Goal: Task Accomplishment & Management: Use online tool/utility

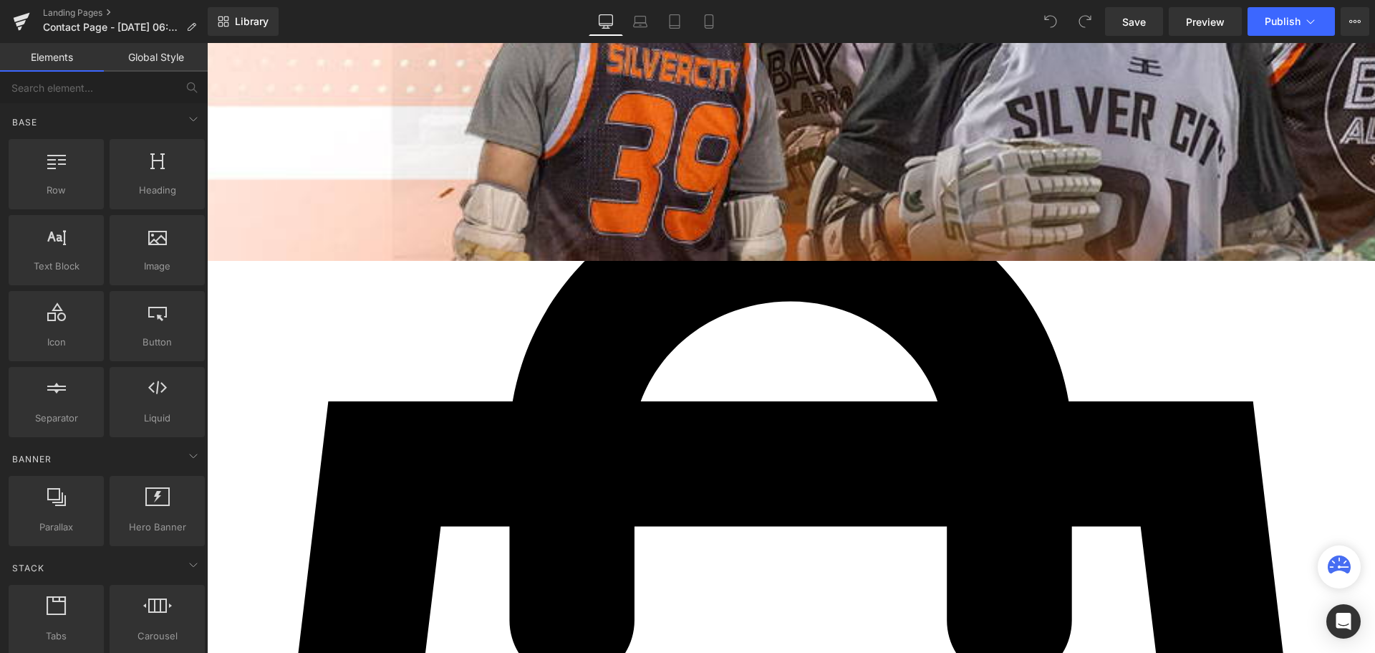
scroll to position [501, 0]
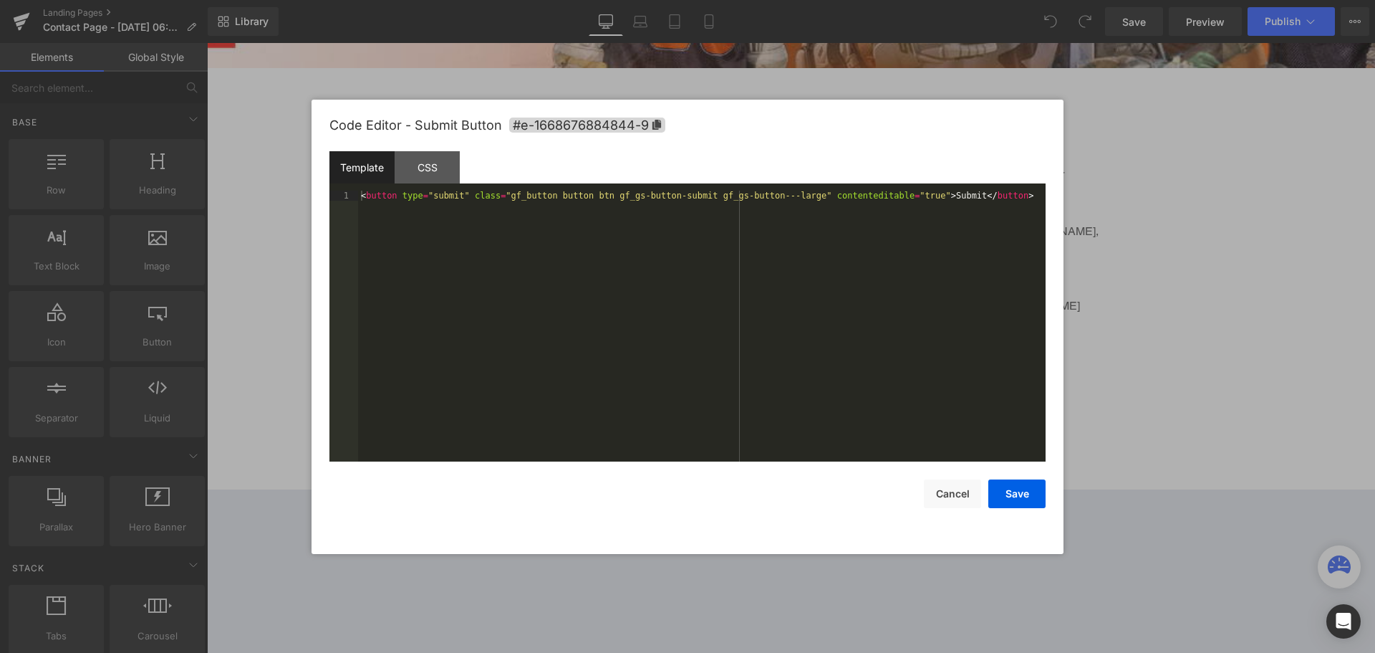
click at [502, 0] on div "You are previewing how the will restyle your page. You can not edit Elements in…" at bounding box center [687, 0] width 1375 height 0
click at [432, 156] on div "CSS" at bounding box center [427, 167] width 65 height 32
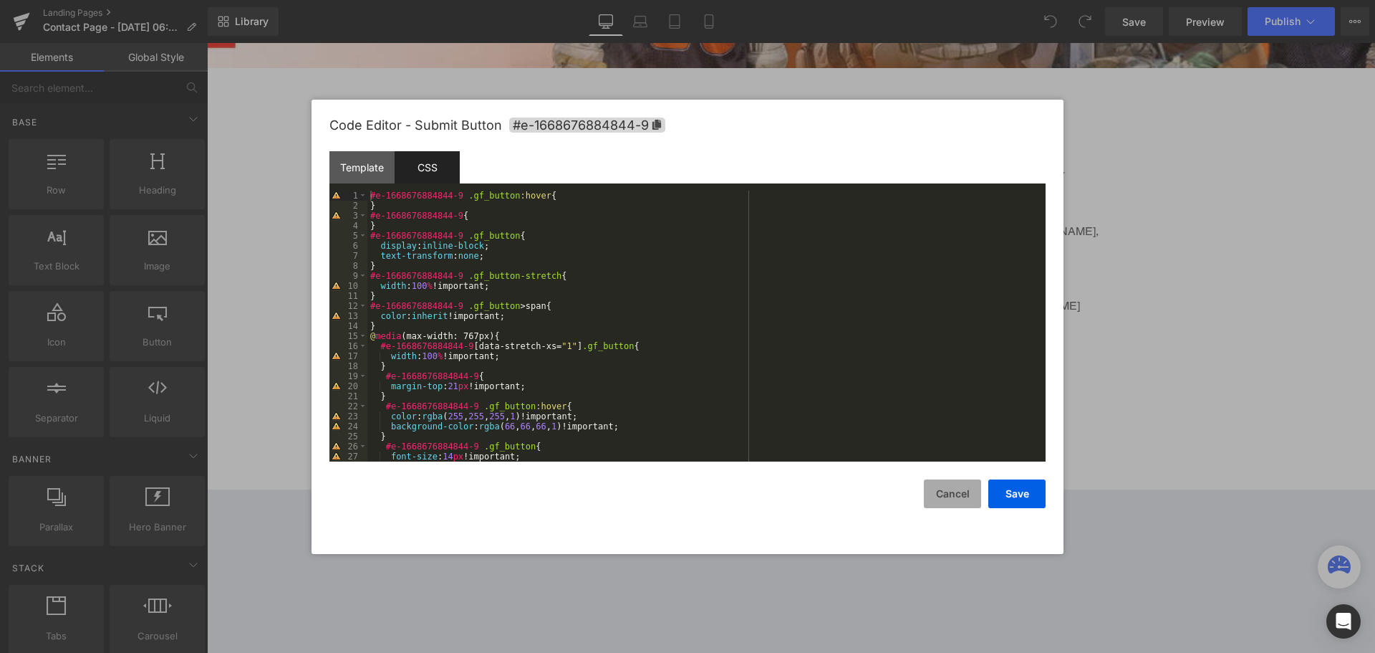
click at [973, 495] on button "Cancel" at bounding box center [952, 493] width 57 height 29
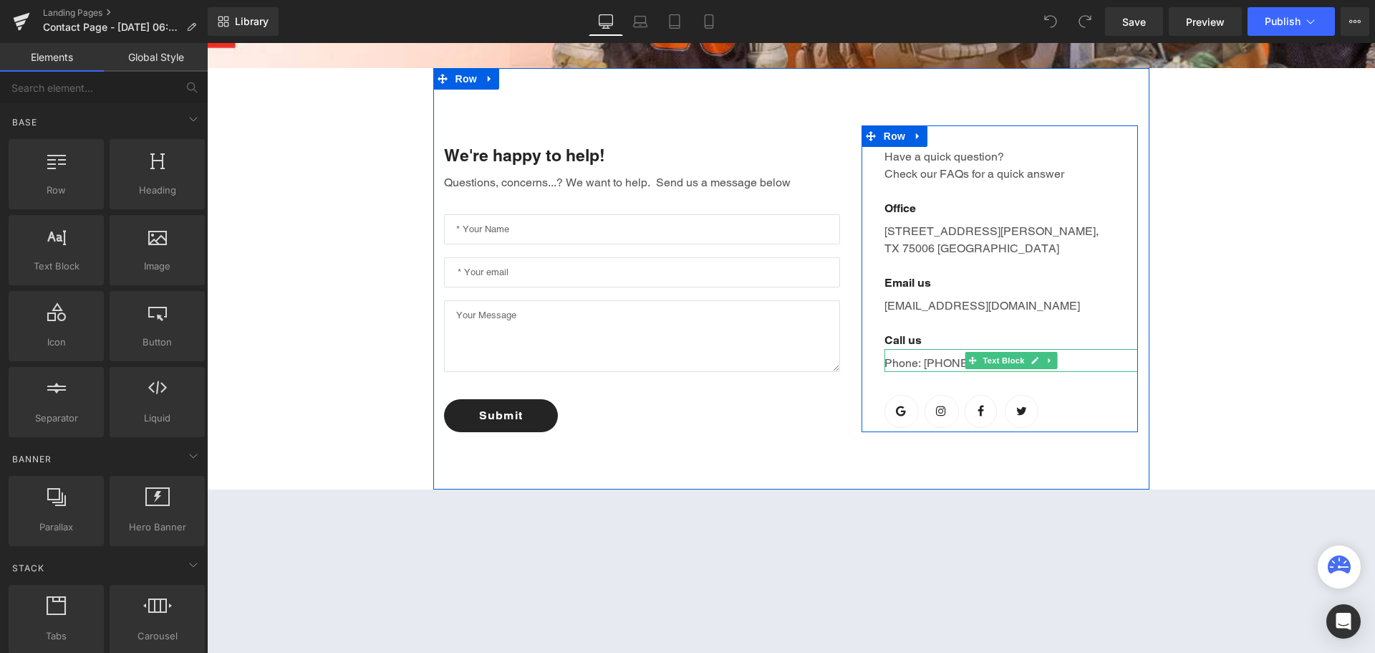
click at [942, 365] on p "Phone: [PHONE_NUMBER]" at bounding box center [1012, 363] width 254 height 17
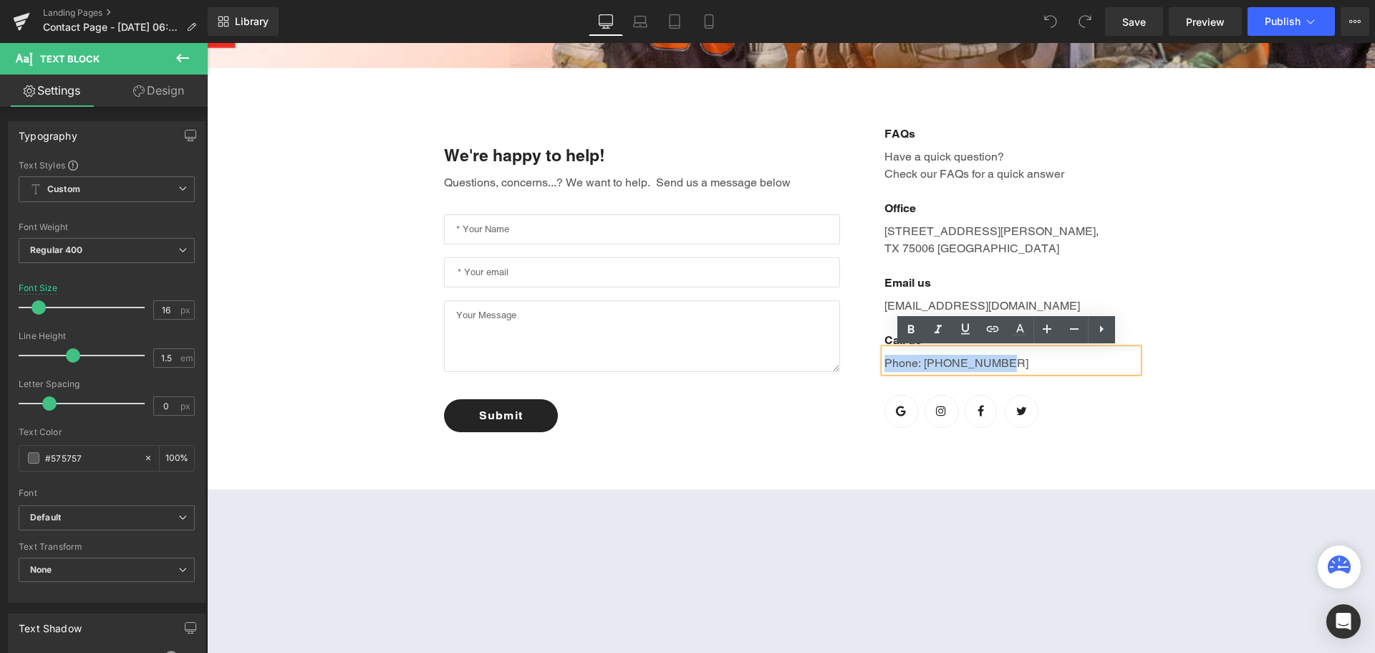
drag, startPoint x: 991, startPoint y: 361, endPoint x: 861, endPoint y: 361, distance: 130.4
click at [862, 361] on div "FAQs Text Block Have a quick question? Check our FAQs for a quick answer Text B…" at bounding box center [1000, 278] width 277 height 307
click at [939, 302] on p "[EMAIL_ADDRESS][DOMAIN_NAME]" at bounding box center [1012, 305] width 254 height 17
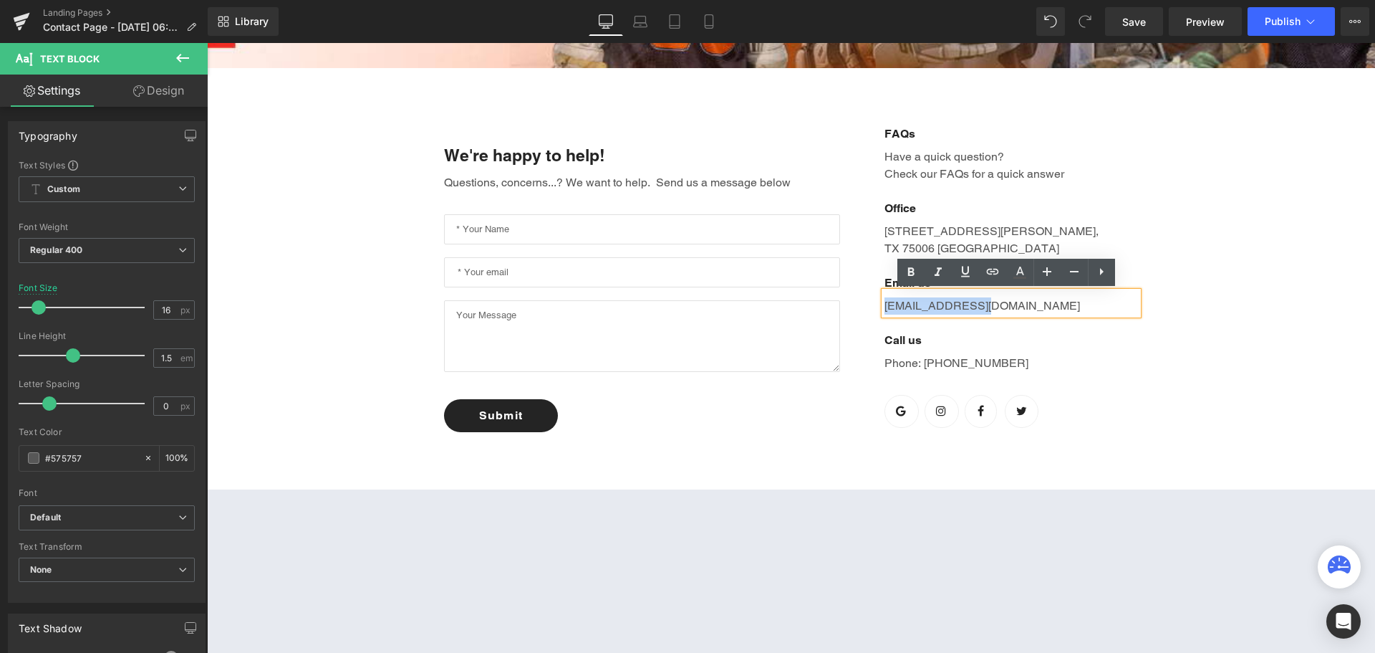
drag, startPoint x: 986, startPoint y: 309, endPoint x: 872, endPoint y: 309, distance: 114.6
click at [872, 309] on div "FAQs Text Block Have a quick question? Check our FAQs for a quick answer Text B…" at bounding box center [1000, 278] width 277 height 307
paste div
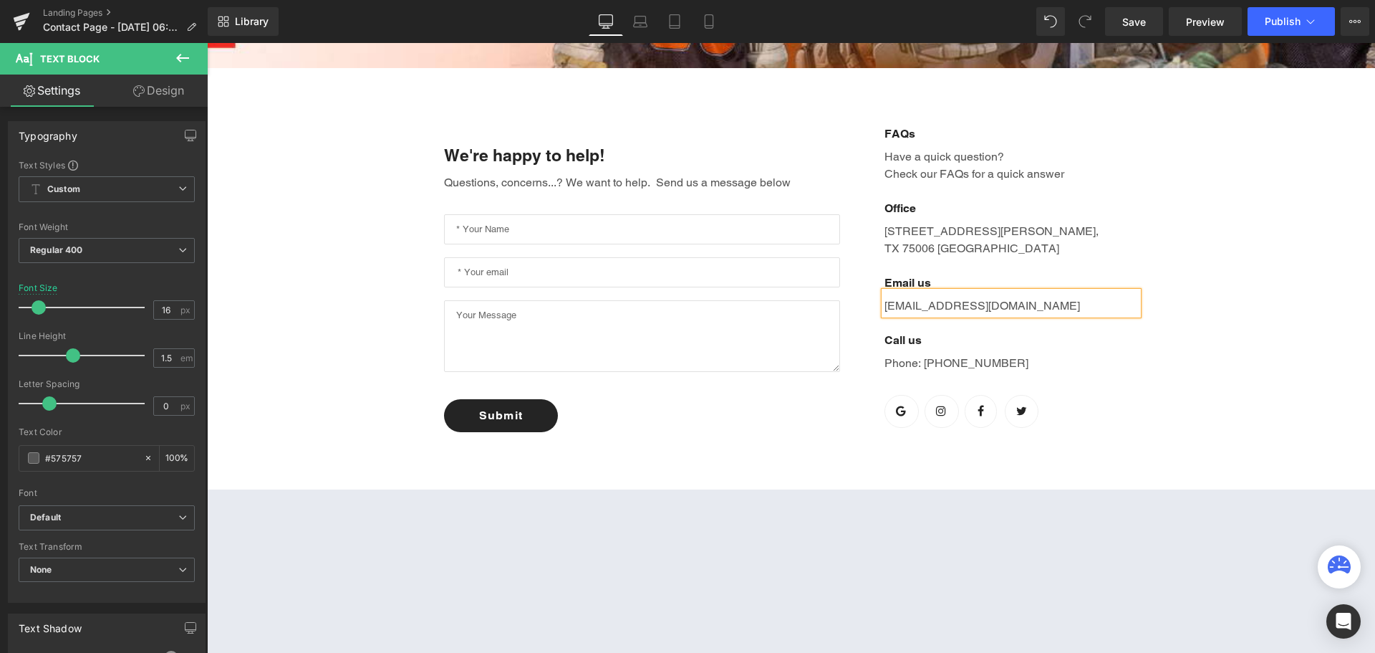
click at [862, 340] on div "FAQs Text Block Have a quick question? Check our FAQs for a quick answer Text B…" at bounding box center [1000, 278] width 277 height 307
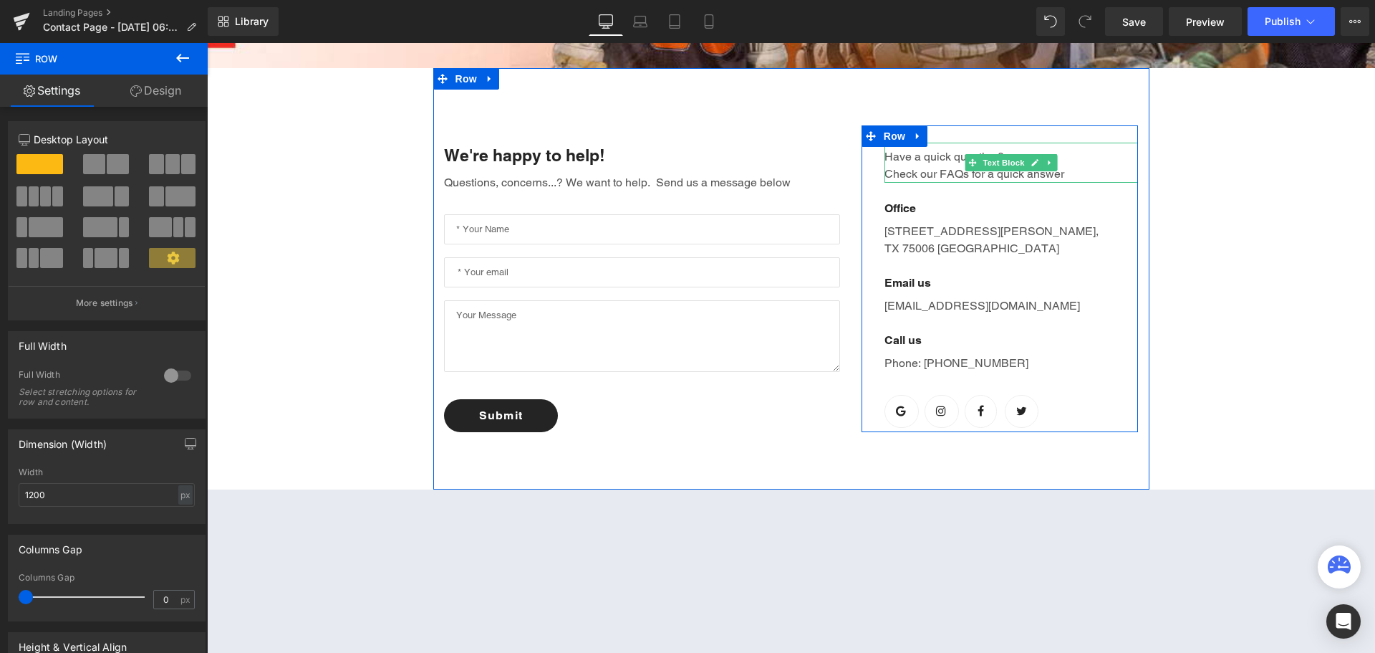
click at [945, 151] on p "Have a quick question? Check our FAQs for a quick answer" at bounding box center [1012, 165] width 254 height 34
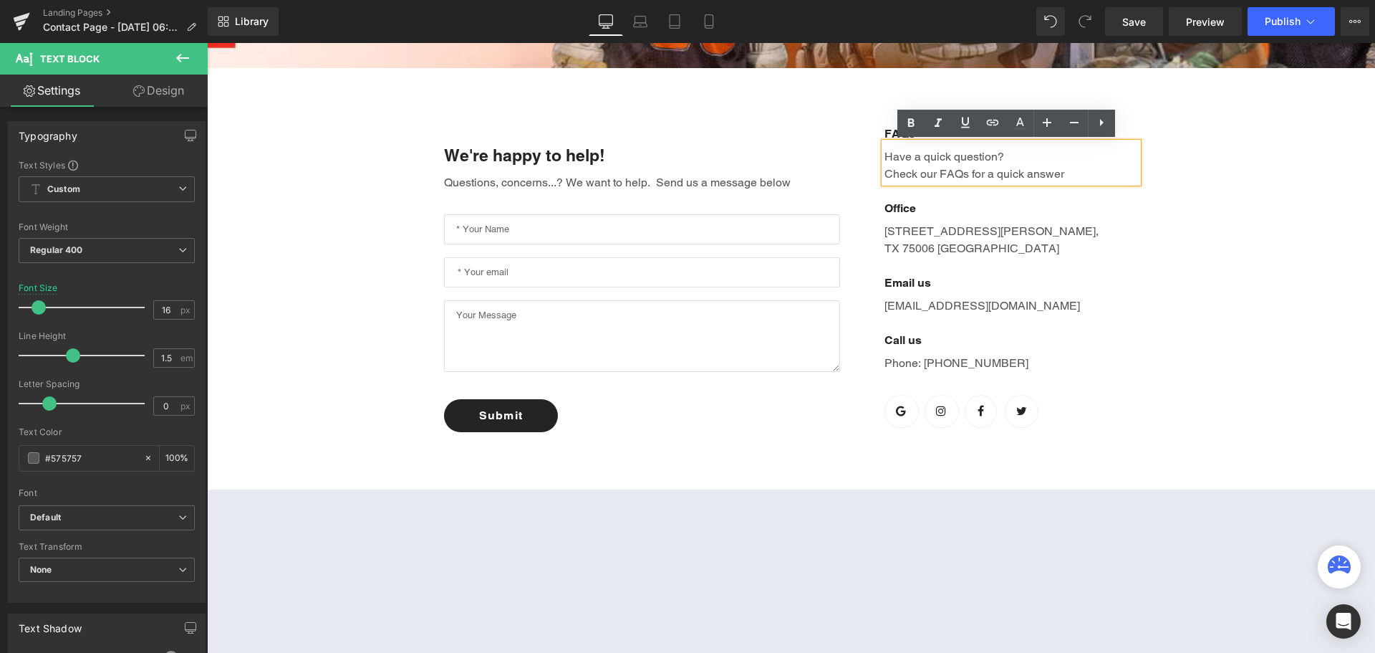
click at [874, 156] on div "FAQs Text Block Have a quick question? Check our FAQs for a quick answer Text B…" at bounding box center [1000, 278] width 277 height 307
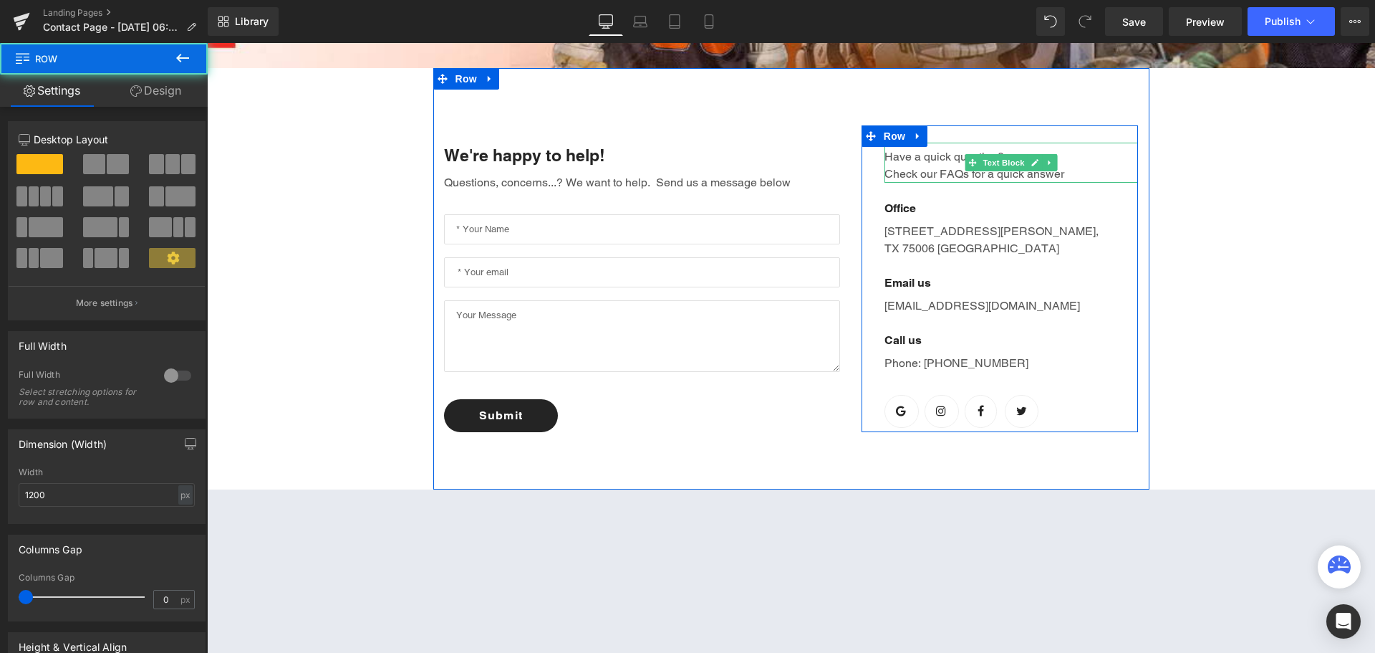
click at [899, 152] on p "Have a quick question? Check our FAQs for a quick answer" at bounding box center [1012, 165] width 254 height 34
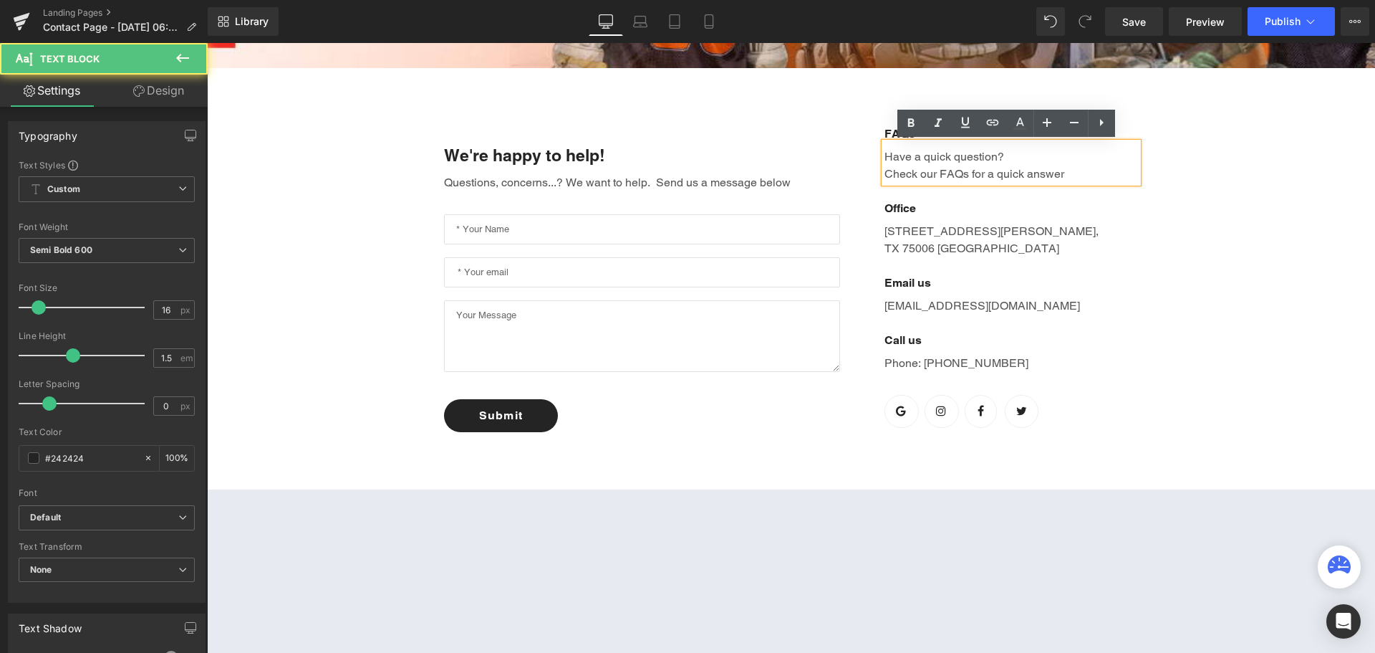
click at [895, 188] on div "Office" at bounding box center [1012, 200] width 254 height 34
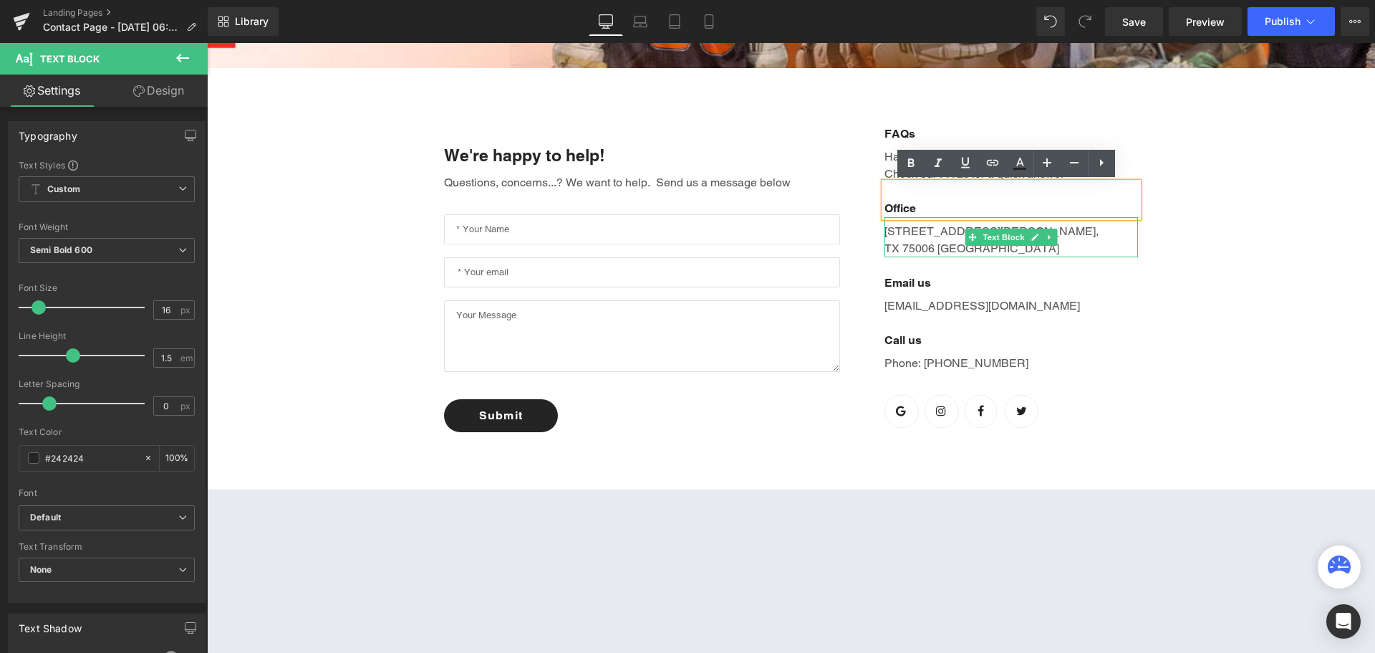
click at [938, 226] on p "[STREET_ADDRESS][PERSON_NAME]" at bounding box center [1012, 240] width 254 height 34
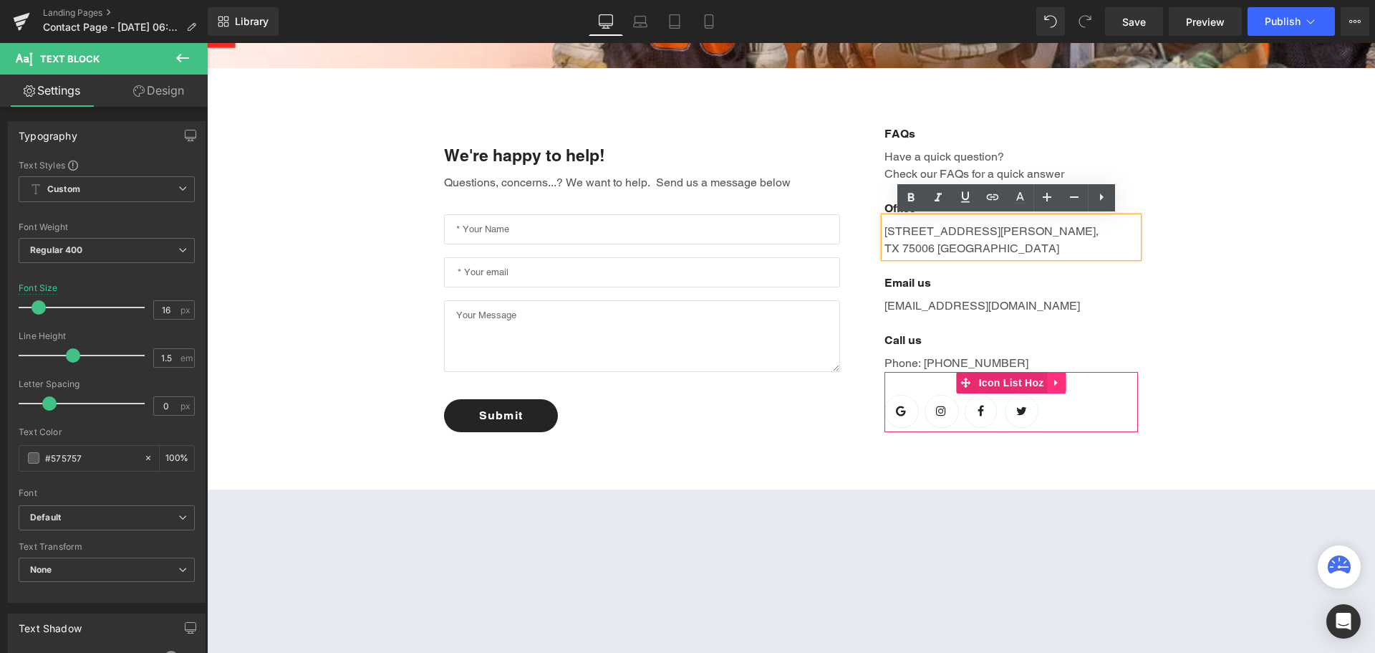
click at [1048, 375] on link at bounding box center [1057, 382] width 19 height 21
click at [1057, 377] on link at bounding box center [1066, 382] width 19 height 21
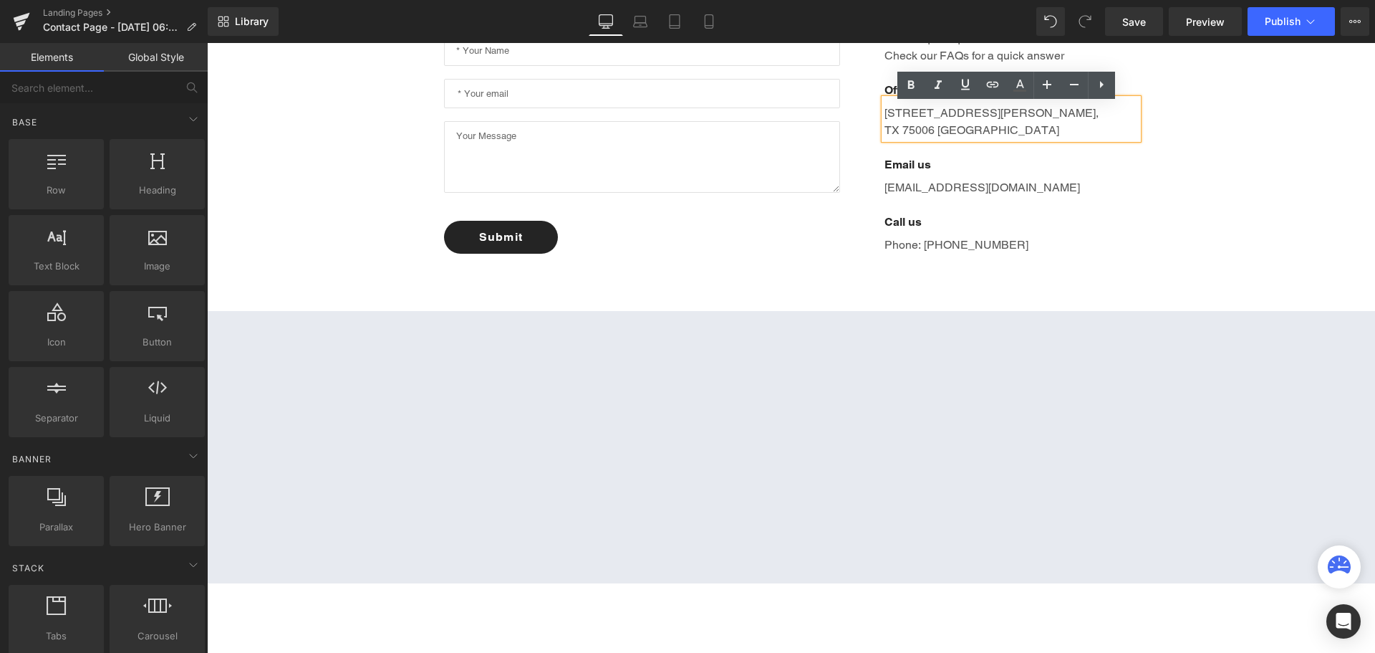
scroll to position [645, 0]
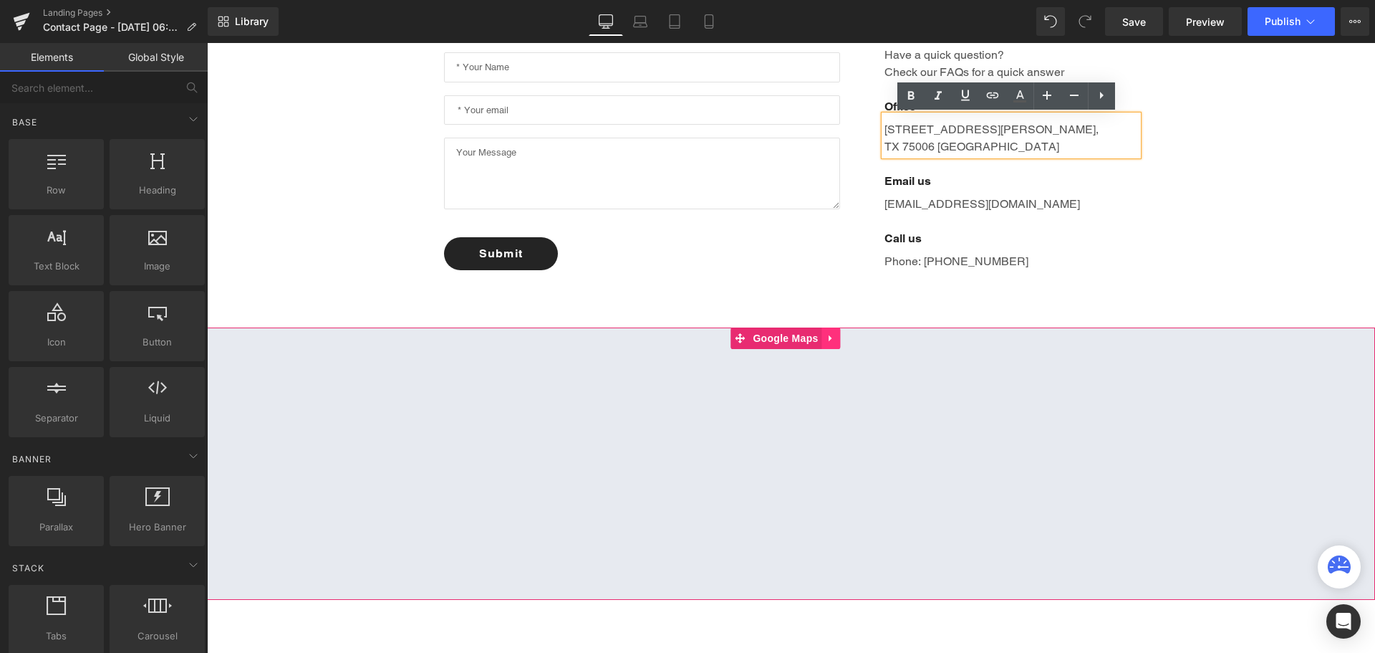
click at [827, 332] on link at bounding box center [831, 337] width 19 height 21
click at [836, 336] on icon at bounding box center [841, 338] width 10 height 10
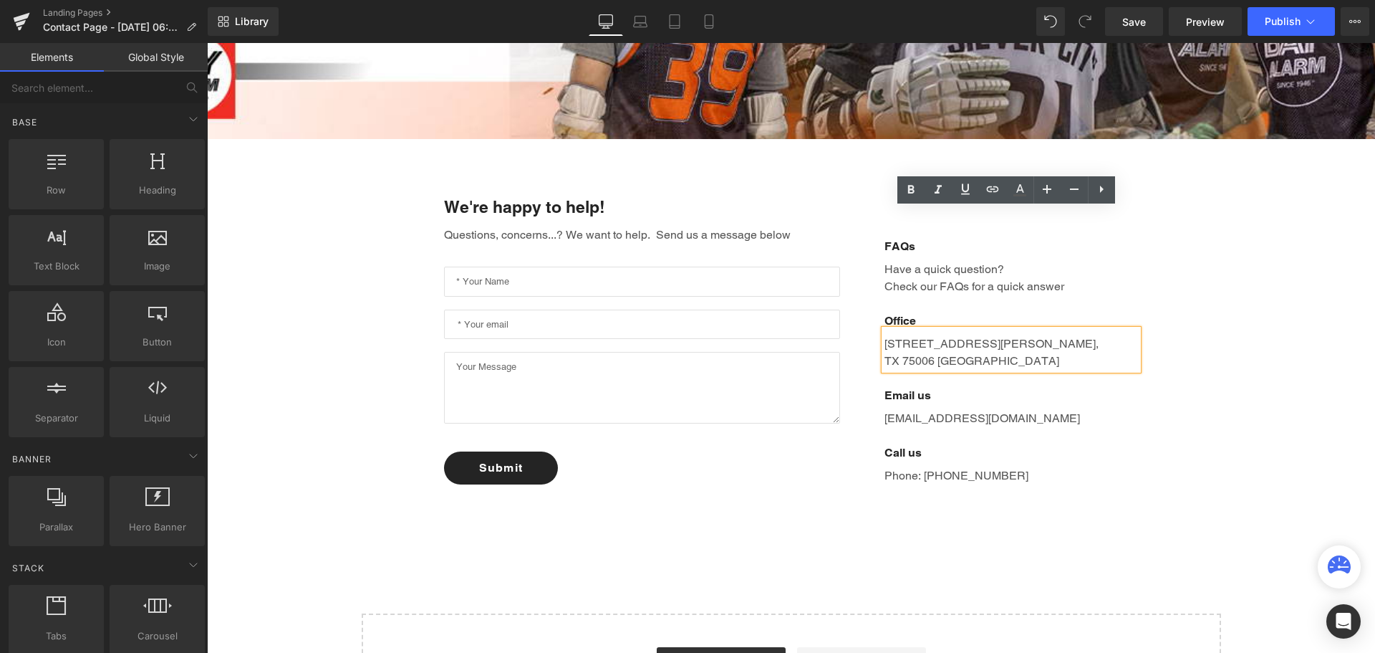
scroll to position [430, 0]
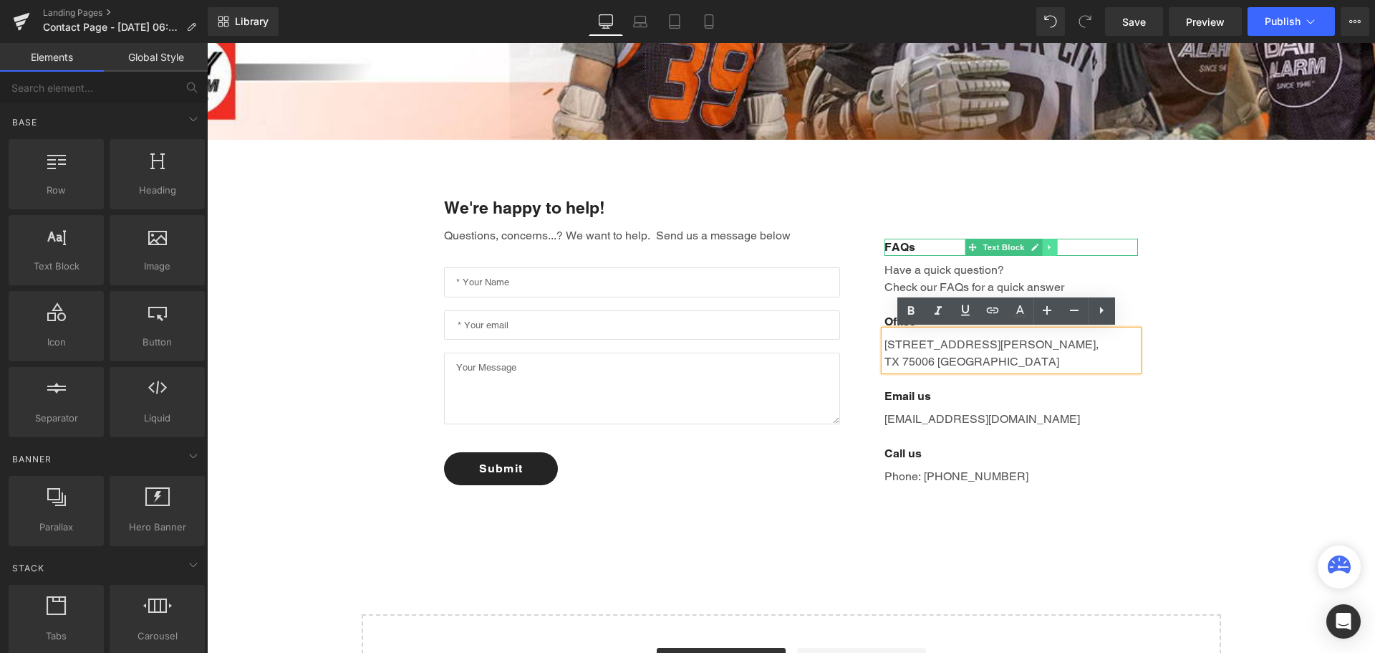
click at [1044, 239] on link at bounding box center [1050, 247] width 15 height 17
click at [1054, 246] on icon at bounding box center [1058, 247] width 8 height 8
click at [1046, 274] on icon at bounding box center [1050, 276] width 8 height 9
click at [1054, 274] on icon at bounding box center [1058, 276] width 8 height 9
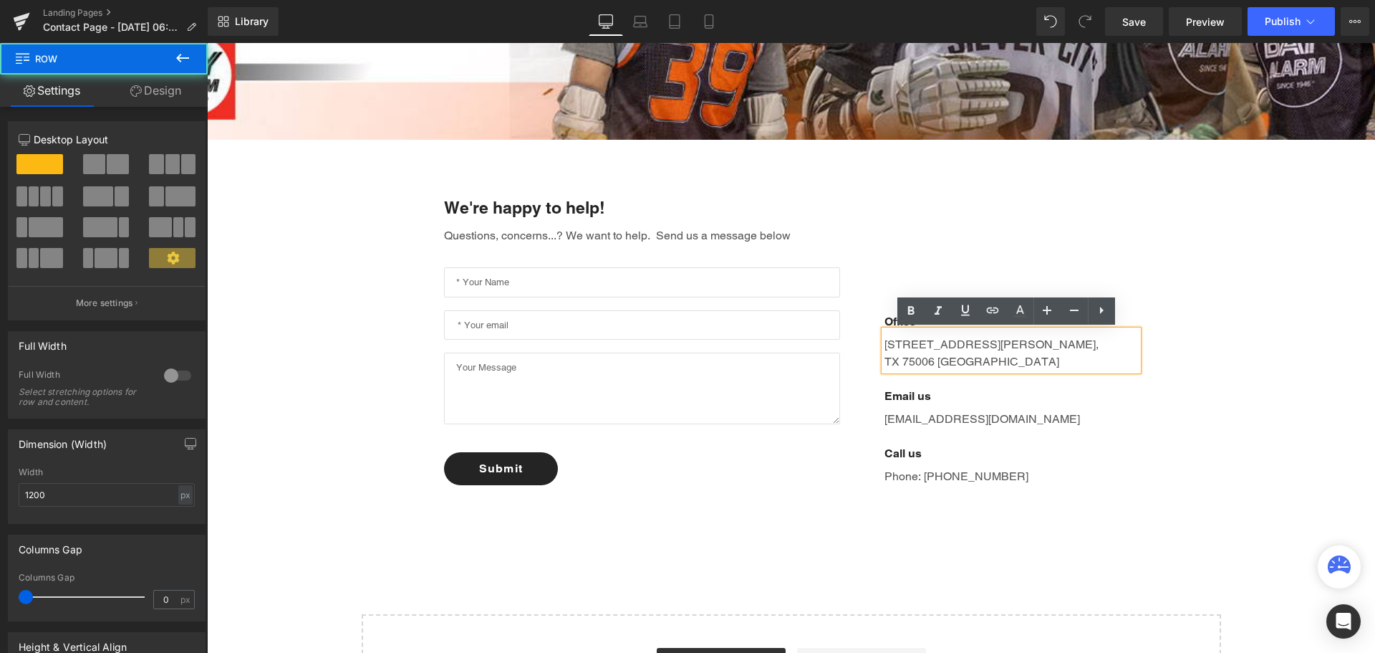
click at [862, 318] on div "Office Text Block [STREET_ADDRESS][PERSON_NAME] Text Block Email us Text Block …" at bounding box center [1000, 390] width 277 height 189
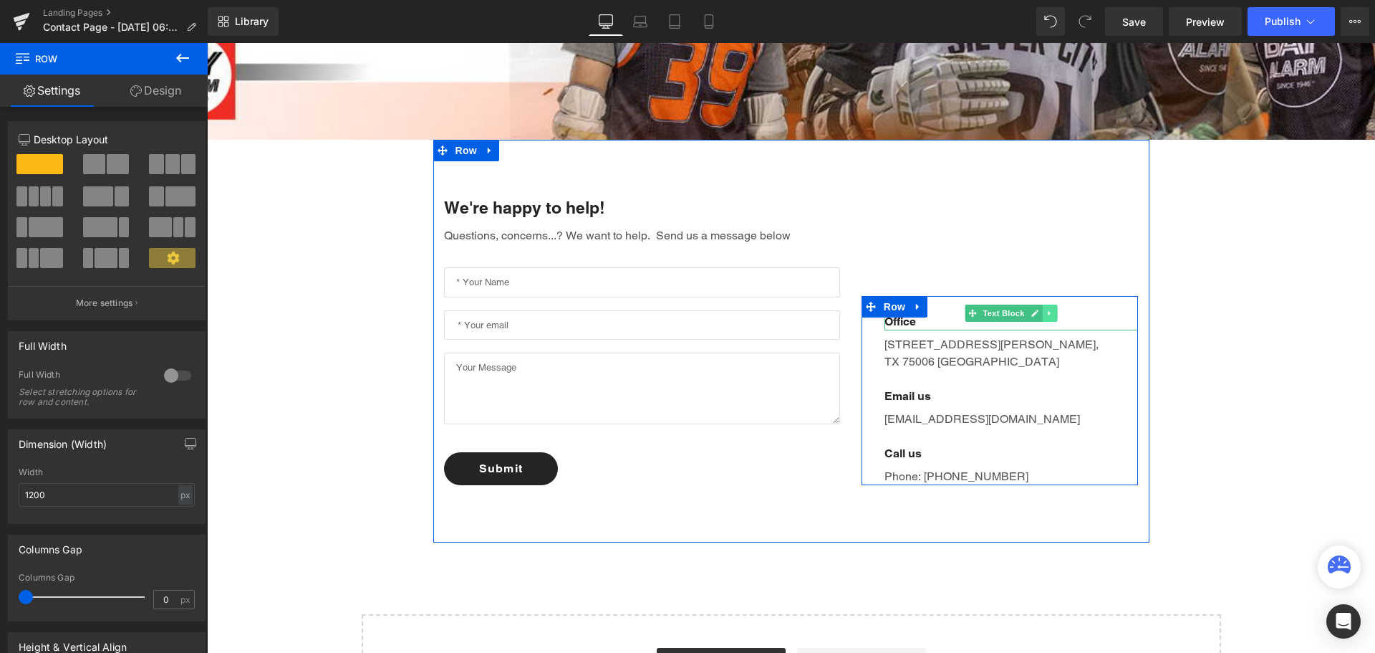
click at [1048, 311] on icon at bounding box center [1049, 312] width 2 height 5
click at [1054, 311] on icon at bounding box center [1058, 313] width 8 height 8
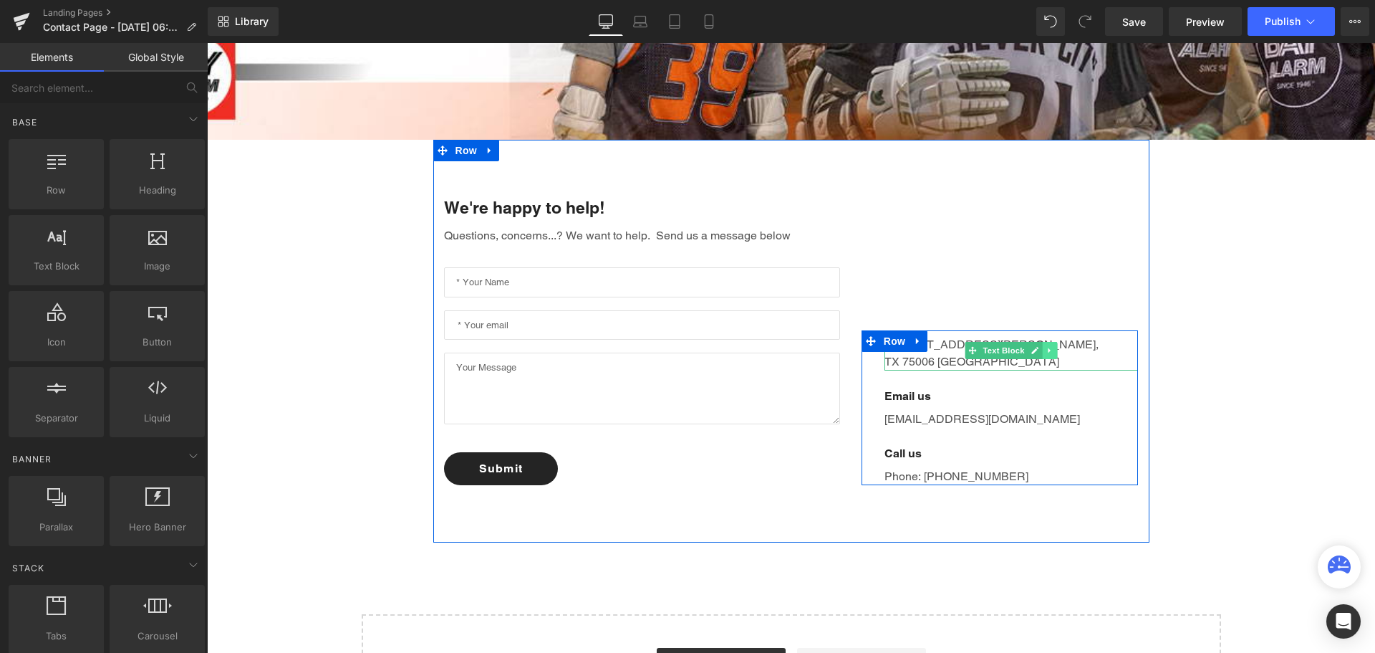
click at [1046, 347] on icon at bounding box center [1050, 350] width 8 height 9
click at [1054, 347] on icon at bounding box center [1058, 350] width 8 height 9
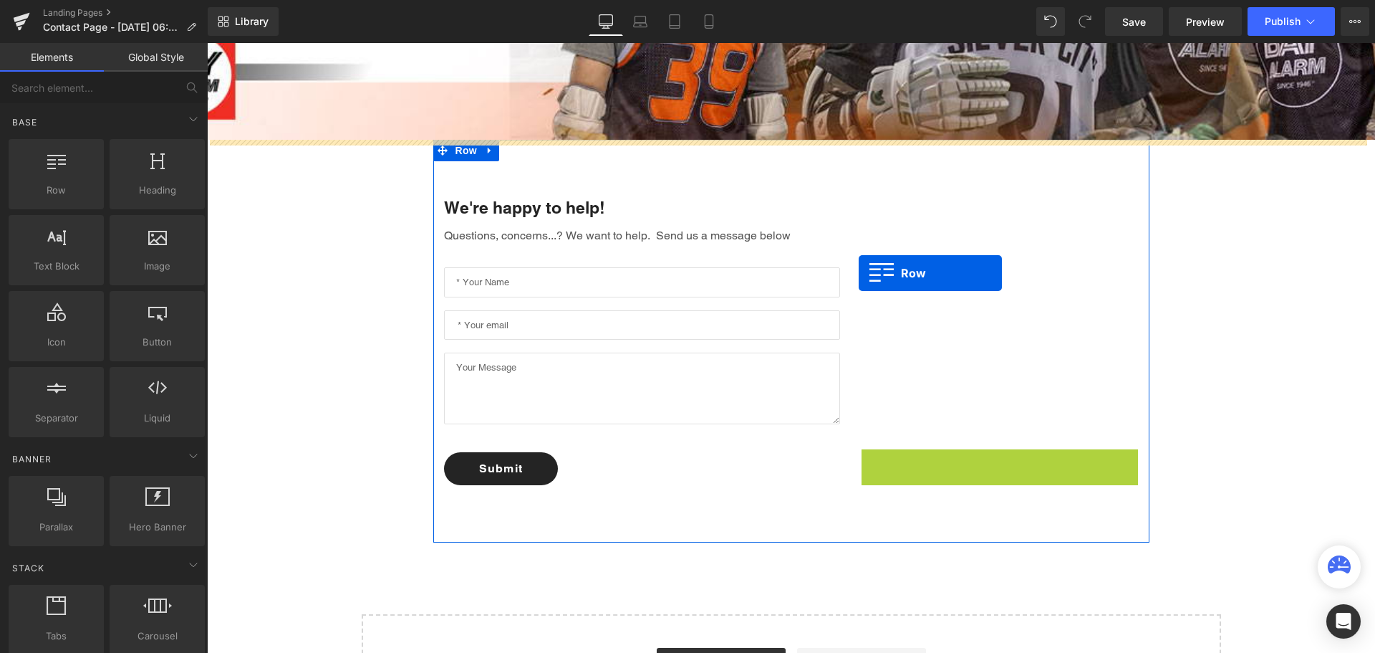
drag, startPoint x: 868, startPoint y: 379, endPoint x: 859, endPoint y: 273, distance: 106.4
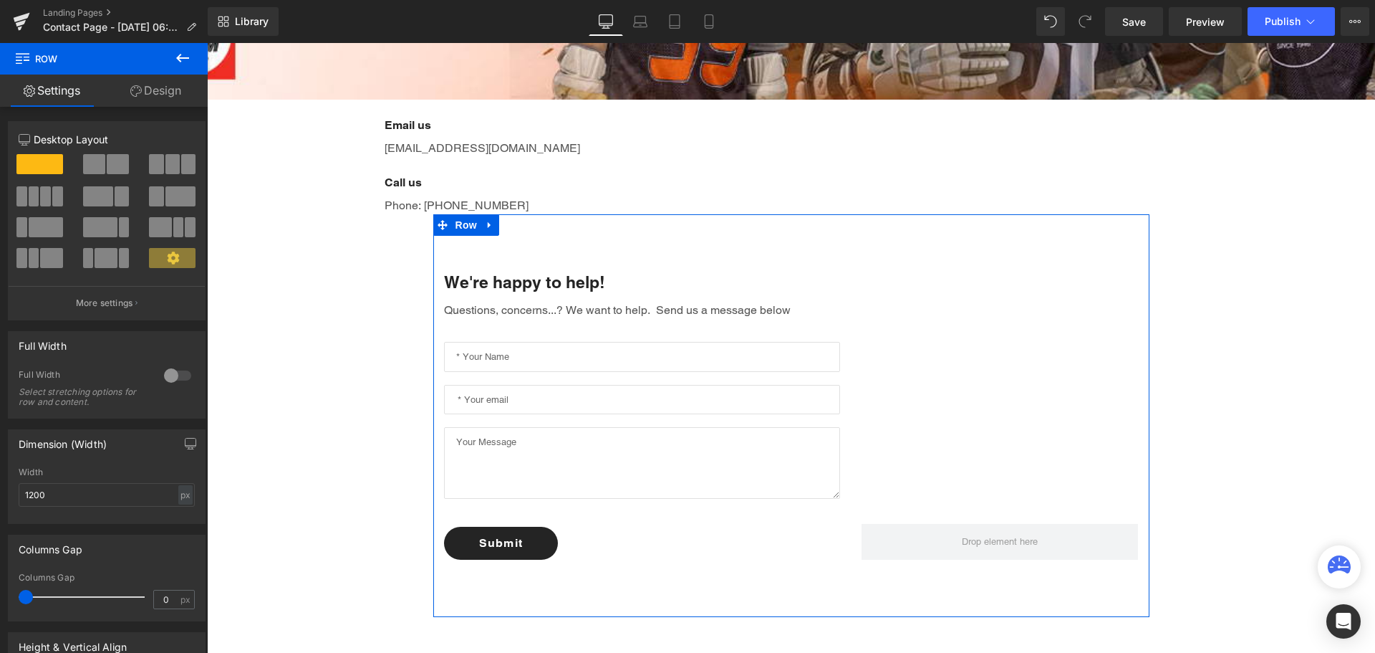
scroll to position [501, 0]
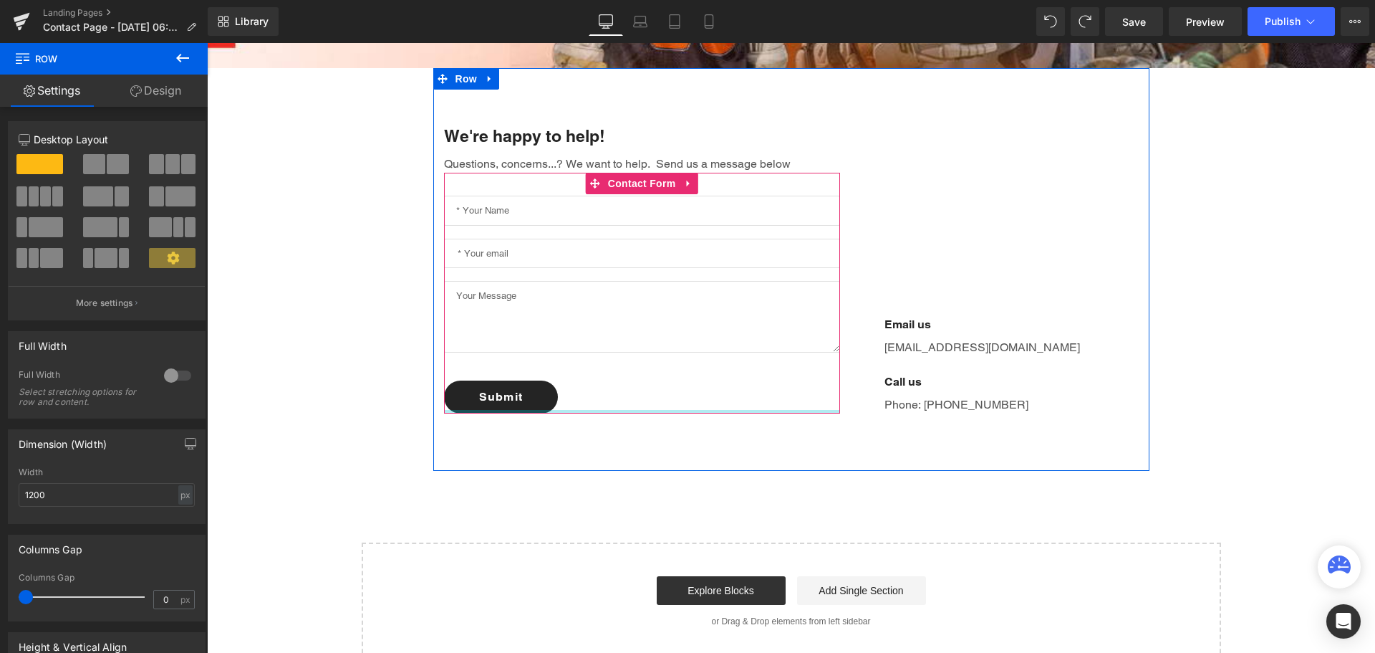
click at [792, 410] on div at bounding box center [642, 412] width 396 height 4
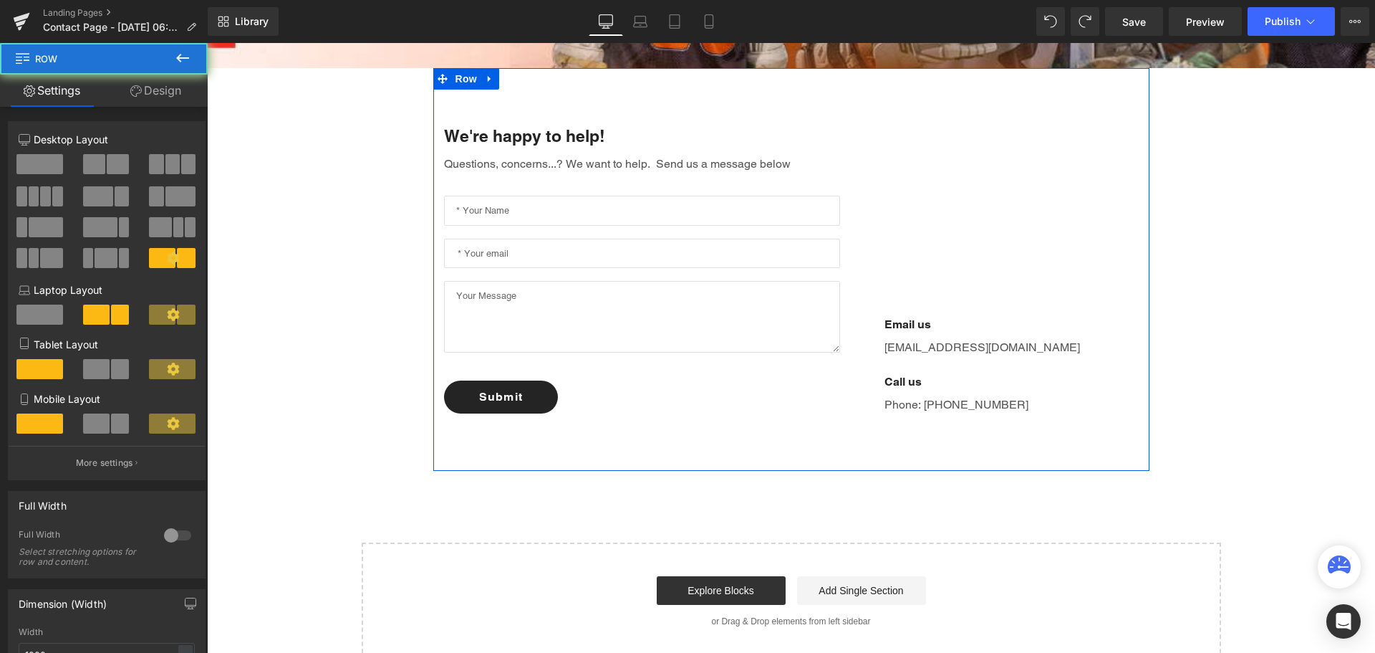
click at [875, 453] on div "We're happy to help! Text Block Questions, concerns...? We want to help. Send u…" at bounding box center [791, 269] width 716 height 403
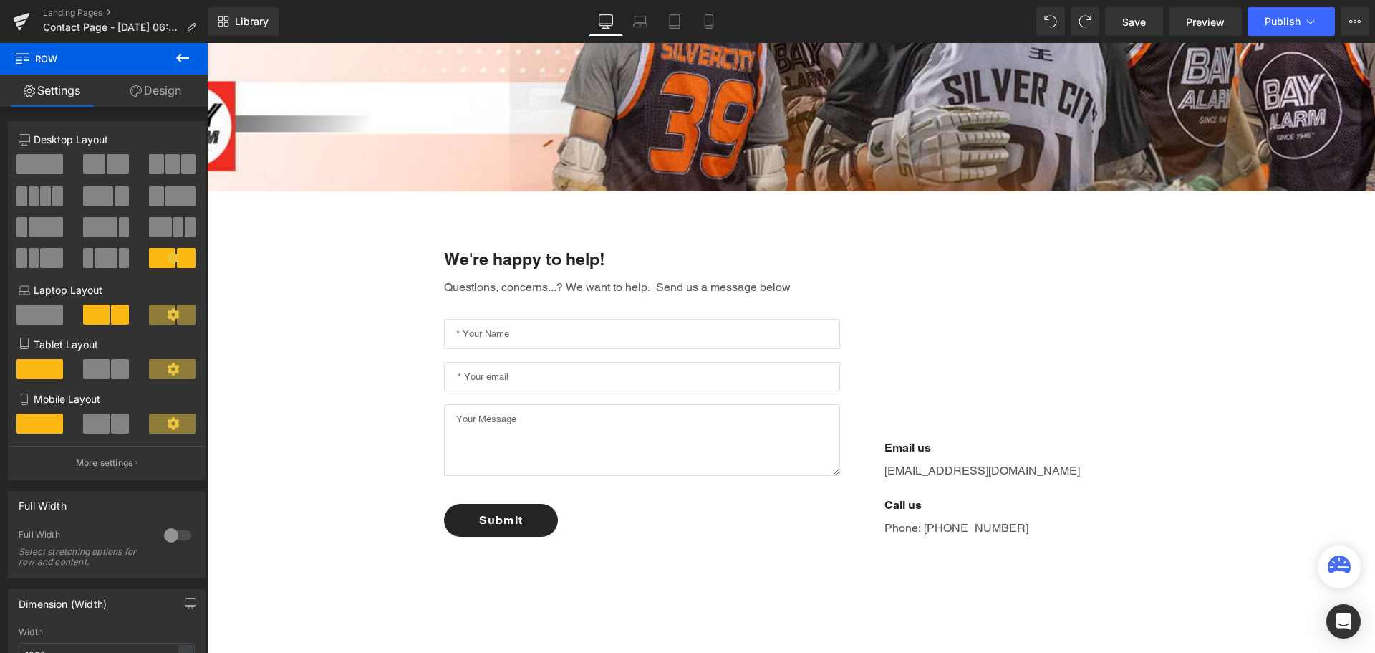
scroll to position [358, 0]
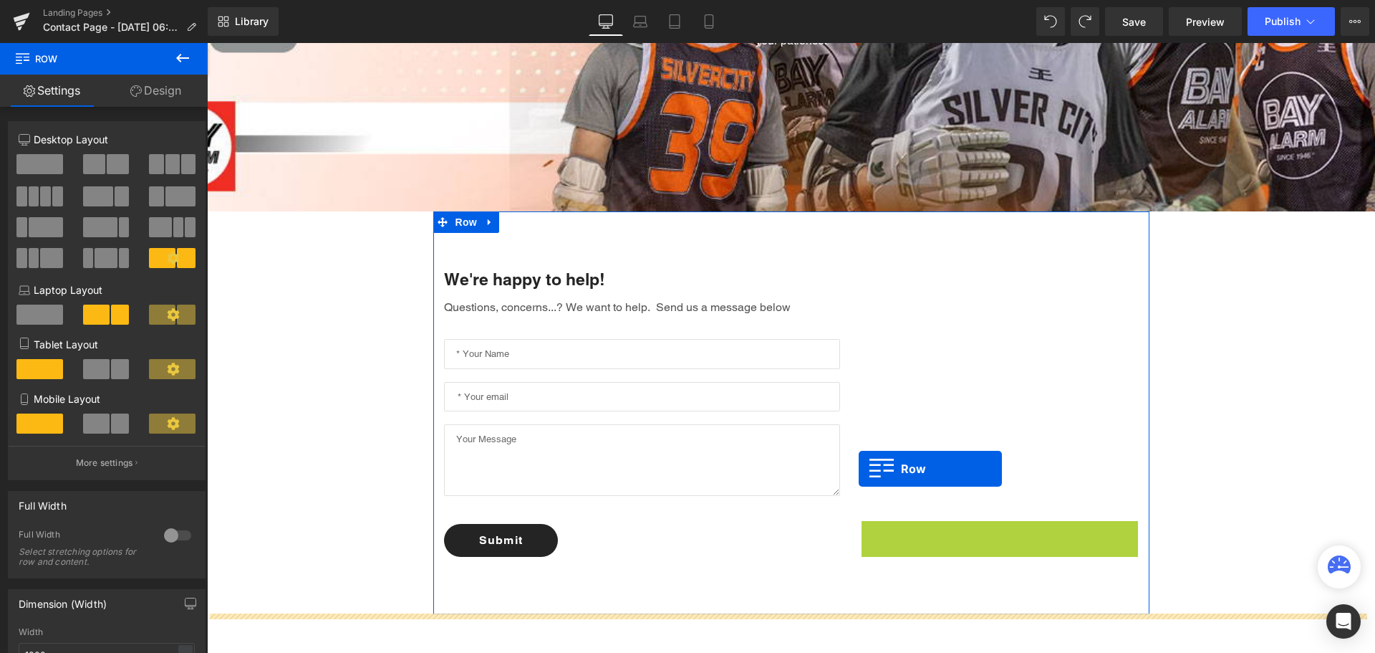
drag, startPoint x: 868, startPoint y: 453, endPoint x: 860, endPoint y: 469, distance: 17.6
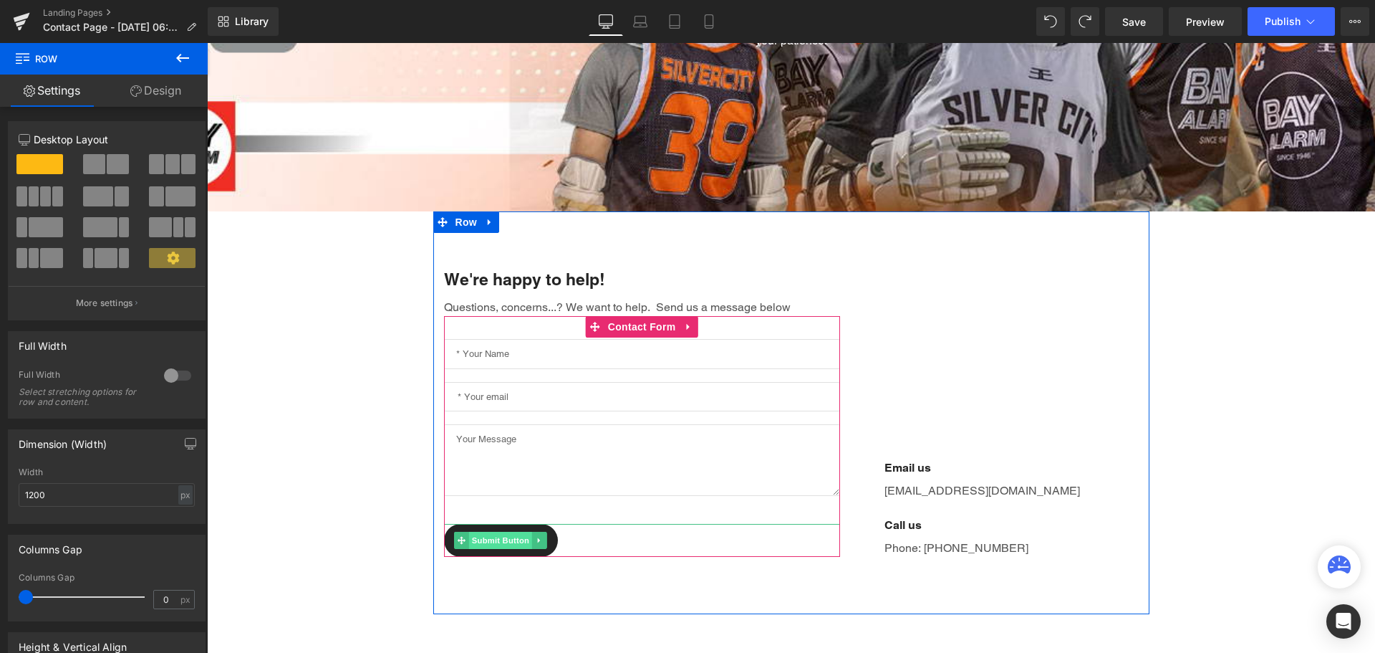
click at [506, 544] on span "Submit Button" at bounding box center [500, 540] width 63 height 17
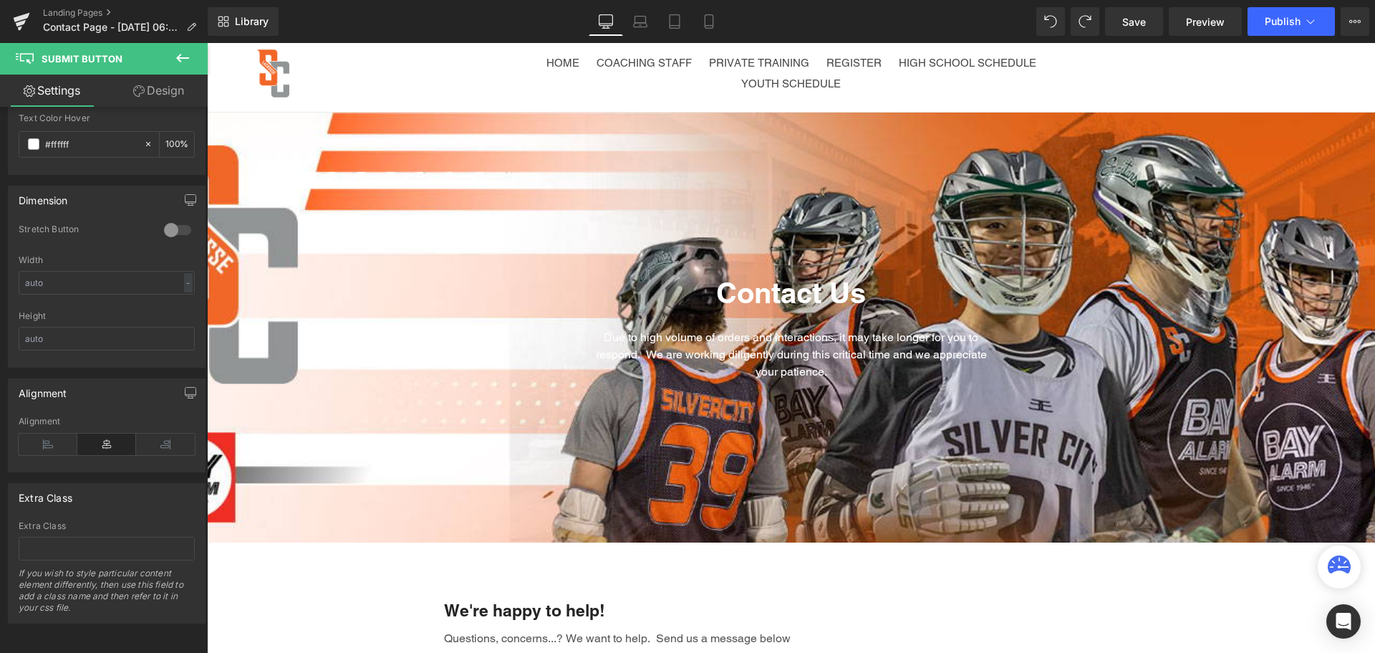
scroll to position [0, 0]
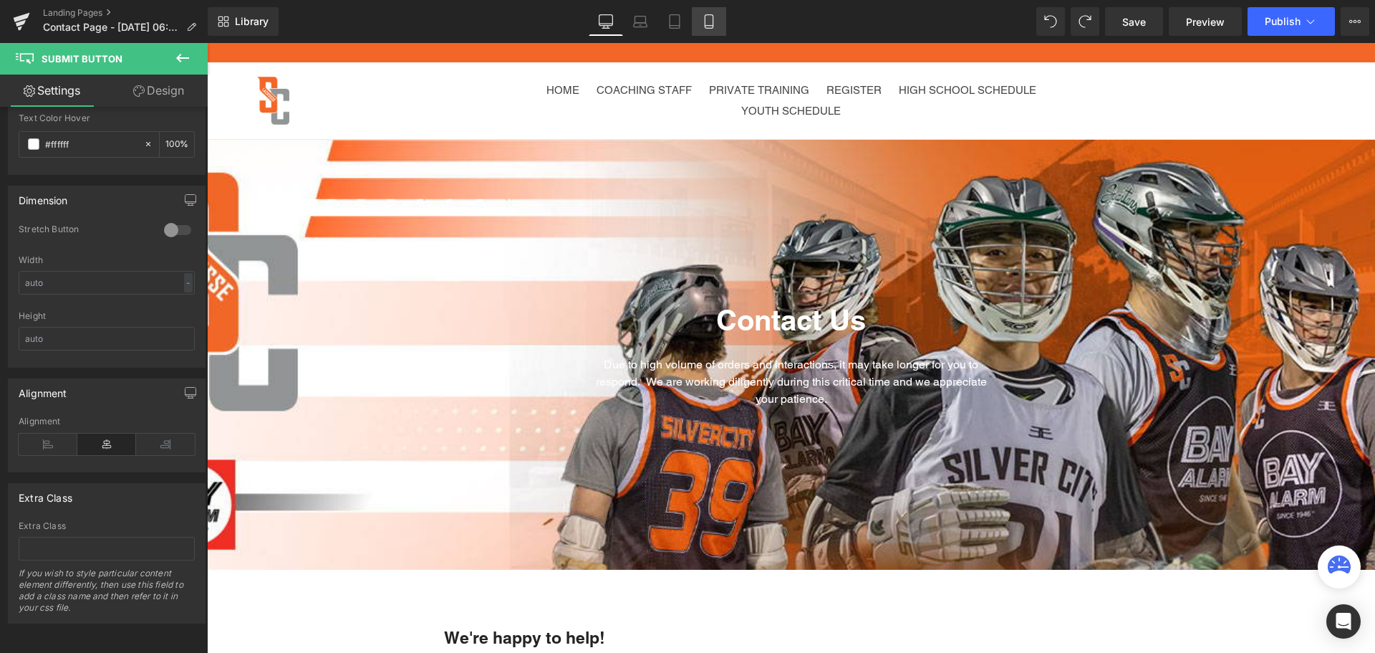
click at [718, 19] on link "Mobile" at bounding box center [709, 21] width 34 height 29
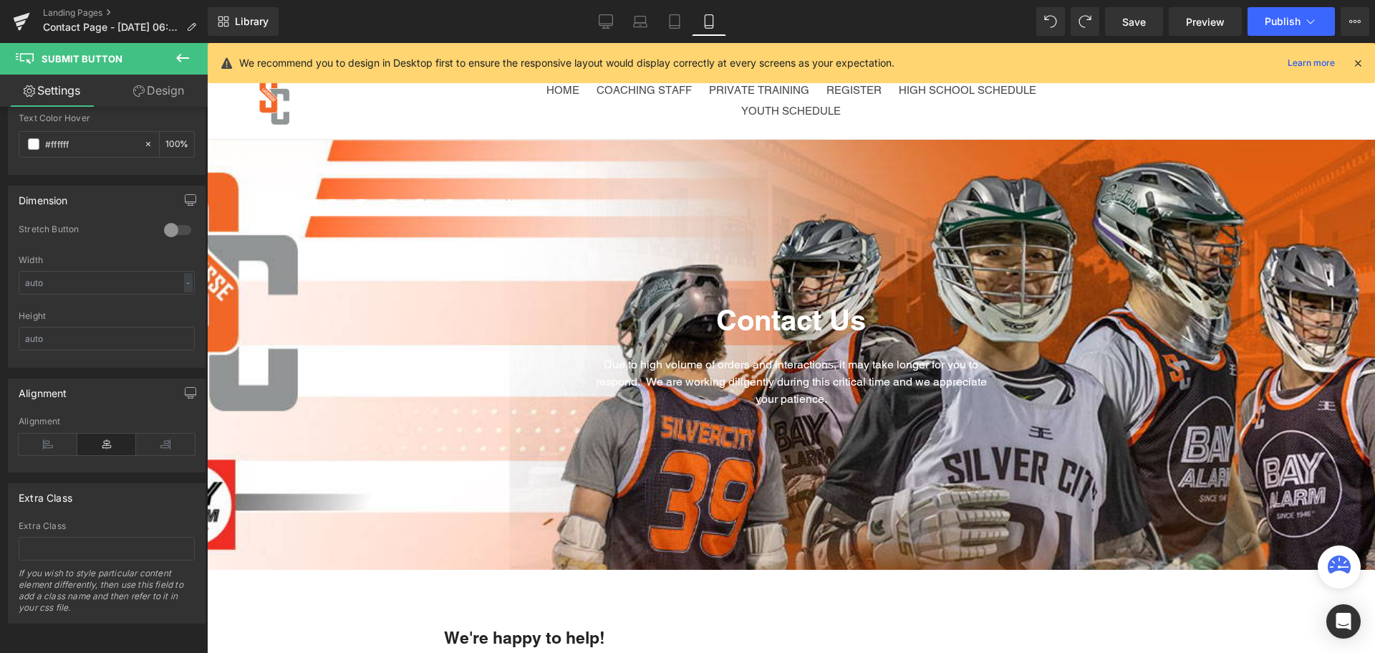
type input "14"
type input "100"
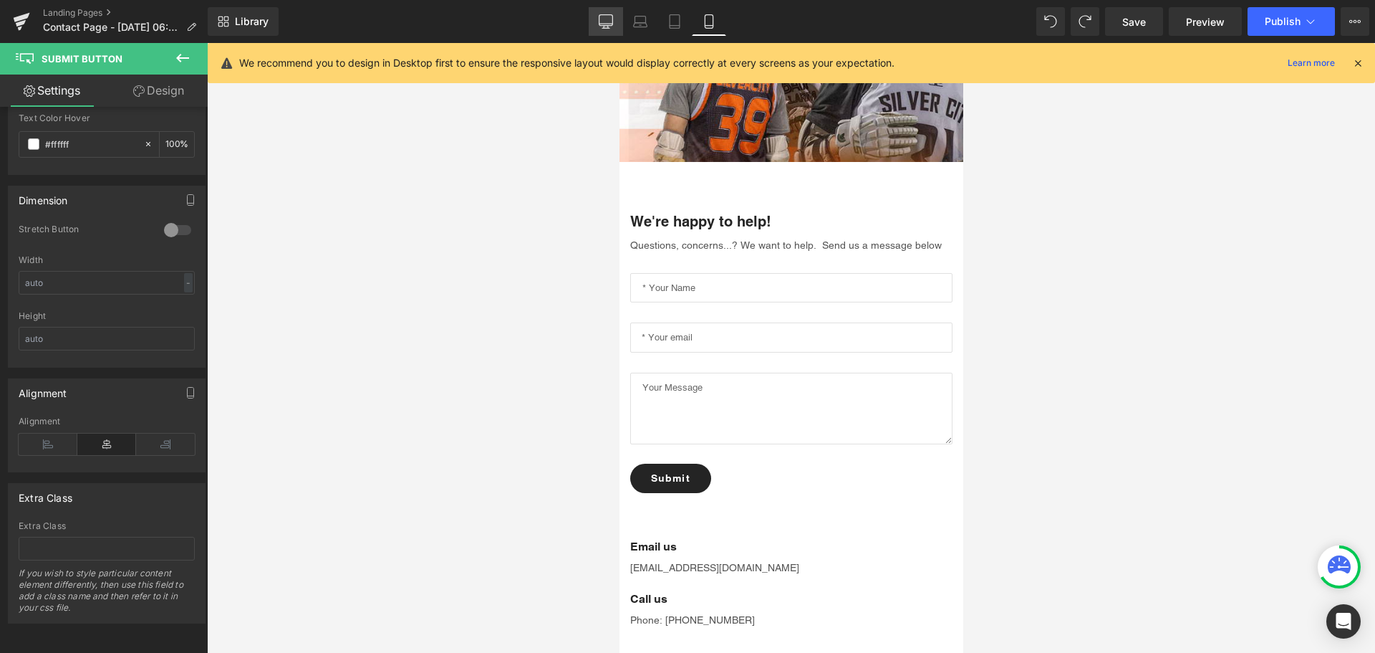
click at [607, 21] on icon at bounding box center [606, 21] width 14 height 14
type input "16"
type input "100"
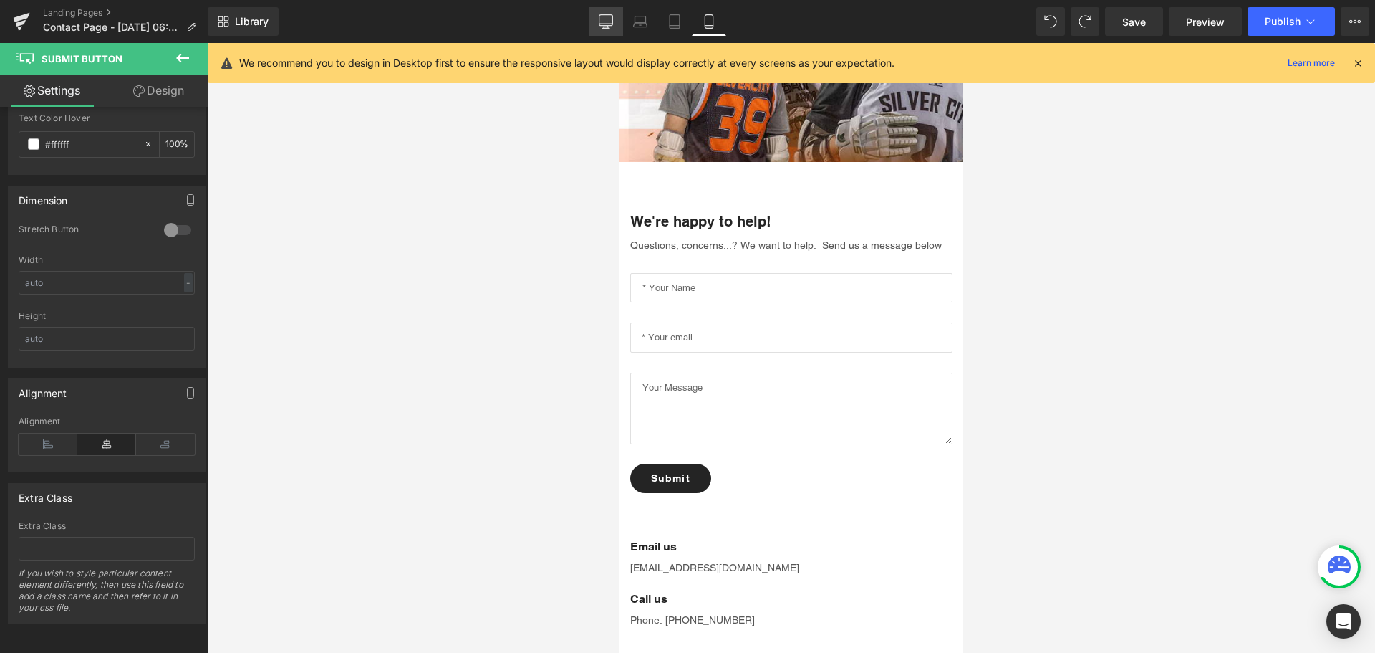
type input "100"
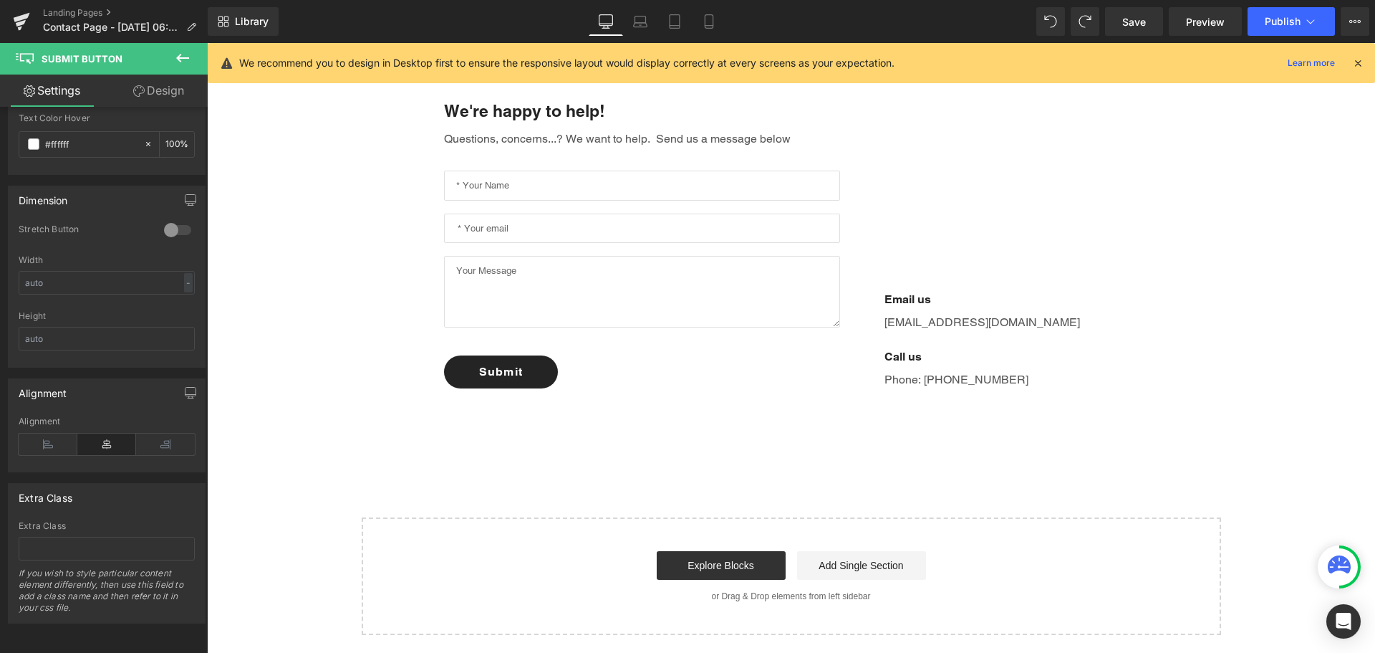
scroll to position [776, 0]
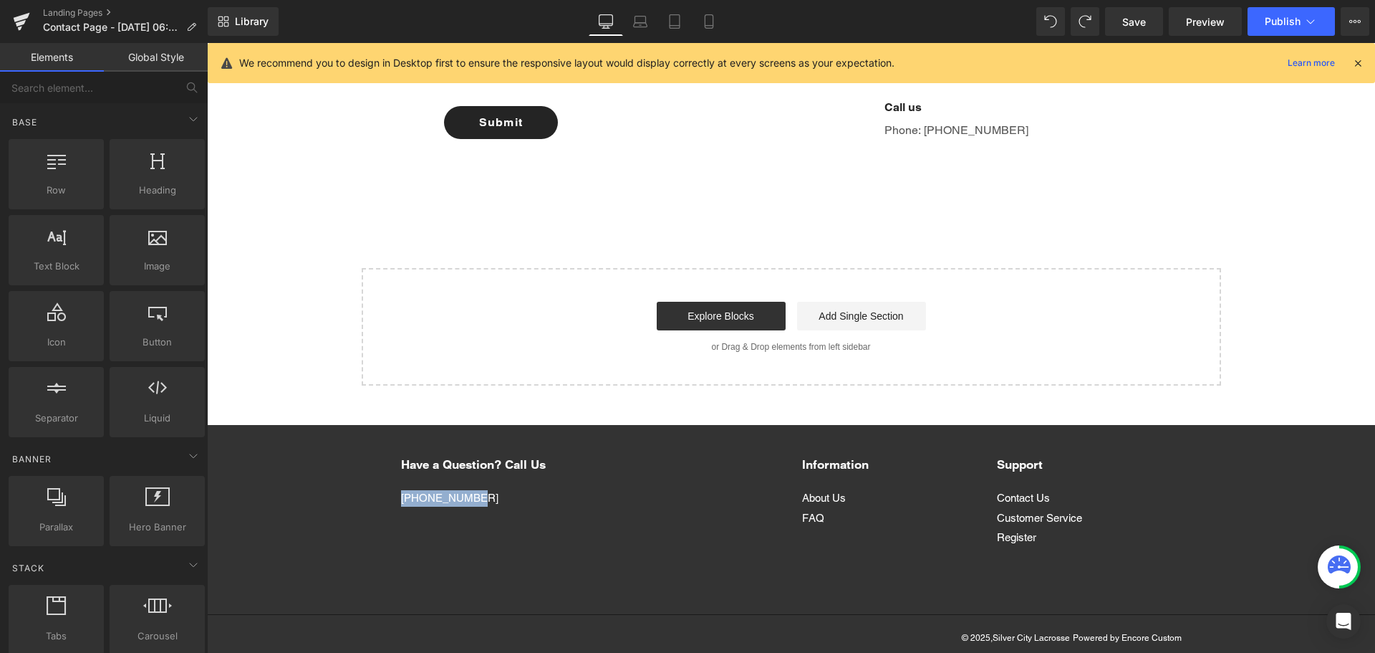
drag, startPoint x: 467, startPoint y: 496, endPoint x: 396, endPoint y: 491, distance: 71.1
click at [401, 491] on p "[PHONE_NUMBER]" at bounding box center [473, 498] width 145 height 16
copy p "[PHONE_NUMBER]"
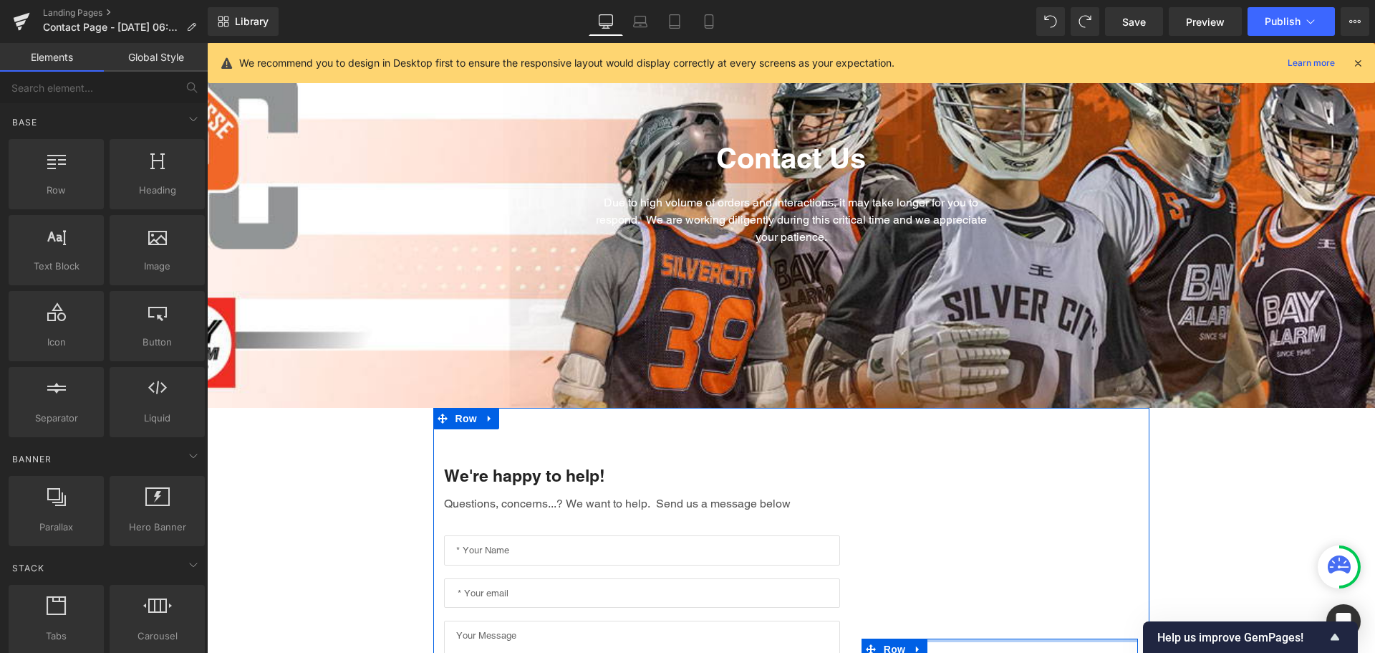
scroll to position [131, 0]
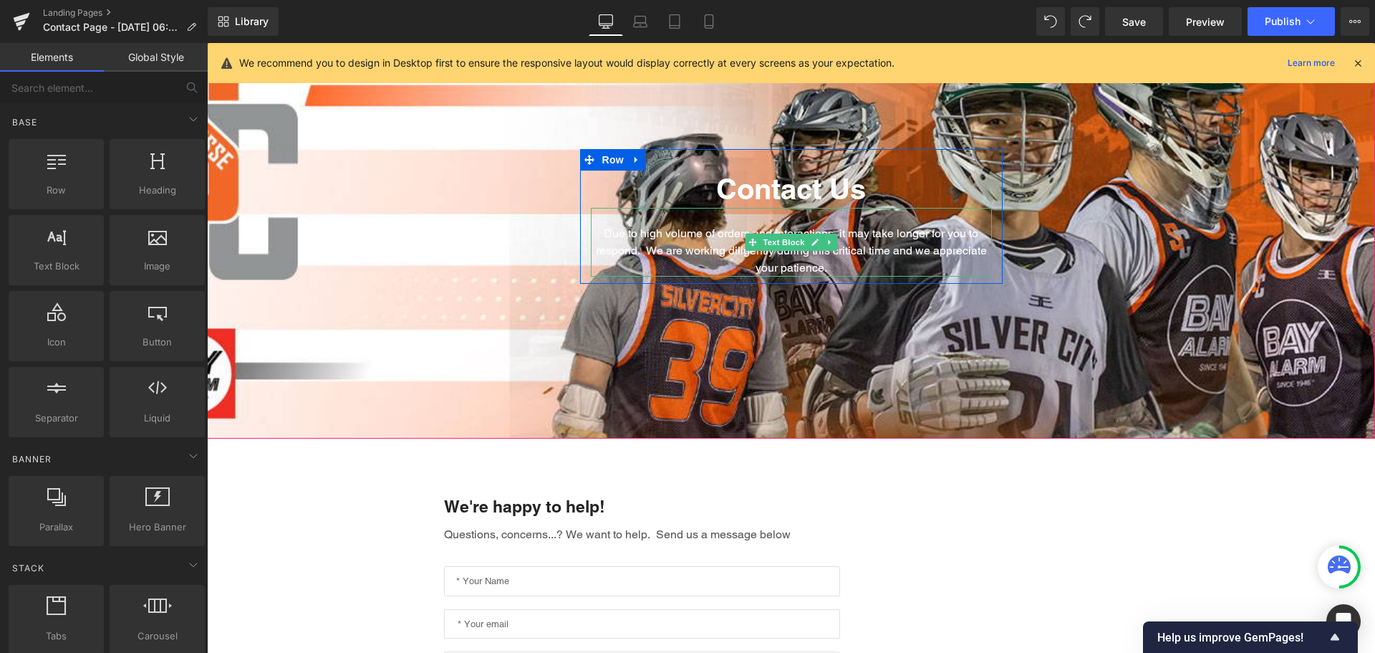
click at [708, 234] on p "Due to high volume of orders and interactions, it may take longer for you to re…" at bounding box center [791, 251] width 401 height 52
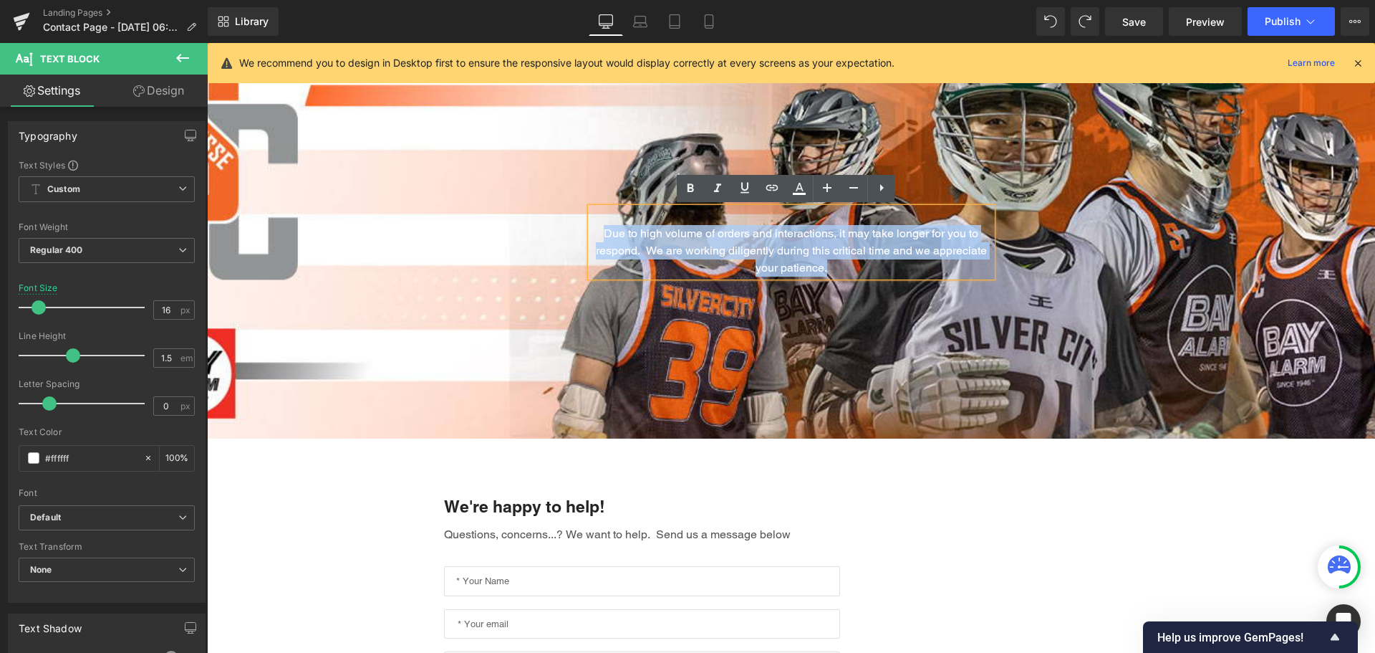
drag, startPoint x: 826, startPoint y: 268, endPoint x: 590, endPoint y: 232, distance: 238.4
click at [591, 232] on p "Due to high volume of orders and interactions, it may take longer for you to re…" at bounding box center [791, 251] width 401 height 52
copy p "Due to high volume of orders and interactions, it may take longer for you to re…"
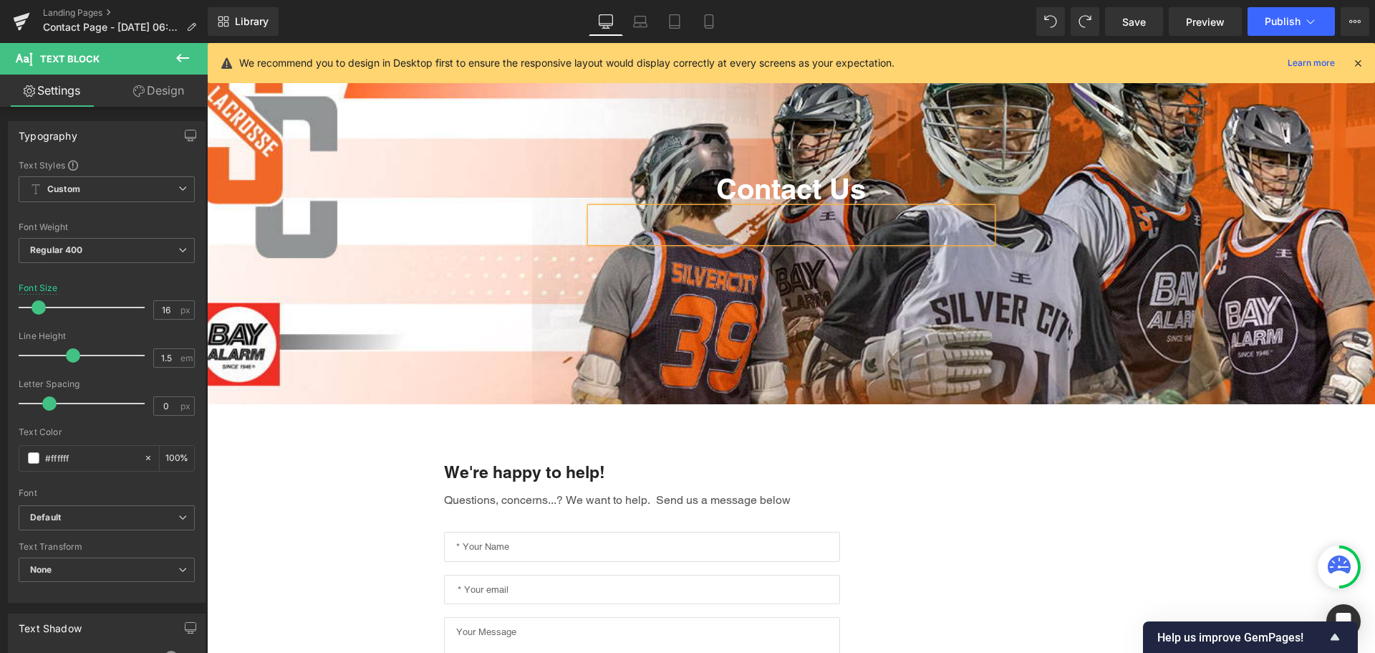
click at [899, 320] on div at bounding box center [791, 206] width 1168 height 395
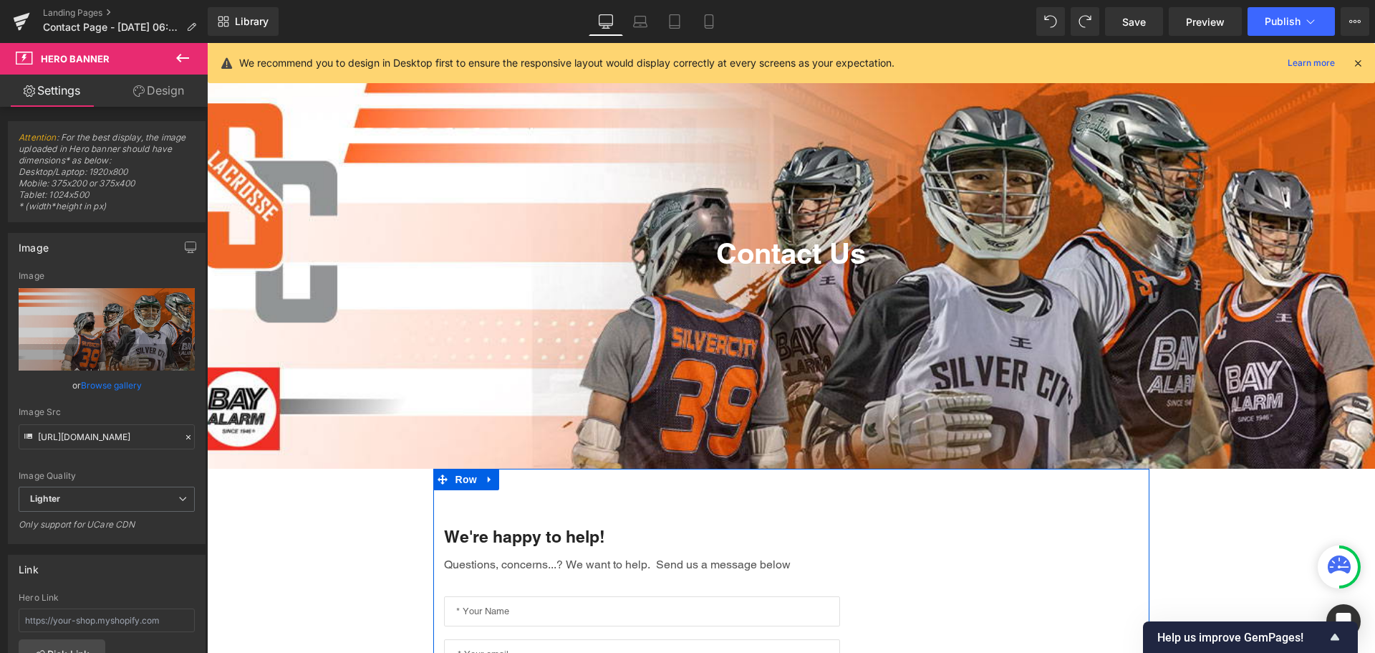
scroll to position [0, 0]
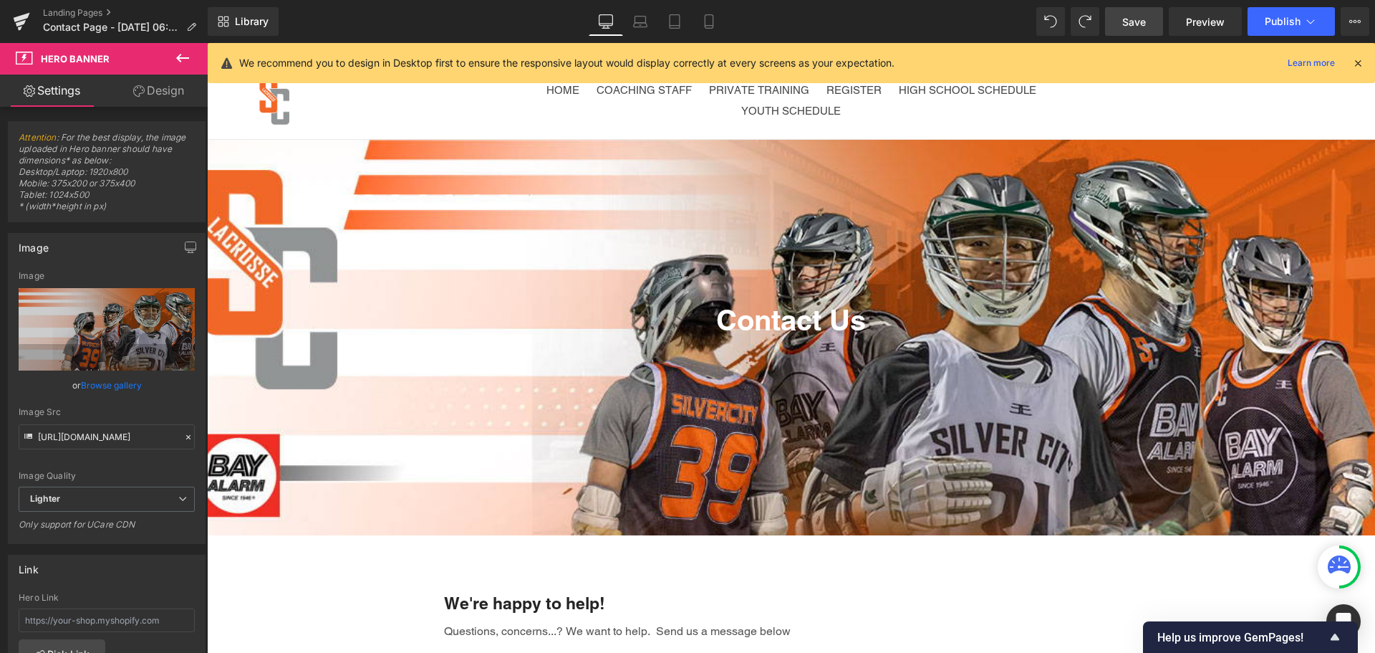
click at [1130, 27] on span "Save" at bounding box center [1135, 21] width 24 height 15
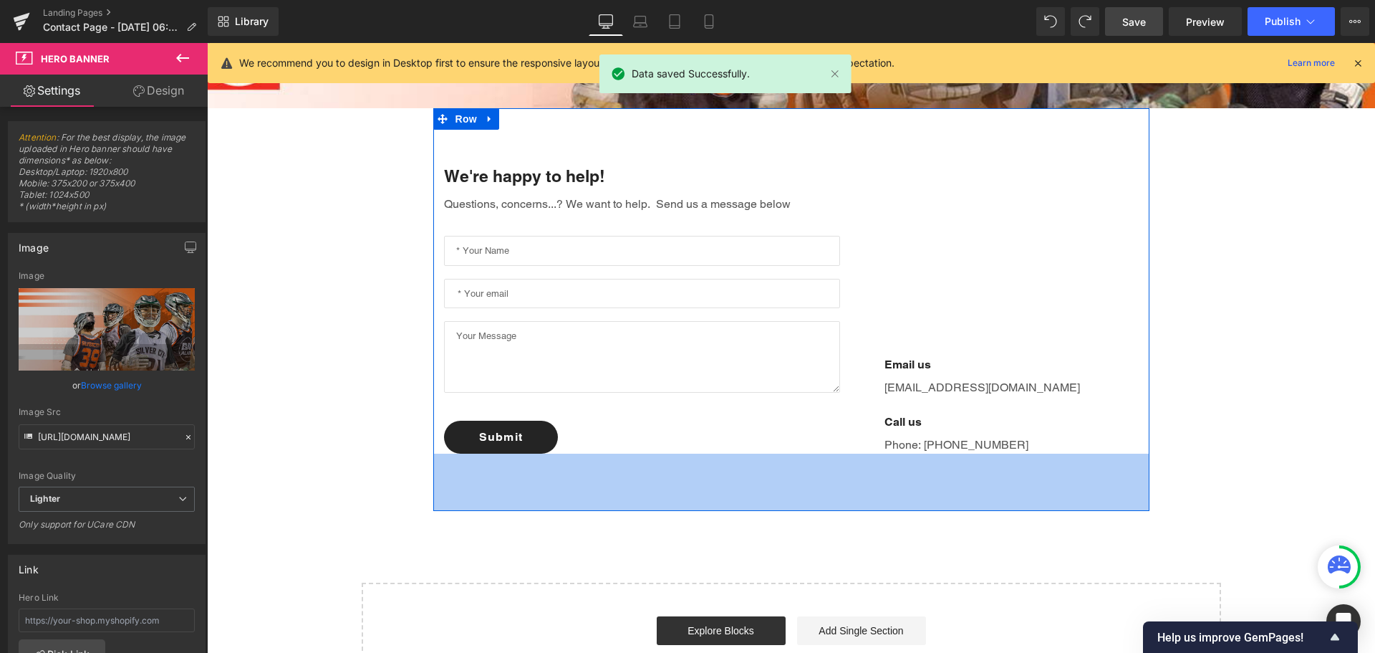
scroll to position [358, 0]
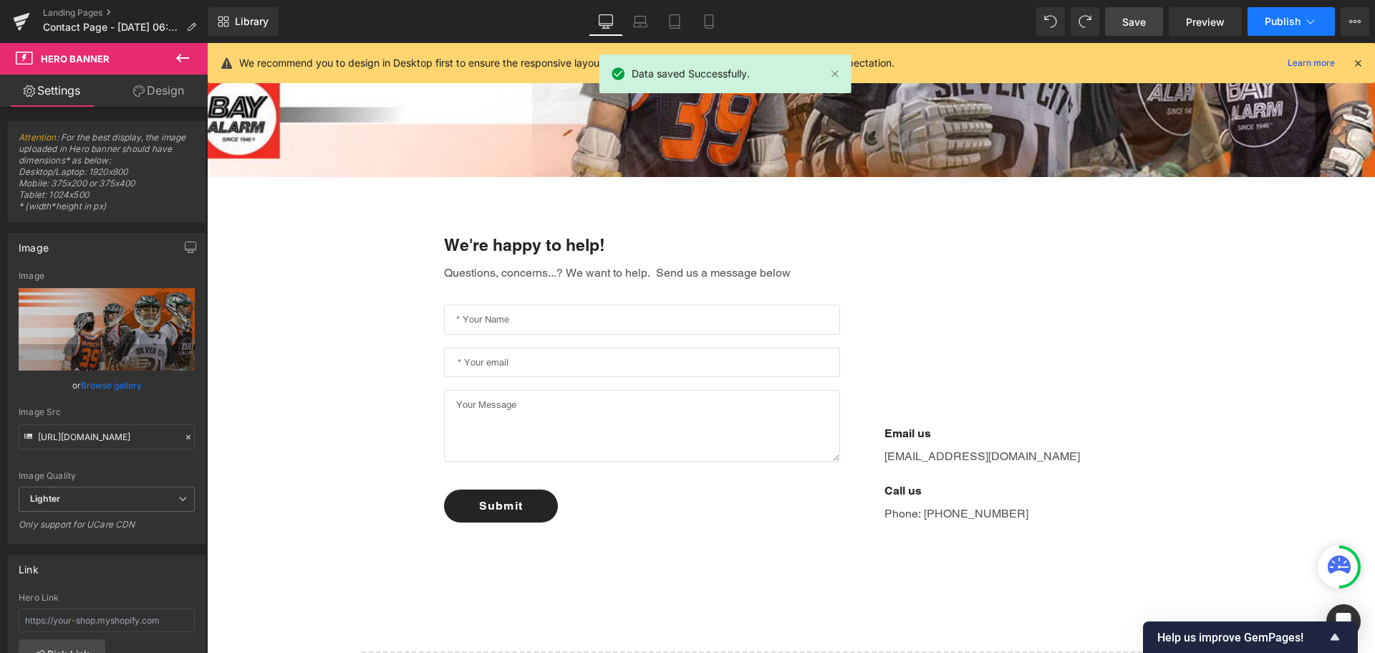
click at [1294, 23] on span "Publish" at bounding box center [1283, 21] width 36 height 11
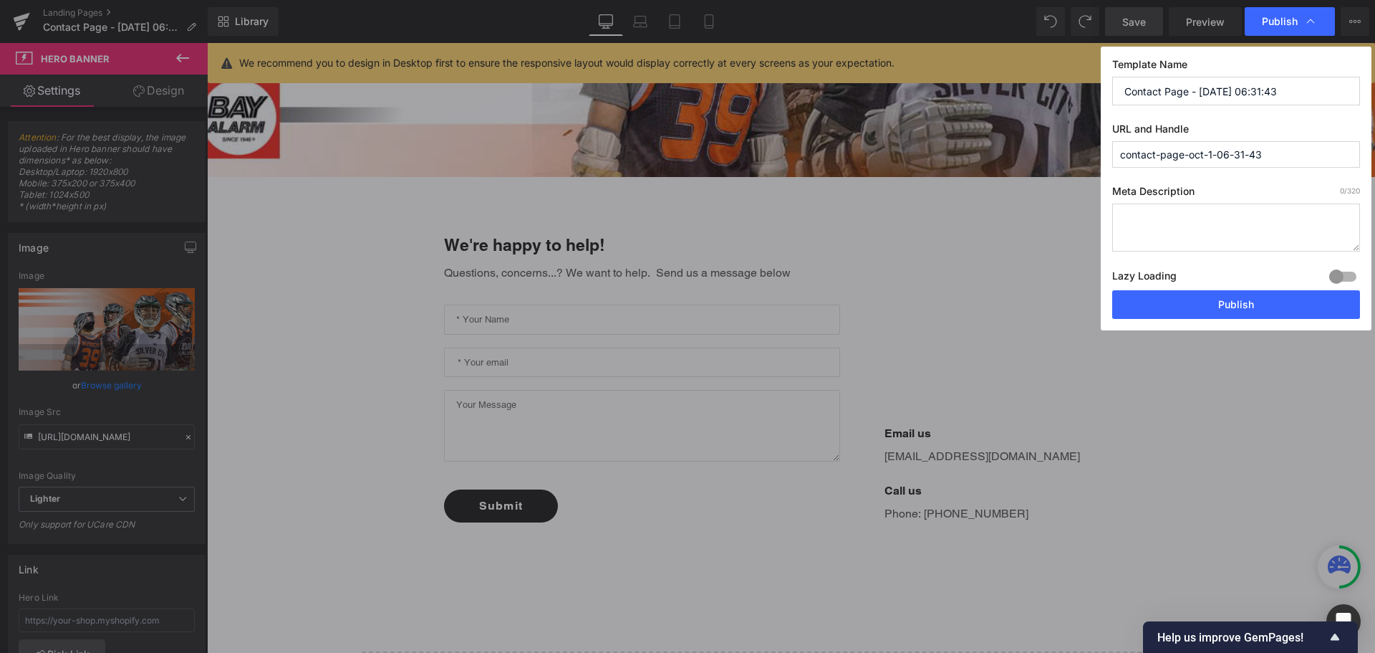
drag, startPoint x: 1272, startPoint y: 151, endPoint x: 1153, endPoint y: 156, distance: 118.3
click at [1153, 155] on input "contact-page-oct-1-06-31-43" at bounding box center [1237, 154] width 248 height 27
type input "contactus"
drag, startPoint x: 1291, startPoint y: 92, endPoint x: 1190, endPoint y: 88, distance: 101.1
click at [1190, 88] on input "Contact Page - [DATE] 06:31:43" at bounding box center [1237, 91] width 248 height 29
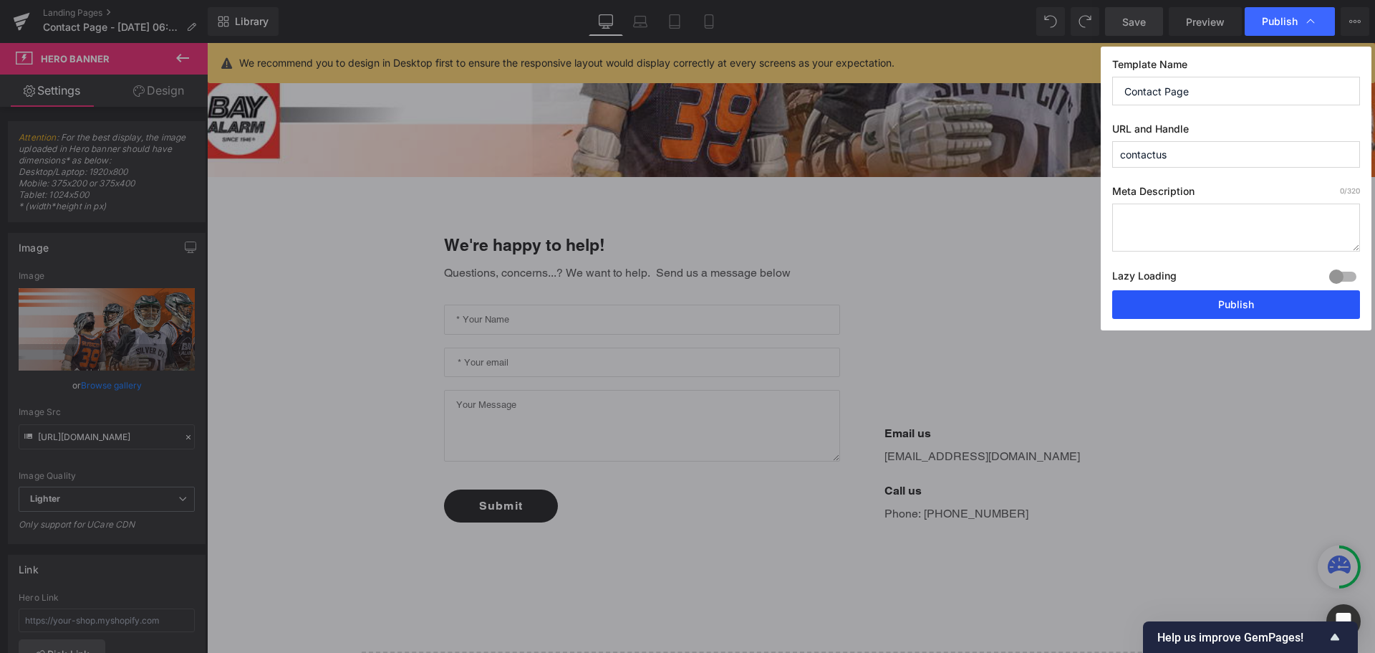
type input "Contact Page"
click at [1254, 308] on button "Publish" at bounding box center [1237, 304] width 248 height 29
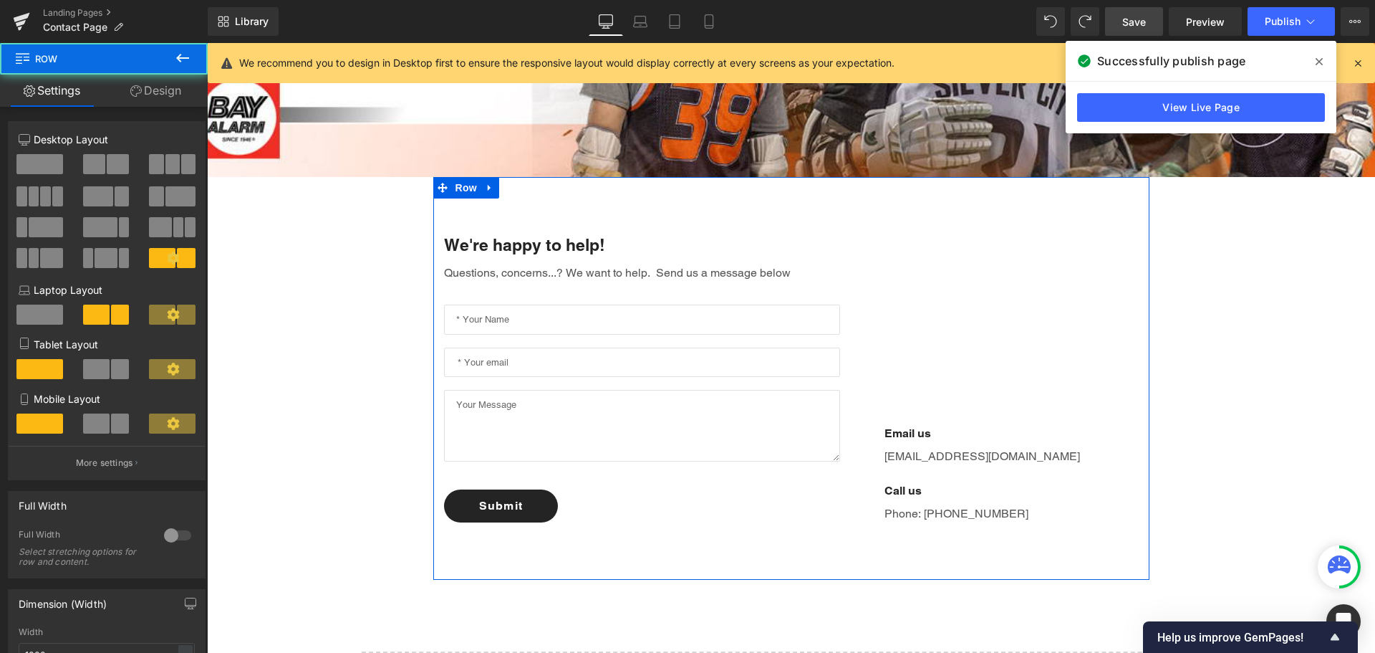
click at [993, 314] on div "Email us Text Block [EMAIL_ADDRESS][DOMAIN_NAME] Text Block Call us Text Block …" at bounding box center [1000, 378] width 299 height 288
click at [876, 358] on div "Email us Text Block [EMAIL_ADDRESS][DOMAIN_NAME] Text Block Call us Text Block …" at bounding box center [1000, 378] width 299 height 288
click at [98, 315] on span at bounding box center [96, 314] width 27 height 20
click at [836, 517] on div "We're happy to help! Text Block Questions, concerns...? We want to help. Send u…" at bounding box center [642, 378] width 418 height 288
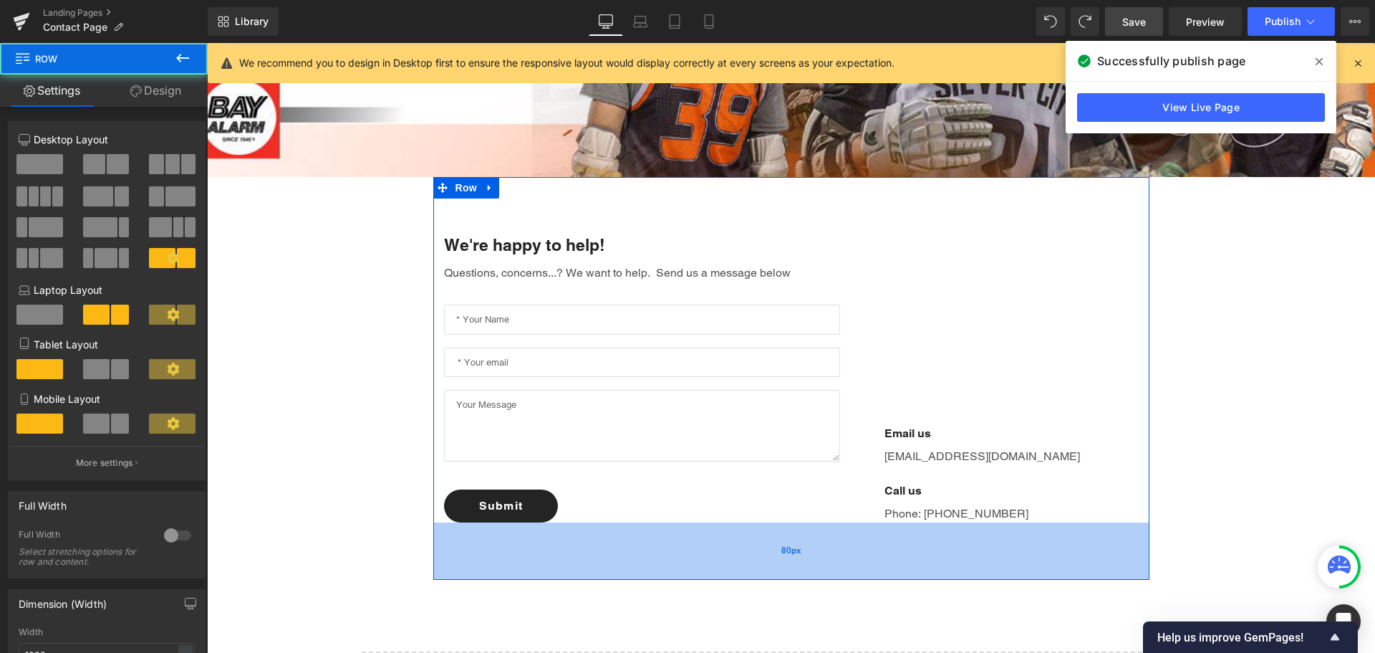
click at [854, 524] on div "80px" at bounding box center [791, 550] width 716 height 57
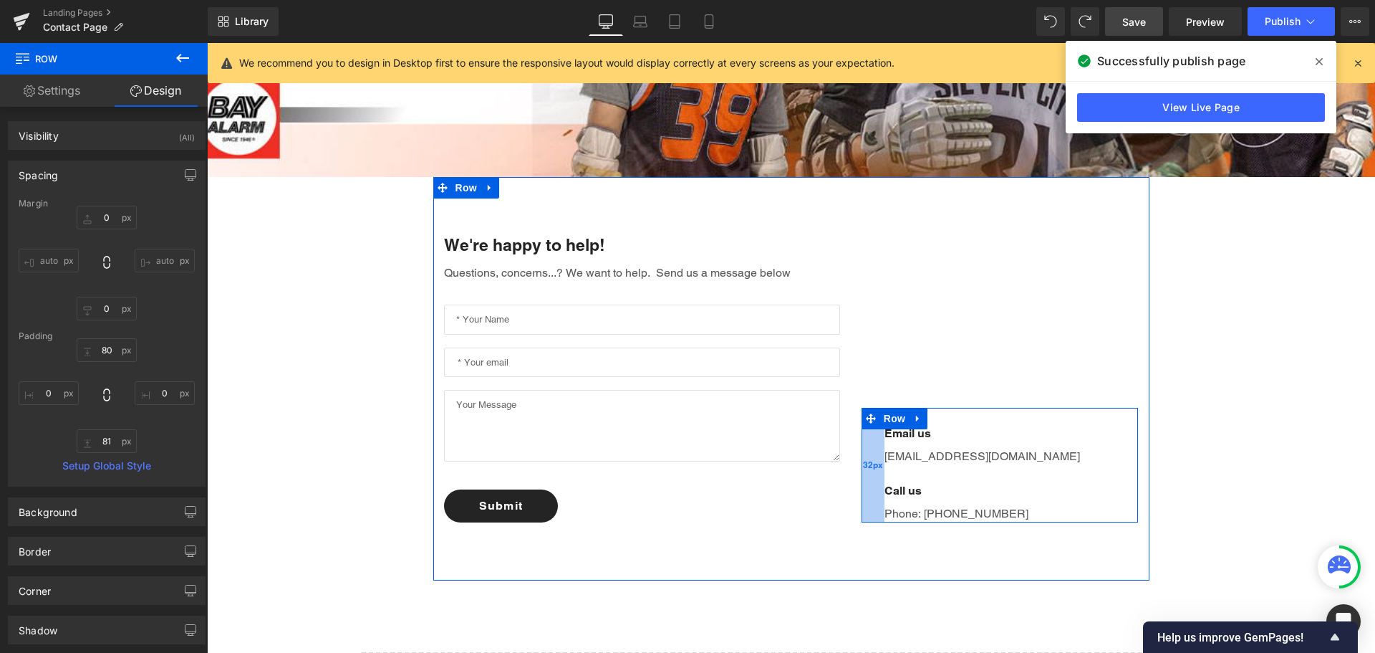
click at [878, 473] on div "32px" at bounding box center [873, 465] width 23 height 115
click at [946, 431] on p "Email us" at bounding box center [1012, 433] width 254 height 17
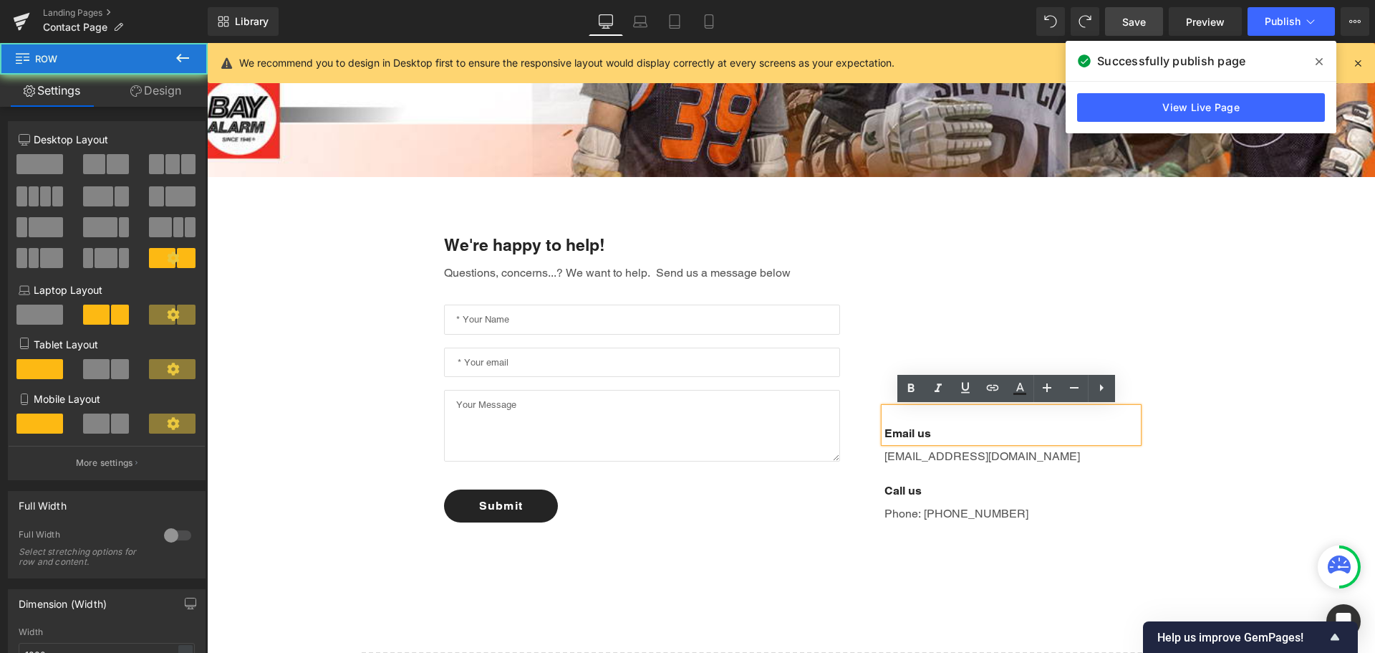
click at [885, 378] on div "Email us Text Block [EMAIL_ADDRESS][DOMAIN_NAME] Text Block Call us Text Block …" at bounding box center [1000, 378] width 299 height 288
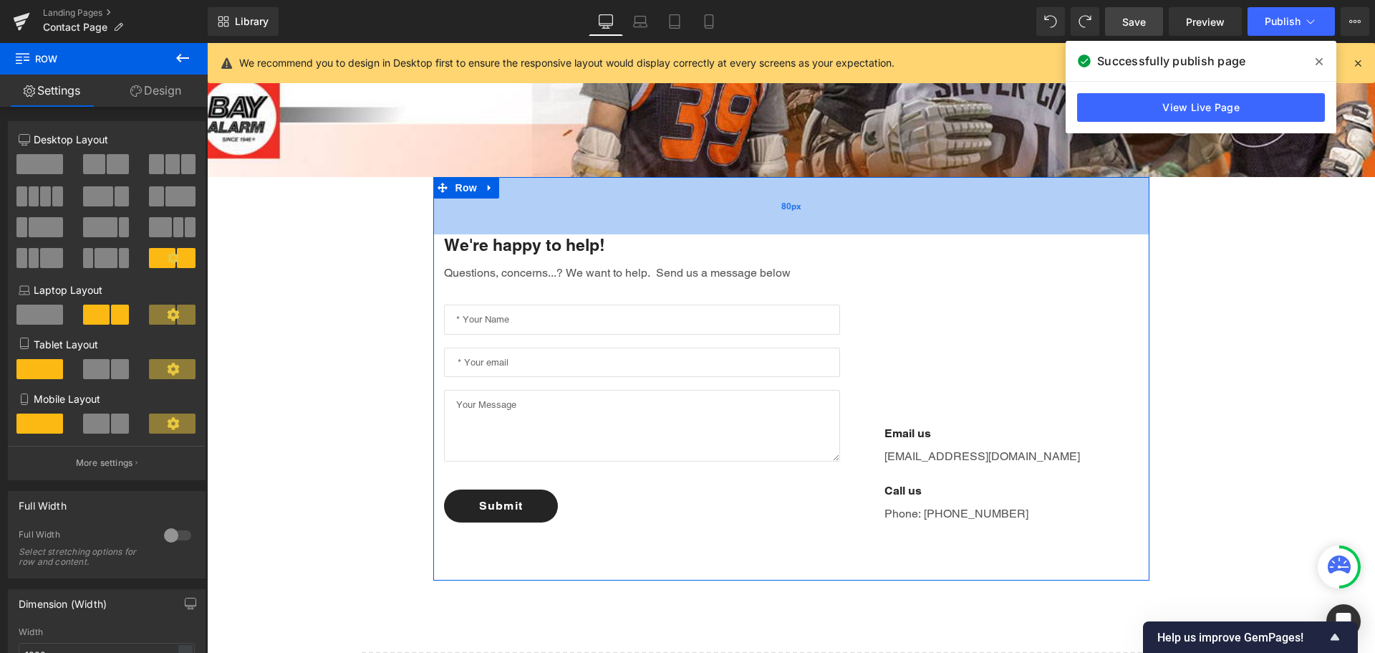
click at [790, 216] on div "80px" at bounding box center [791, 205] width 716 height 57
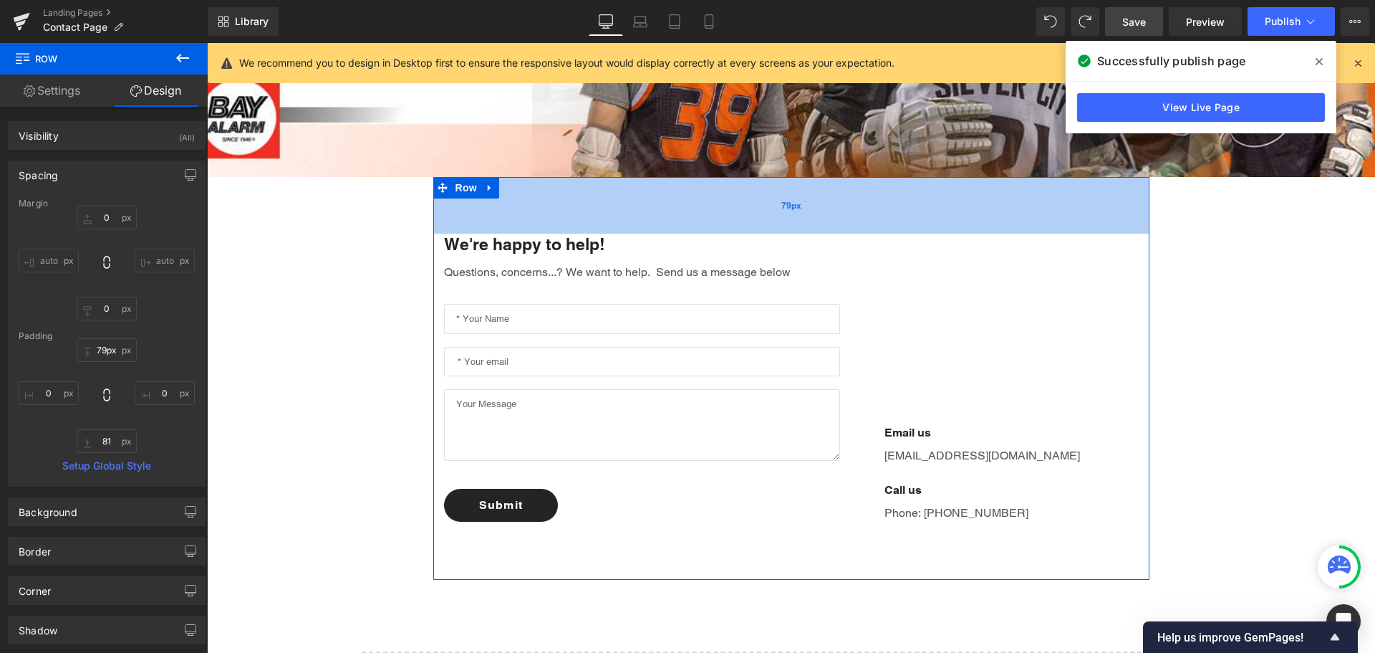
type input "80px"
click at [794, 216] on div "80px" at bounding box center [791, 205] width 716 height 57
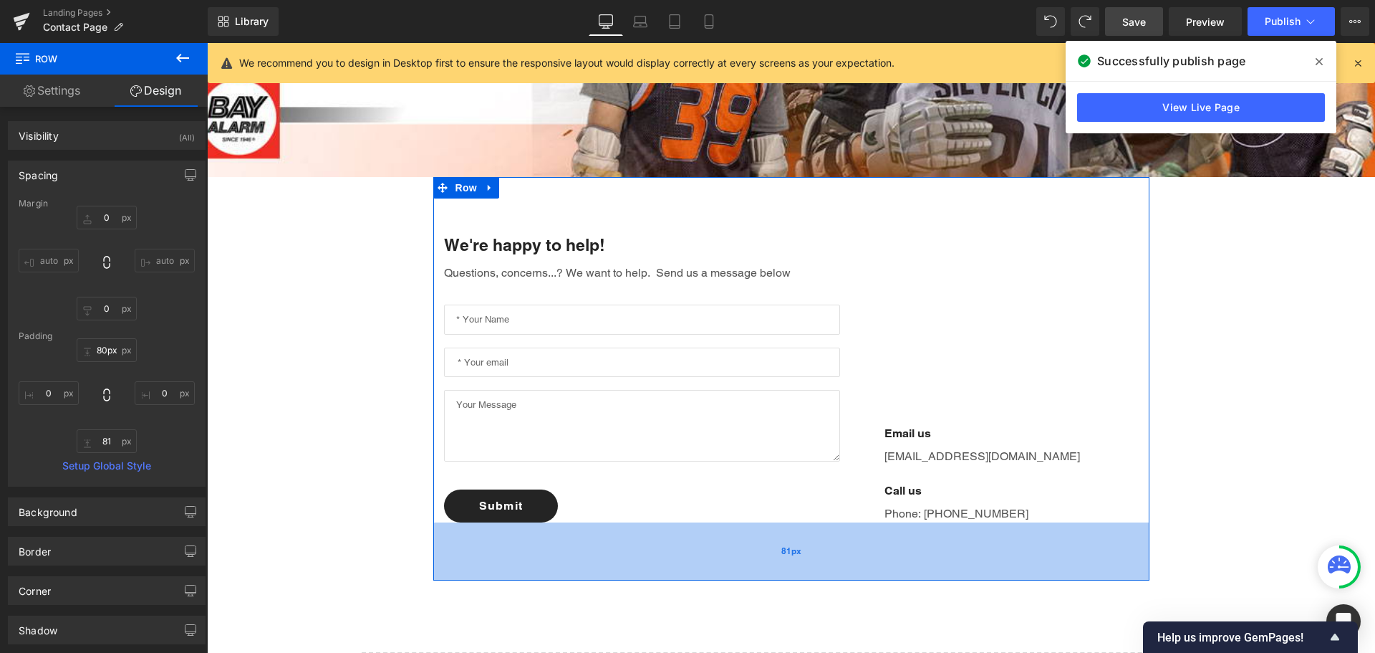
type input "80px"
click at [772, 544] on div "80px" at bounding box center [791, 550] width 716 height 57
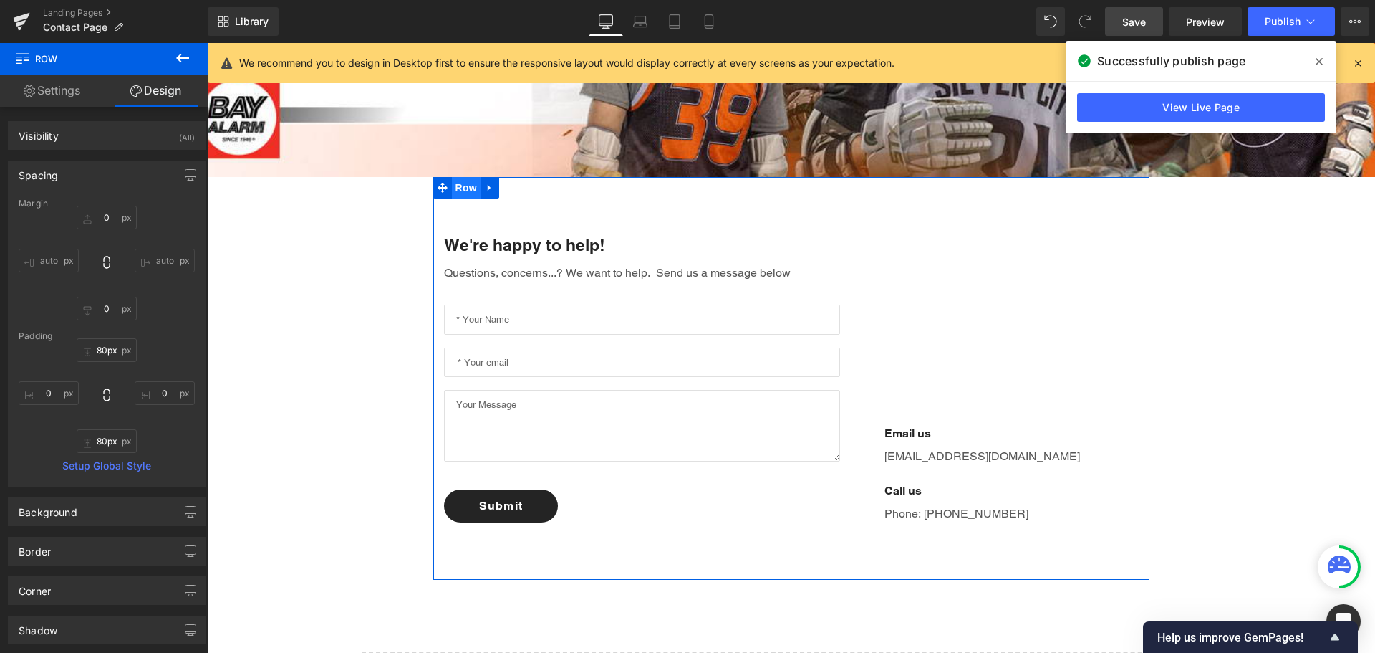
click at [459, 184] on span "Row" at bounding box center [466, 187] width 29 height 21
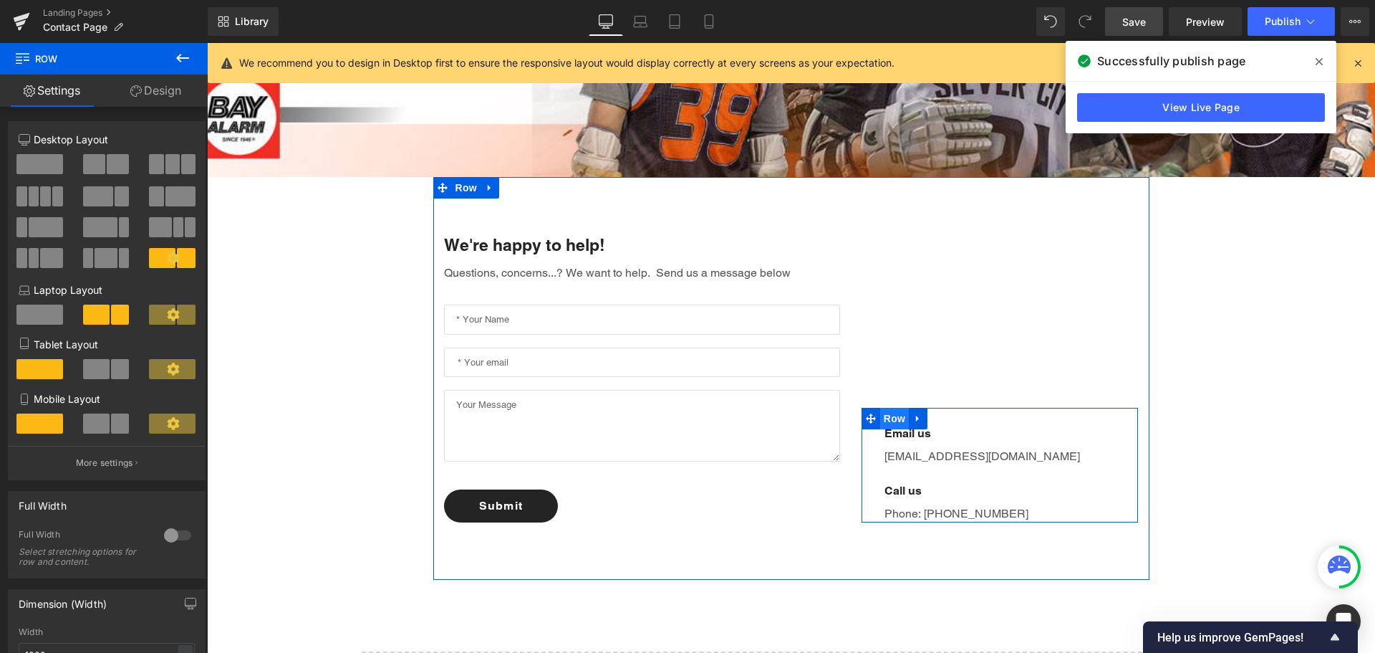
click at [883, 424] on span "Row" at bounding box center [894, 418] width 29 height 21
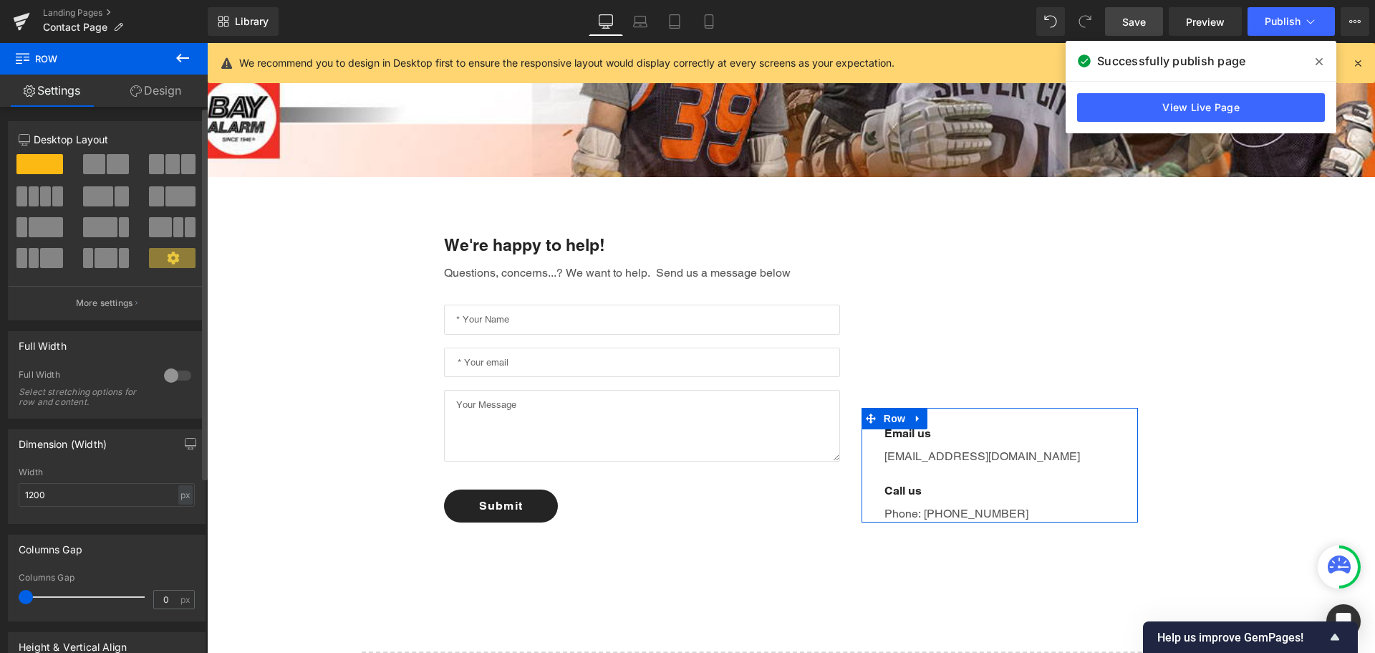
click at [108, 156] on span at bounding box center [118, 164] width 22 height 20
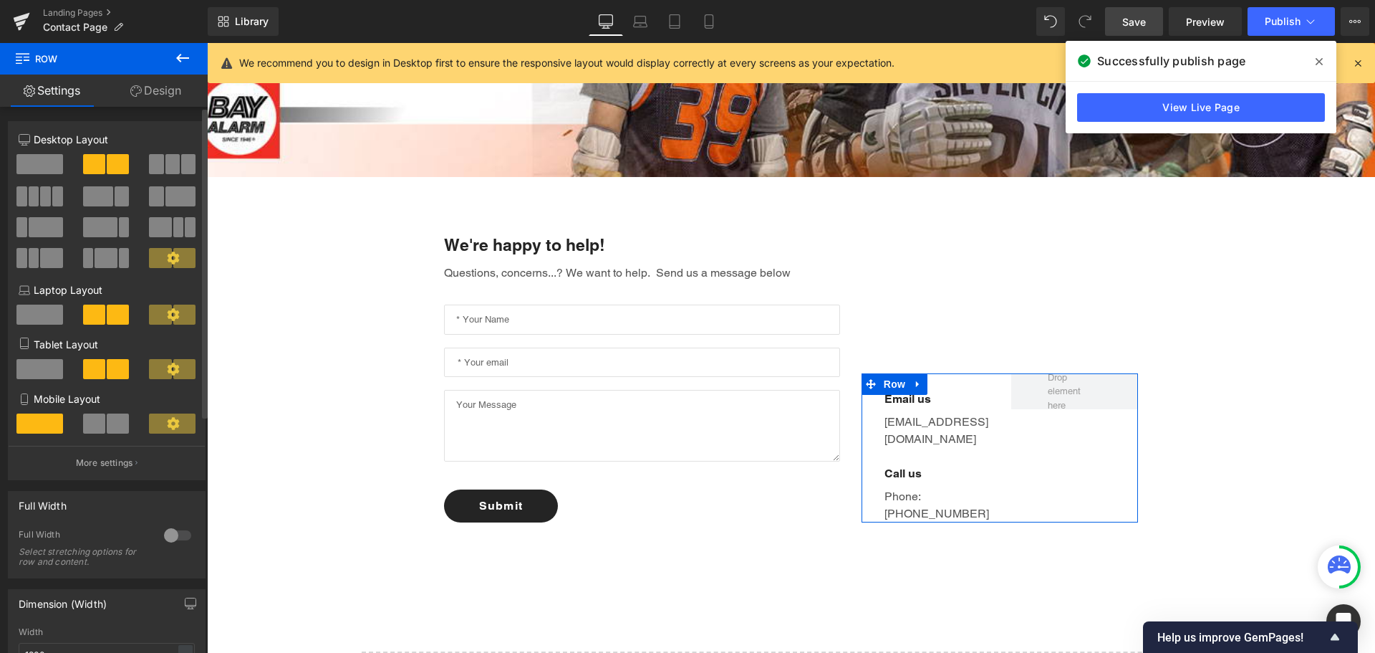
click at [108, 156] on span at bounding box center [118, 164] width 22 height 20
click at [35, 157] on span at bounding box center [39, 164] width 47 height 20
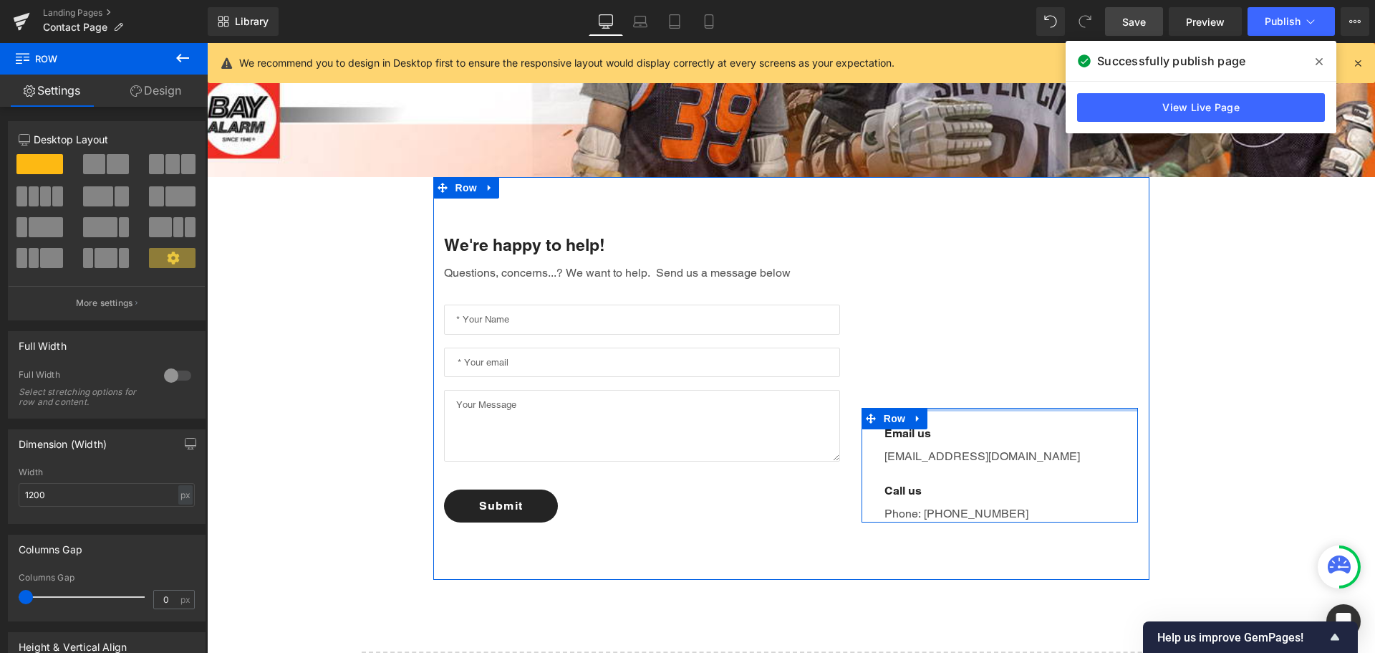
click at [946, 410] on div at bounding box center [1000, 410] width 277 height 4
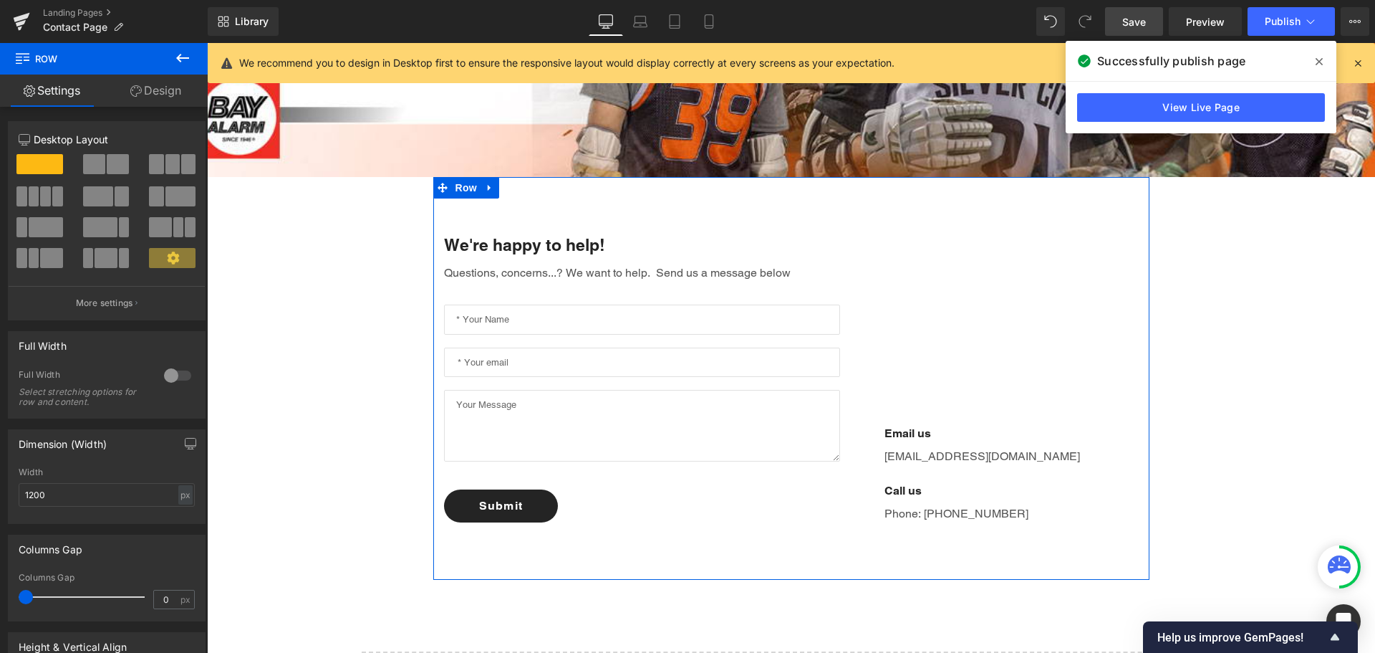
drag, startPoint x: 945, startPoint y: 408, endPoint x: 944, endPoint y: 340, distance: 68.1
click at [957, 319] on div "Email us Text Block [EMAIL_ADDRESS][DOMAIN_NAME] Text Block Call us Text Block …" at bounding box center [1000, 378] width 299 height 288
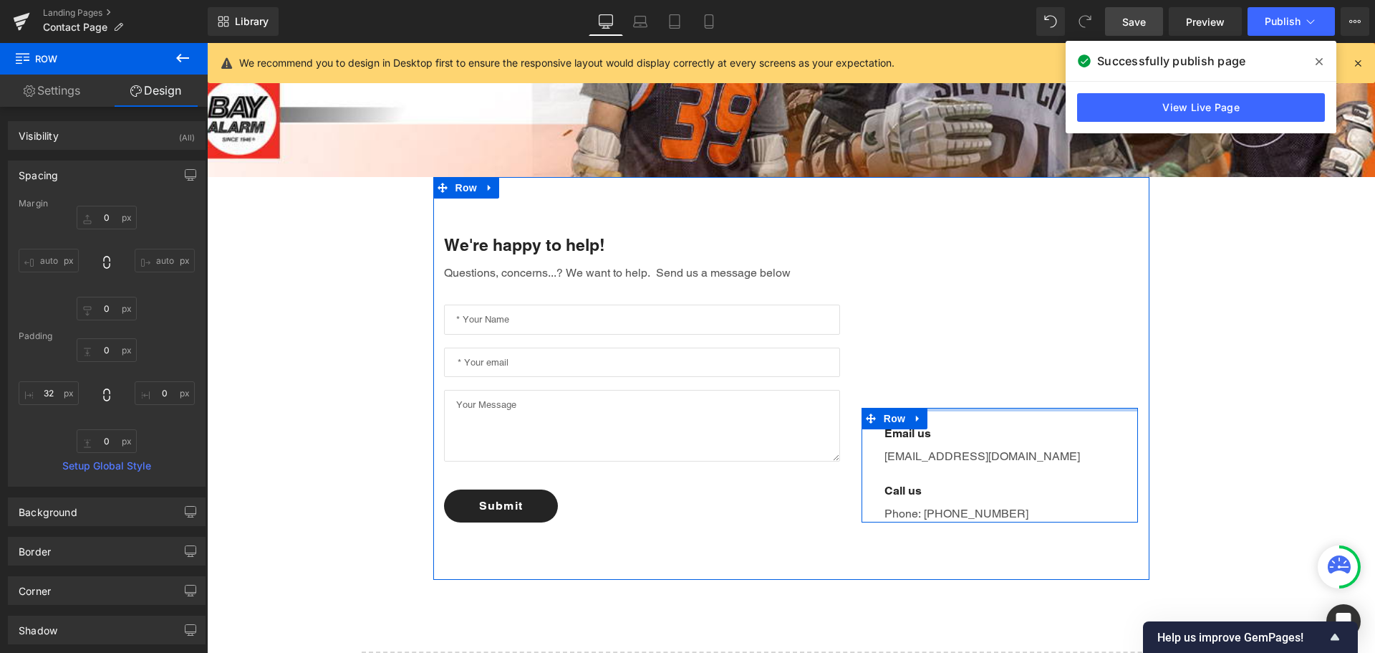
type input "0px"
drag, startPoint x: 944, startPoint y: 408, endPoint x: 947, endPoint y: 393, distance: 15.3
click at [947, 393] on div "Email us Text Block [EMAIL_ADDRESS][DOMAIN_NAME] Text Block Call us Text Block …" at bounding box center [1000, 378] width 299 height 288
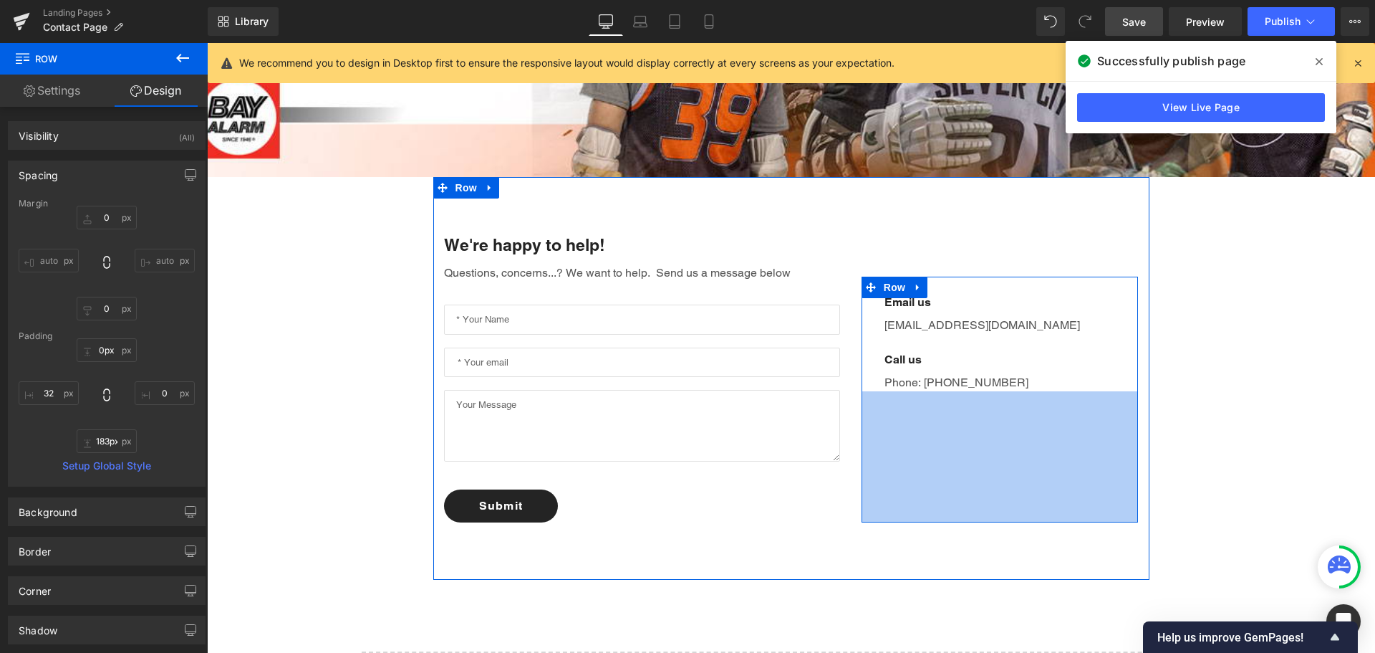
drag, startPoint x: 1002, startPoint y: 521, endPoint x: 940, endPoint y: 686, distance: 176.8
click at [940, 652] on html "Skip to content Just added to your cart Qty: View cart ( ) Continue shopping Su…" at bounding box center [791, 383] width 1168 height 1396
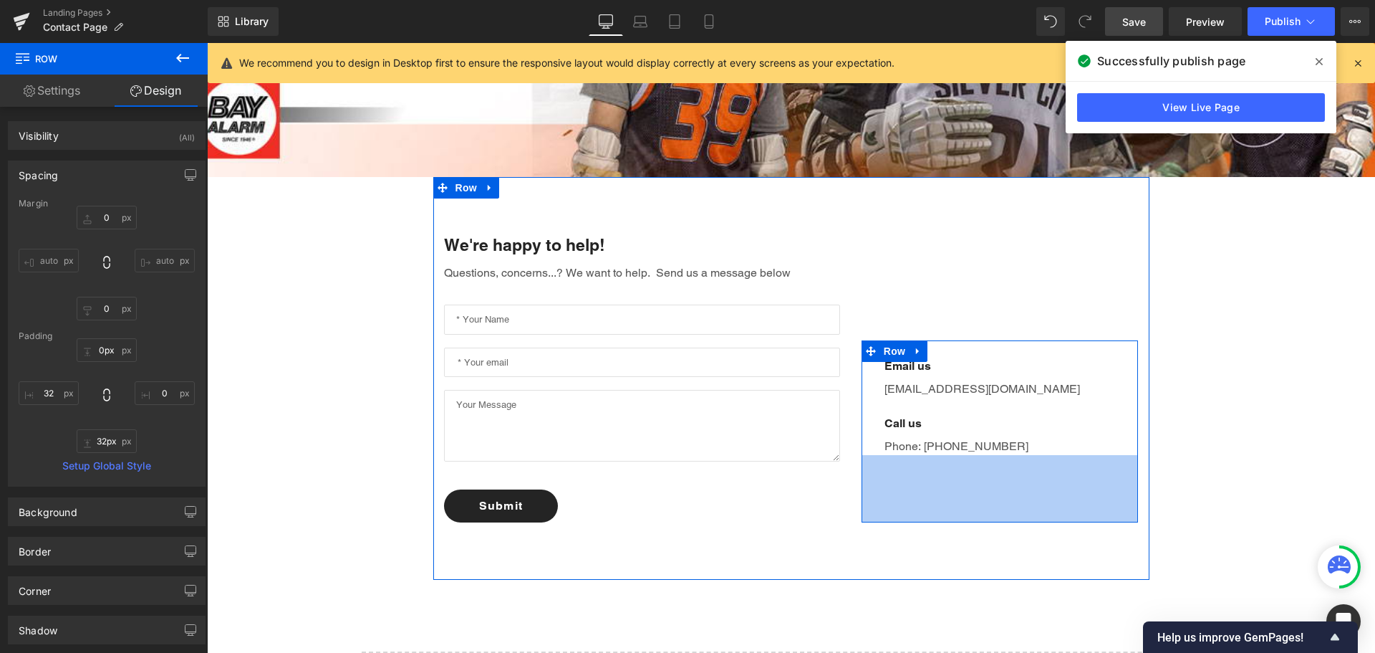
type input "0px"
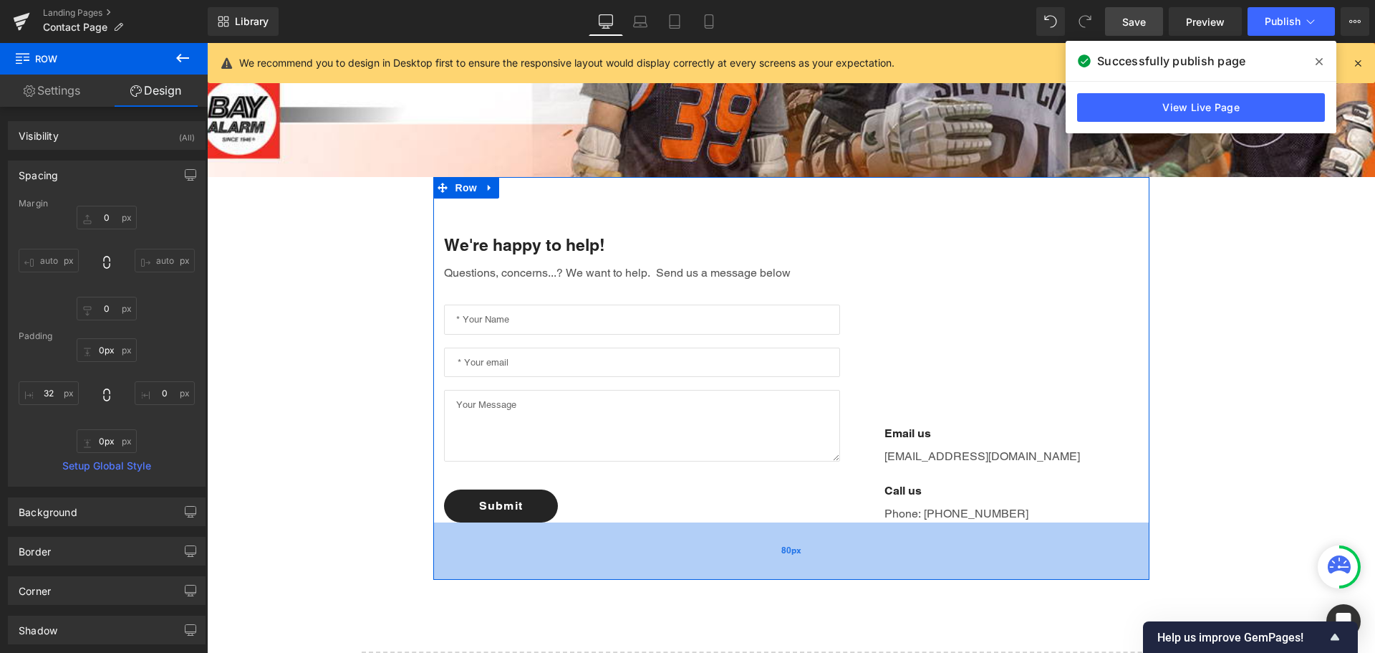
click at [984, 523] on div "We're happy to help! Text Block Questions, concerns...? We want to help. Send u…" at bounding box center [791, 378] width 716 height 403
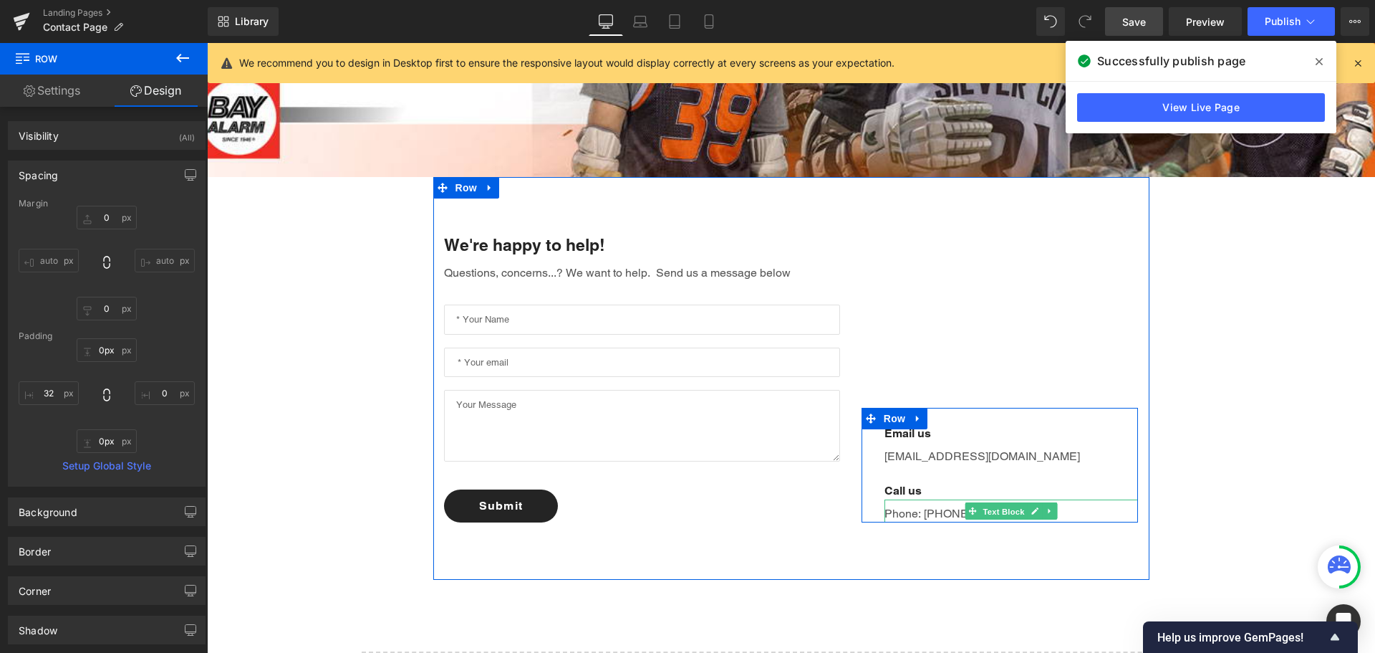
click at [986, 517] on span "Text Block" at bounding box center [1004, 510] width 47 height 17
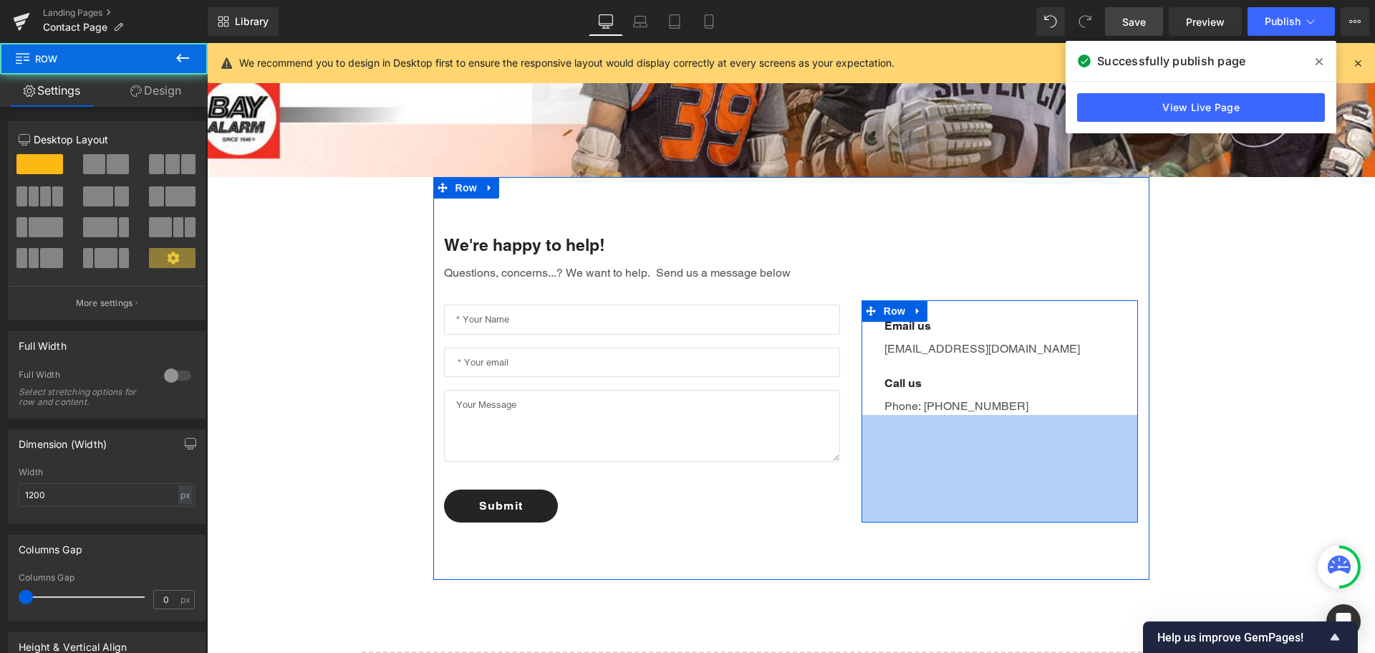
drag, startPoint x: 893, startPoint y: 519, endPoint x: 881, endPoint y: 627, distance: 108.1
click at [881, 627] on div "Contact Us Heading Text Block Row Hero Banner 216px We're happy to help! Text B…" at bounding box center [791, 275] width 1168 height 987
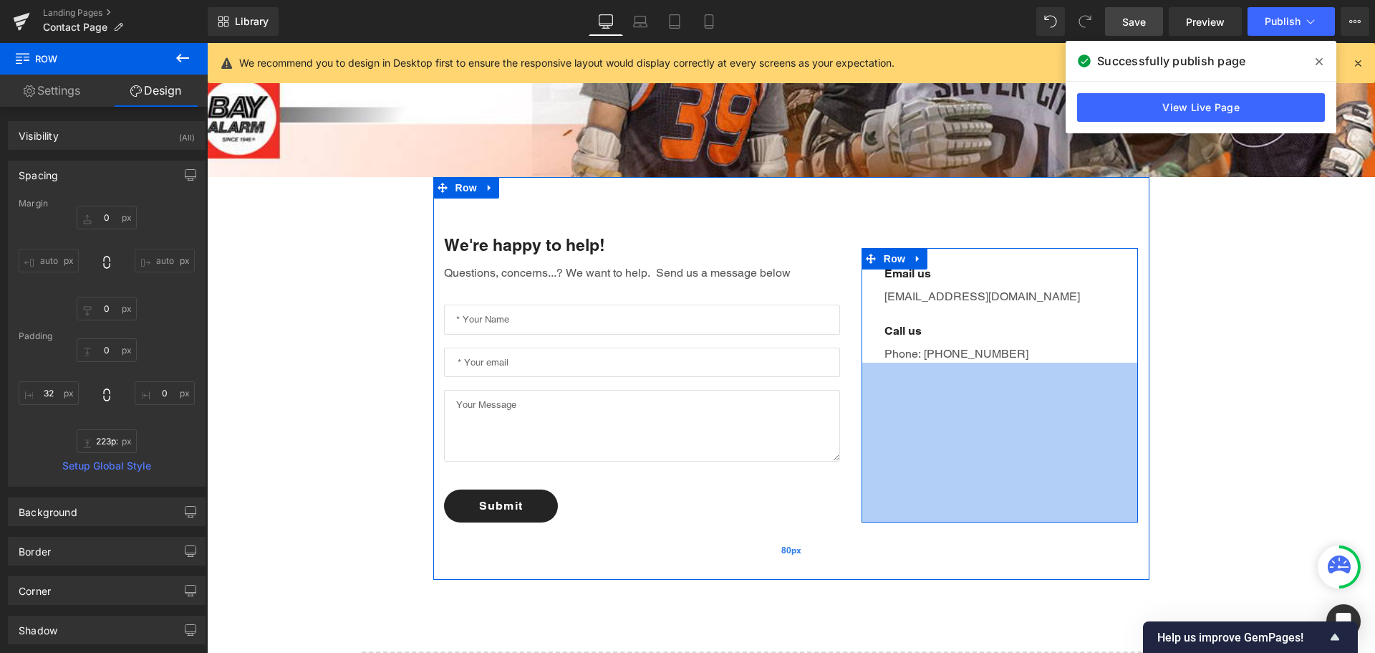
drag, startPoint x: 922, startPoint y: 519, endPoint x: 911, endPoint y: 568, distance: 50.0
click at [910, 571] on div "We're happy to help! Text Block Questions, concerns...? We want to help. Send u…" at bounding box center [791, 378] width 716 height 403
type input "222px"
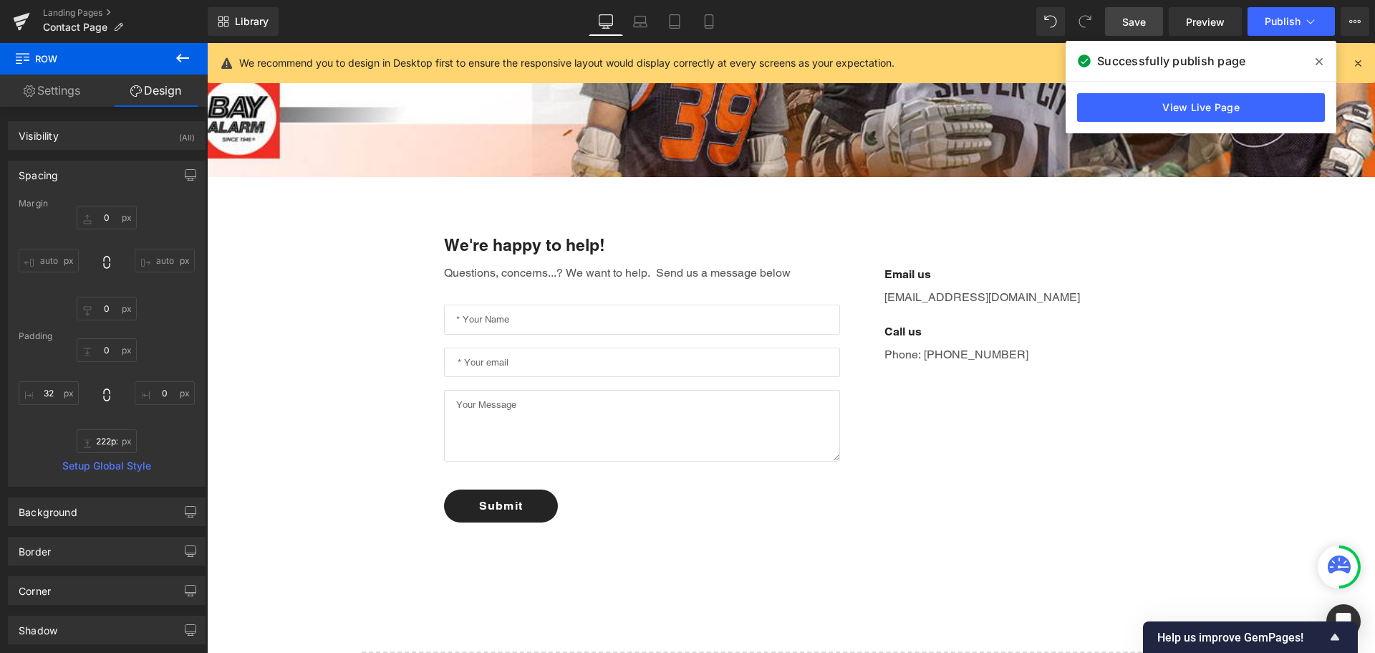
click at [1135, 13] on link "Save" at bounding box center [1134, 21] width 58 height 29
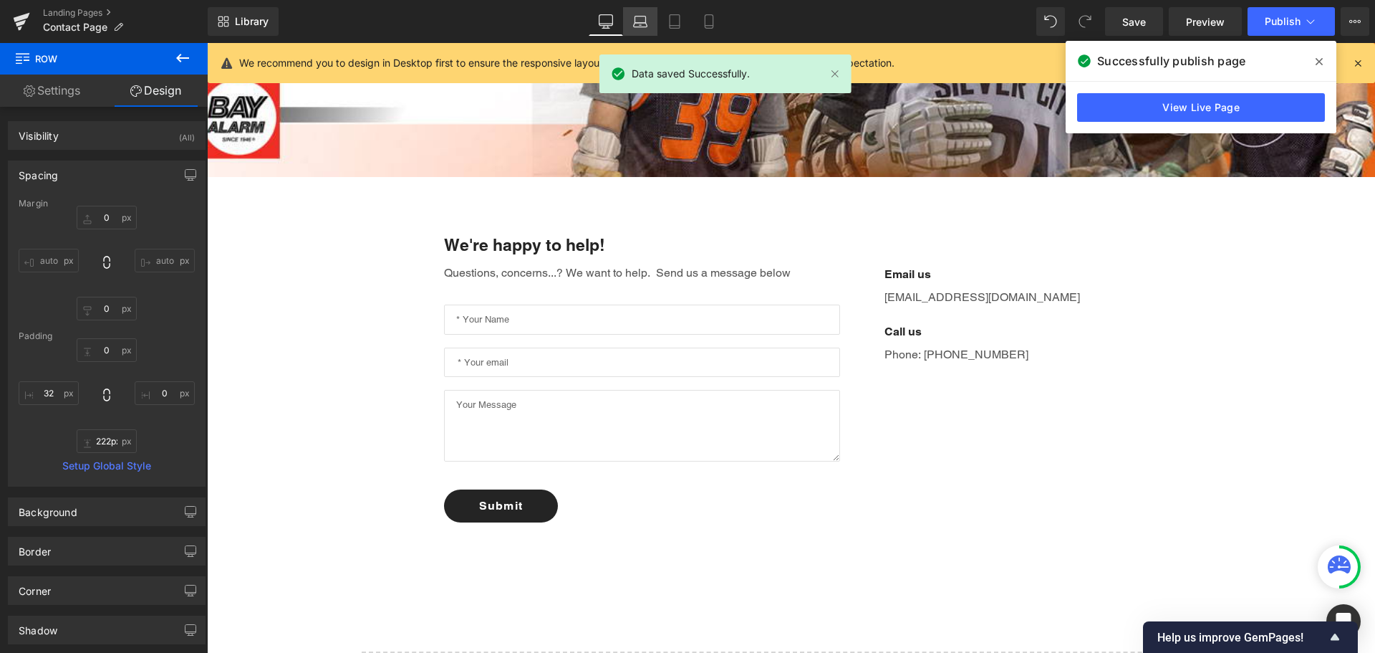
click at [648, 21] on icon at bounding box center [640, 21] width 14 height 14
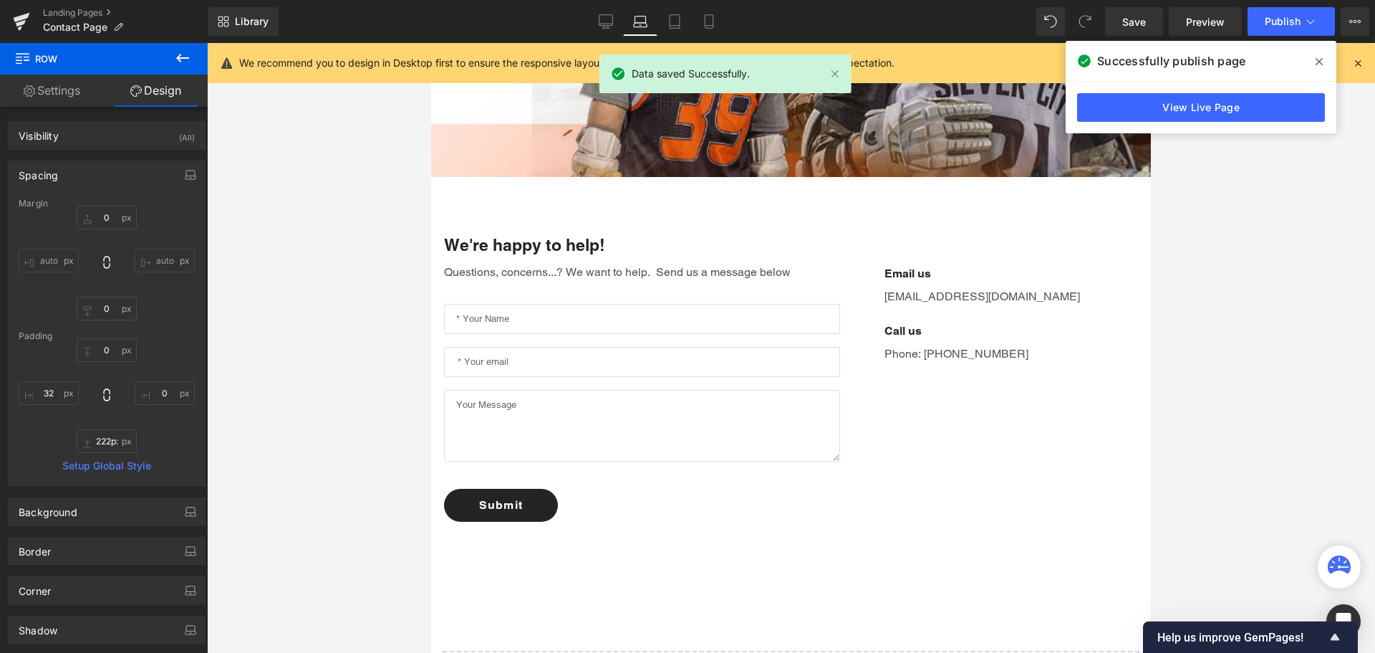
type input "0"
type input "222"
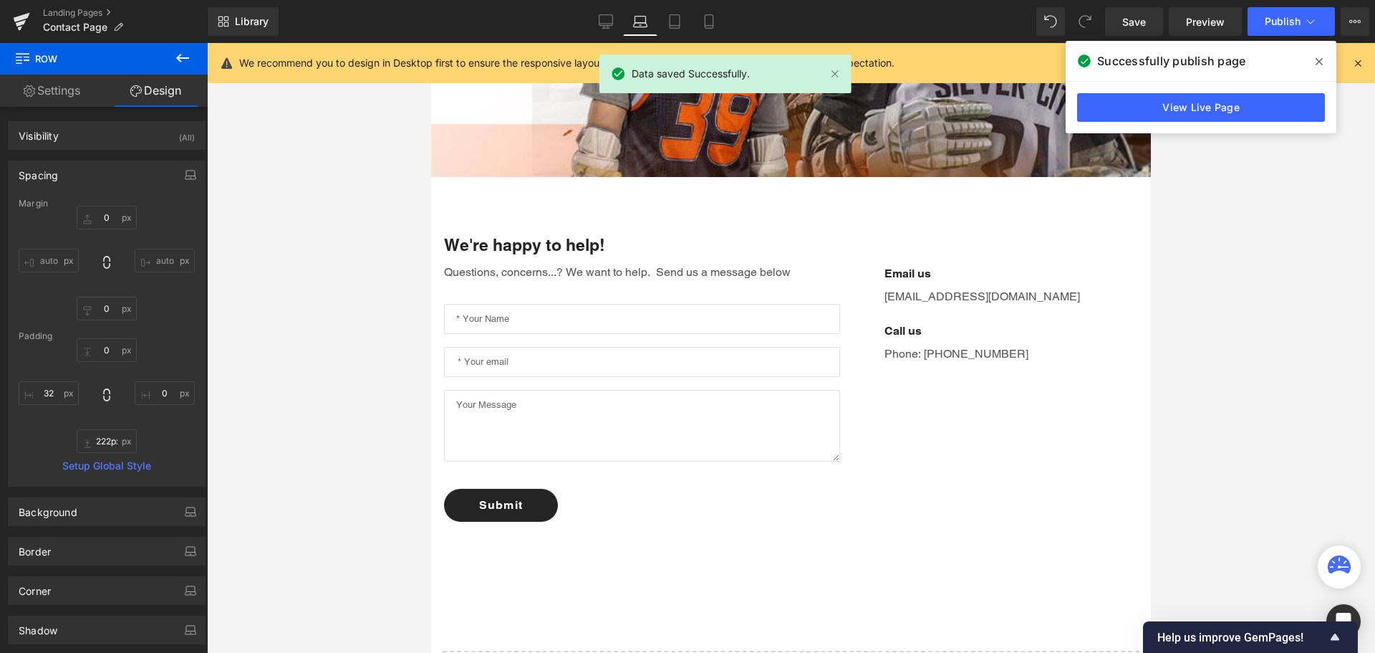
type input "32"
click at [711, 17] on icon at bounding box center [709, 21] width 14 height 14
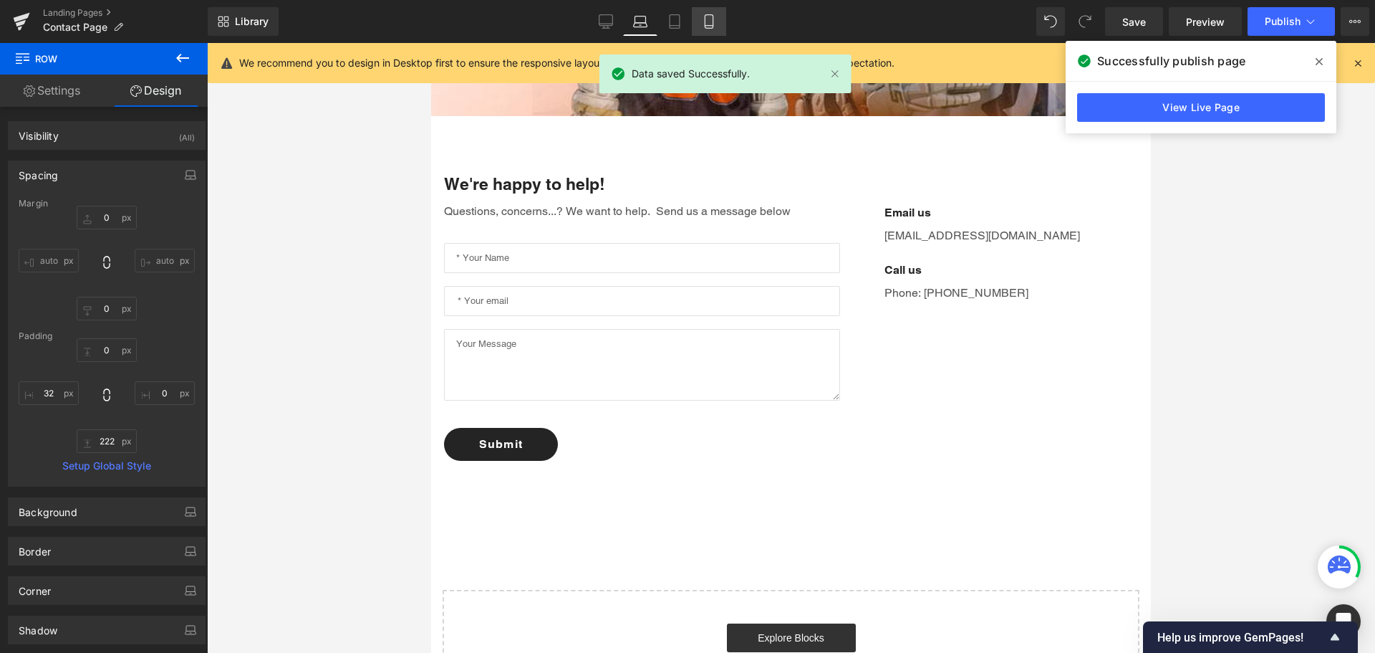
type input "0"
type input "42"
type input "0"
type input "222"
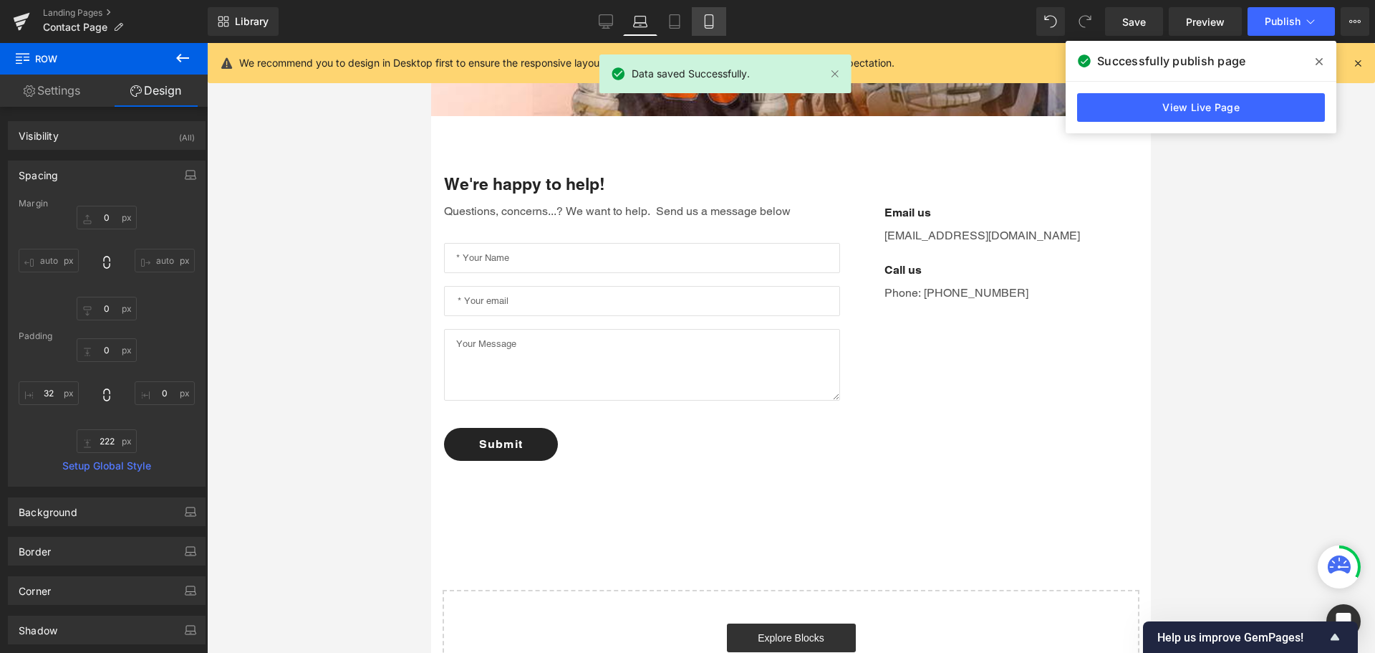
type input "0"
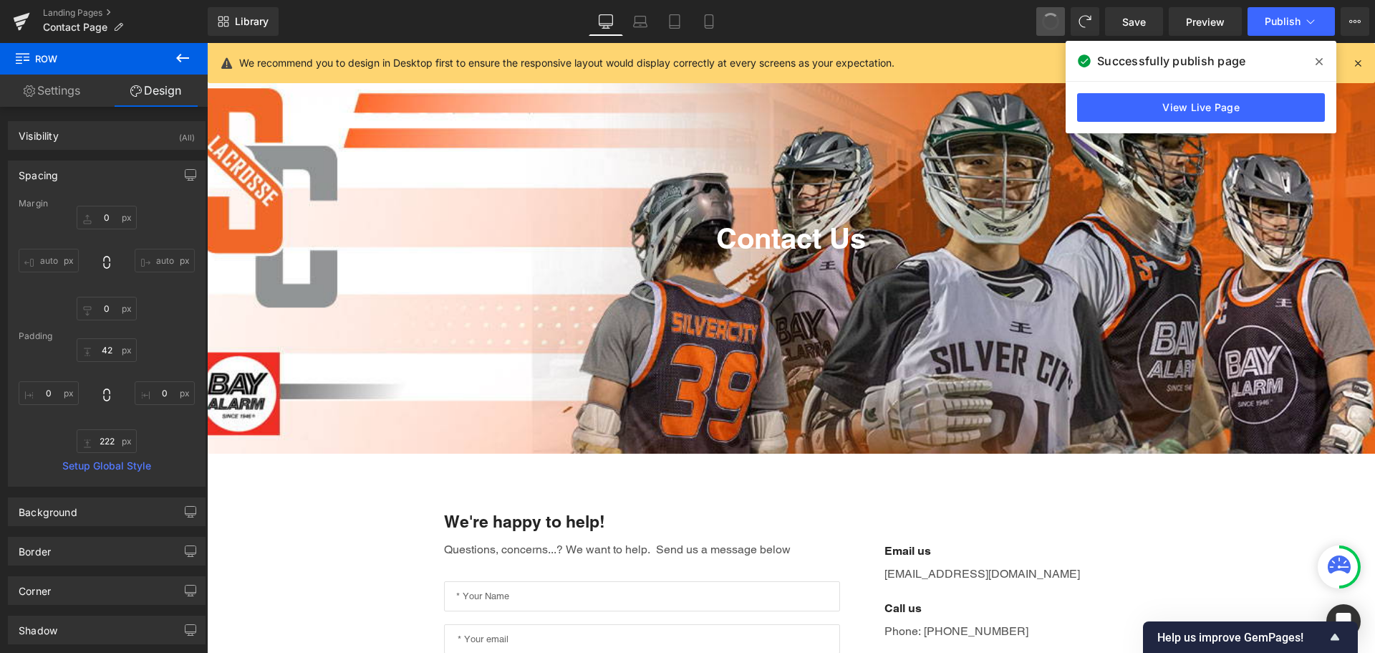
scroll to position [0, 0]
type input "0"
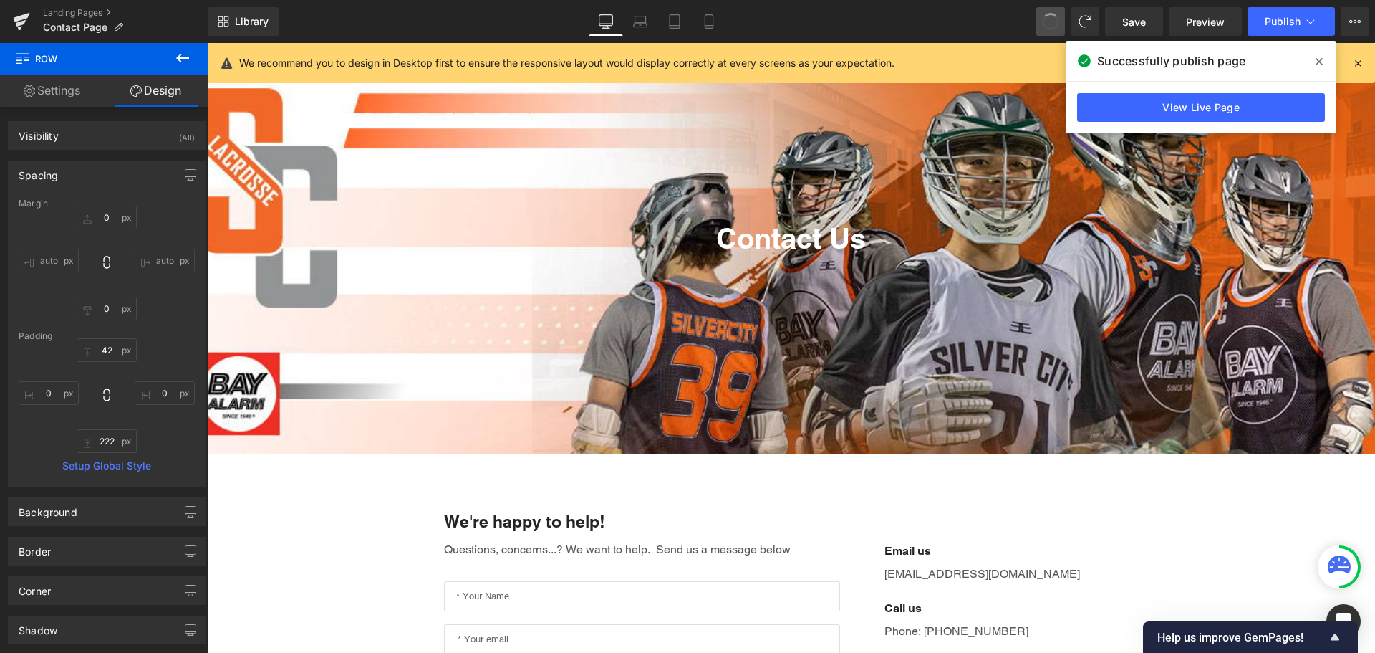
type input "150"
type input "32"
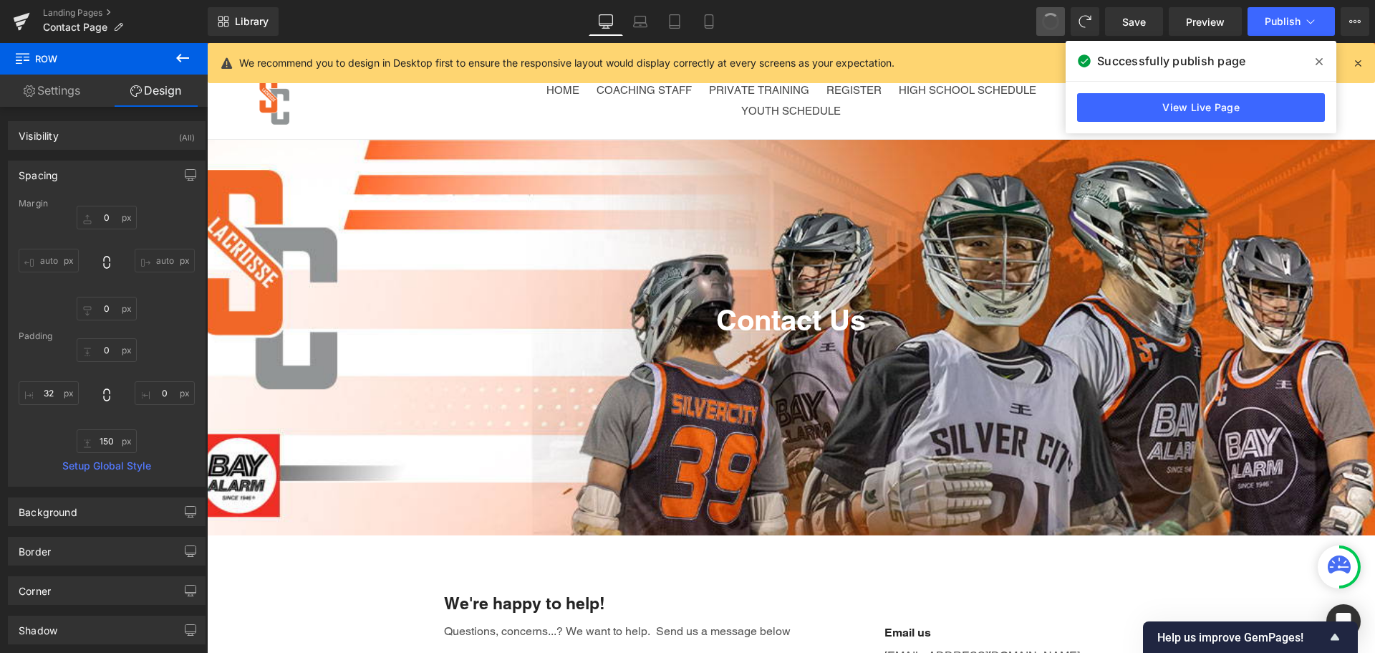
type input "0"
type input "150"
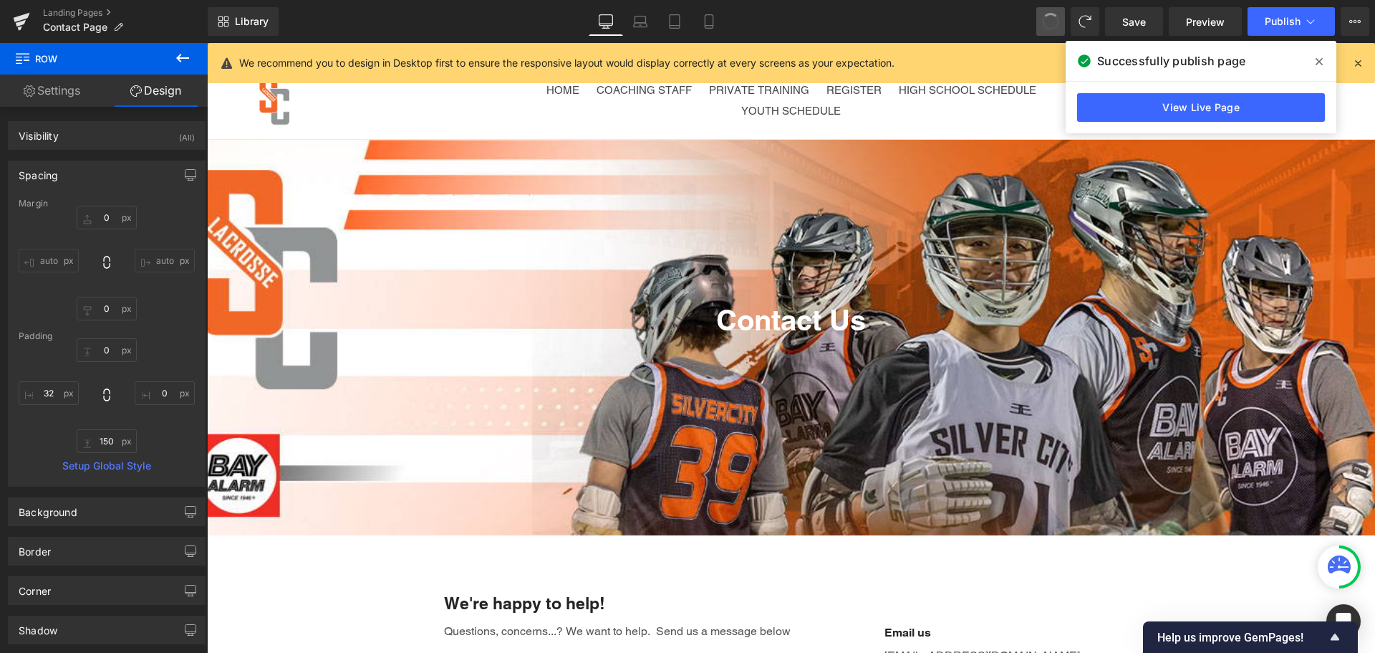
type input "32"
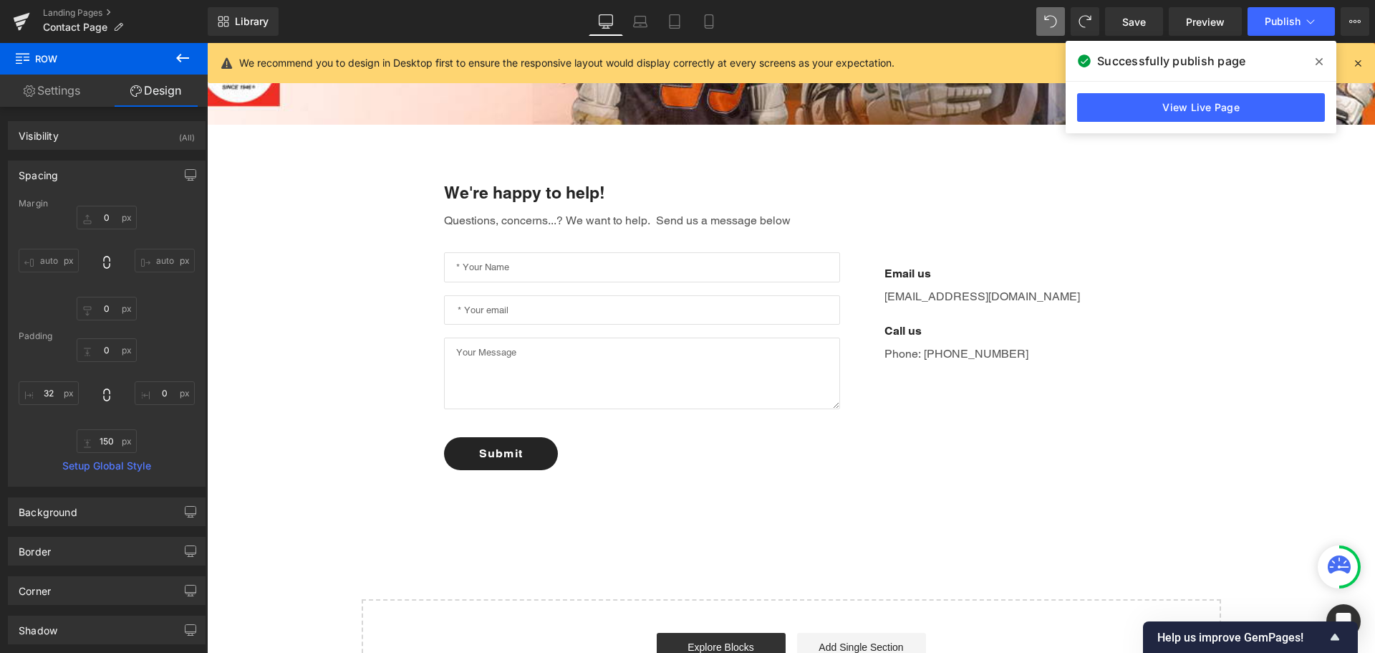
scroll to position [358, 0]
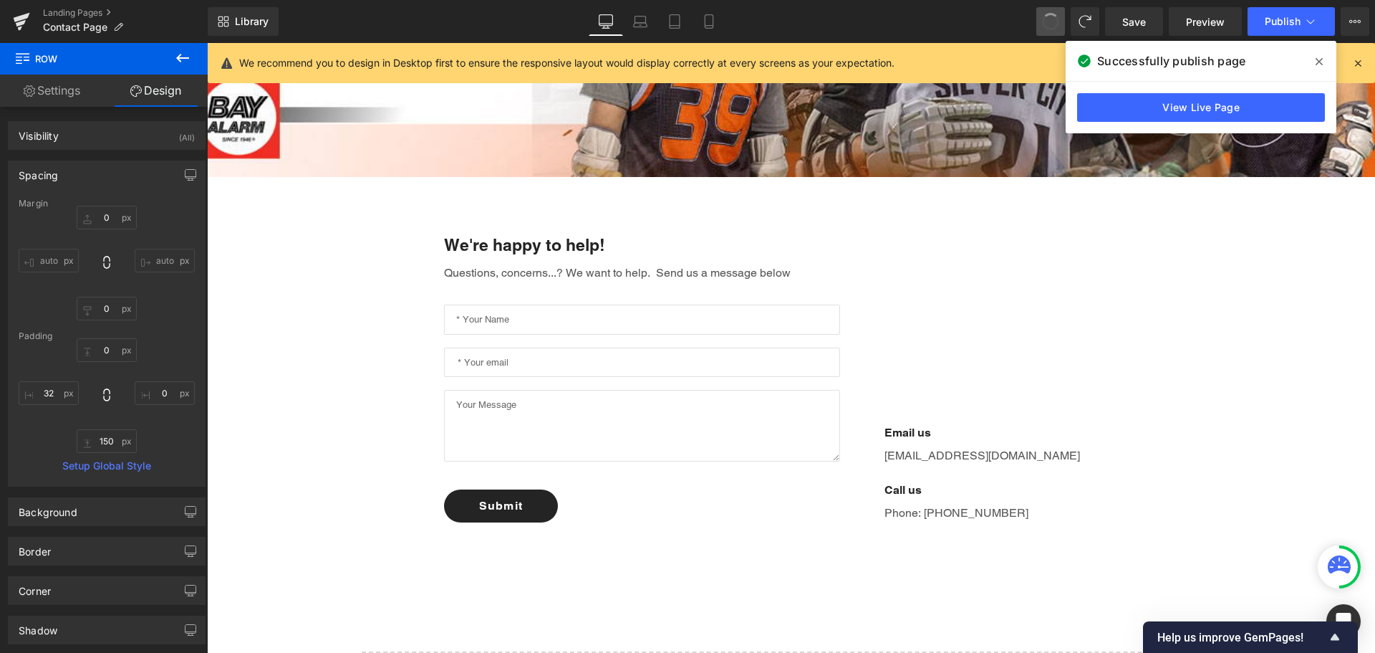
type input "0"
type input "1"
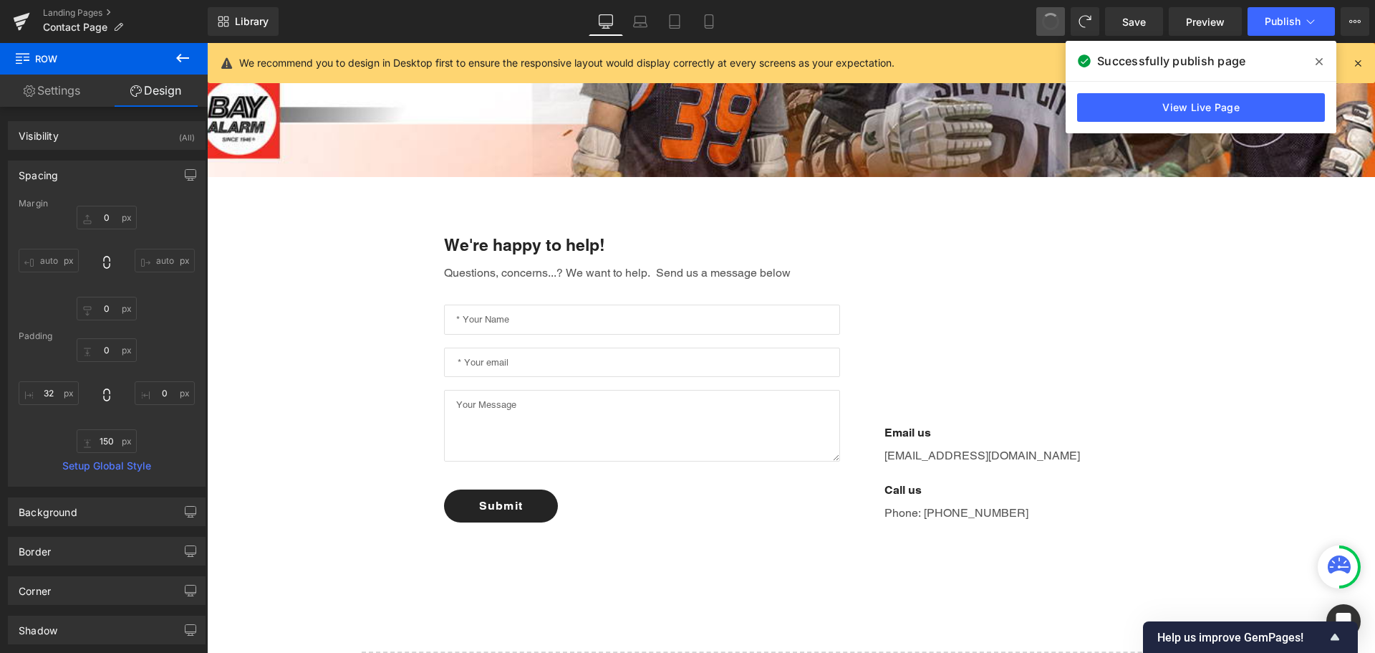
type input "32"
click at [1135, 20] on span "Save" at bounding box center [1135, 21] width 24 height 15
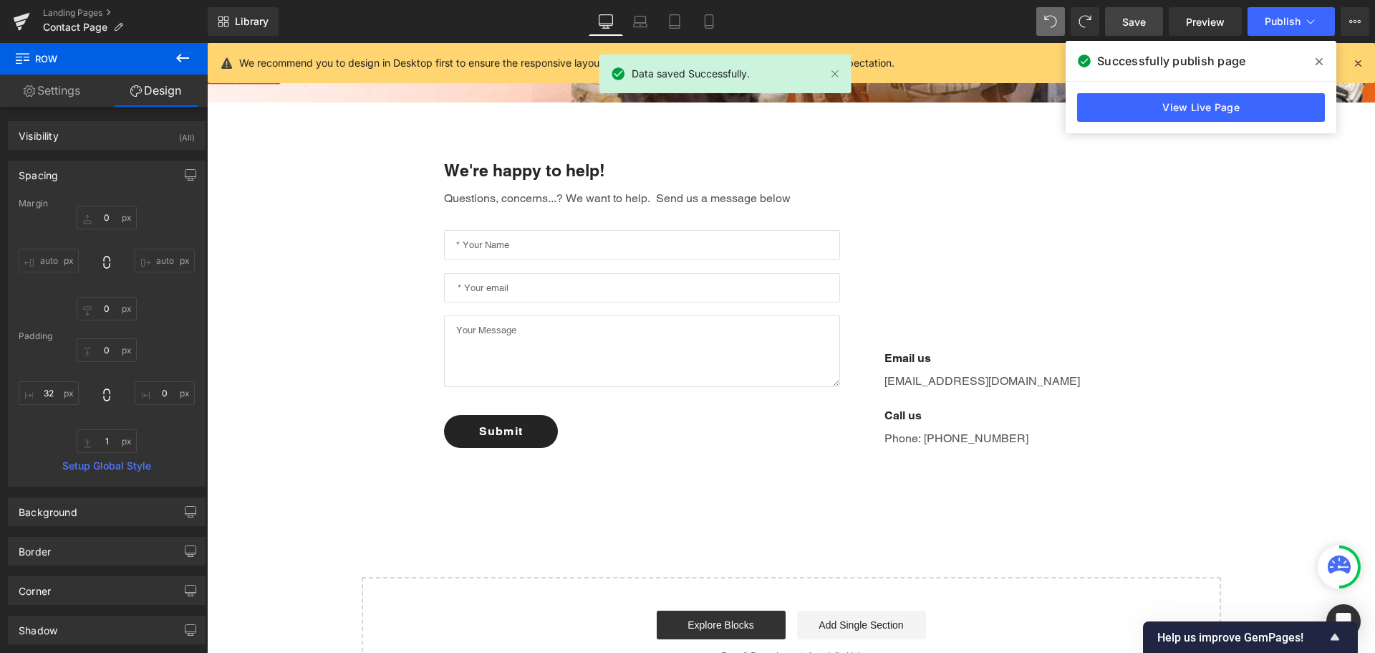
scroll to position [428, 0]
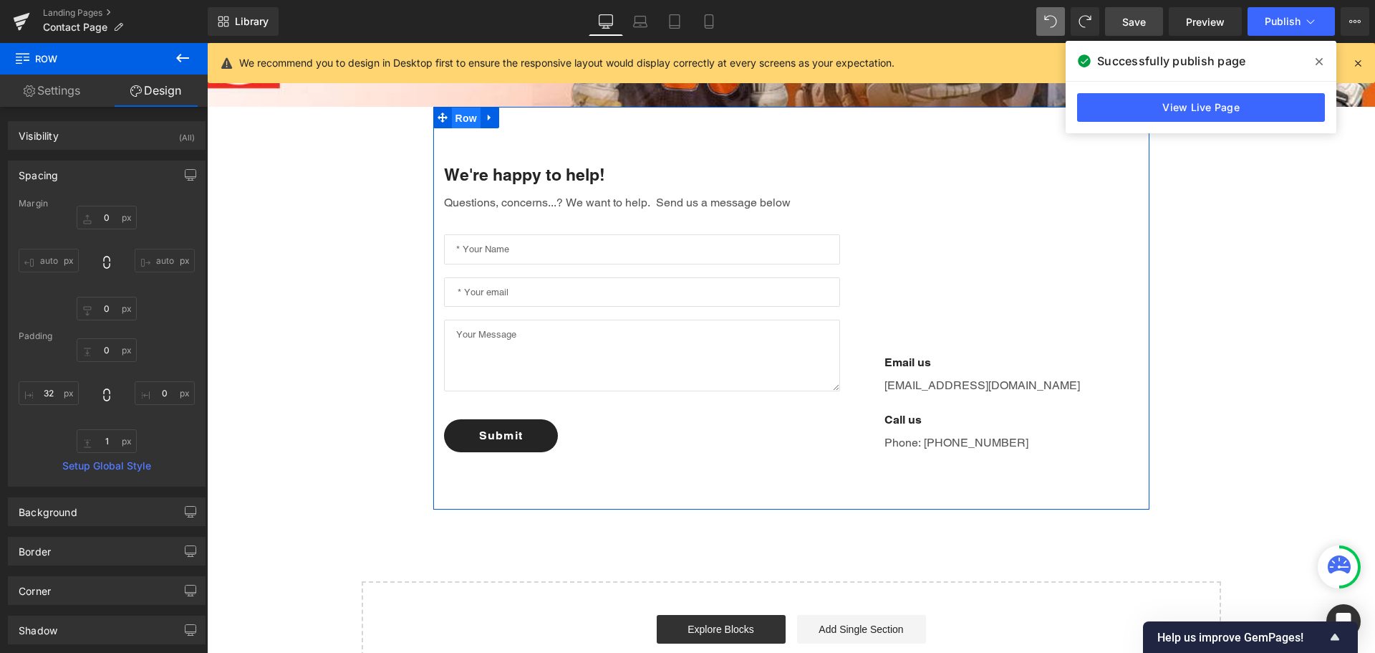
click at [452, 120] on span "Row" at bounding box center [466, 117] width 29 height 21
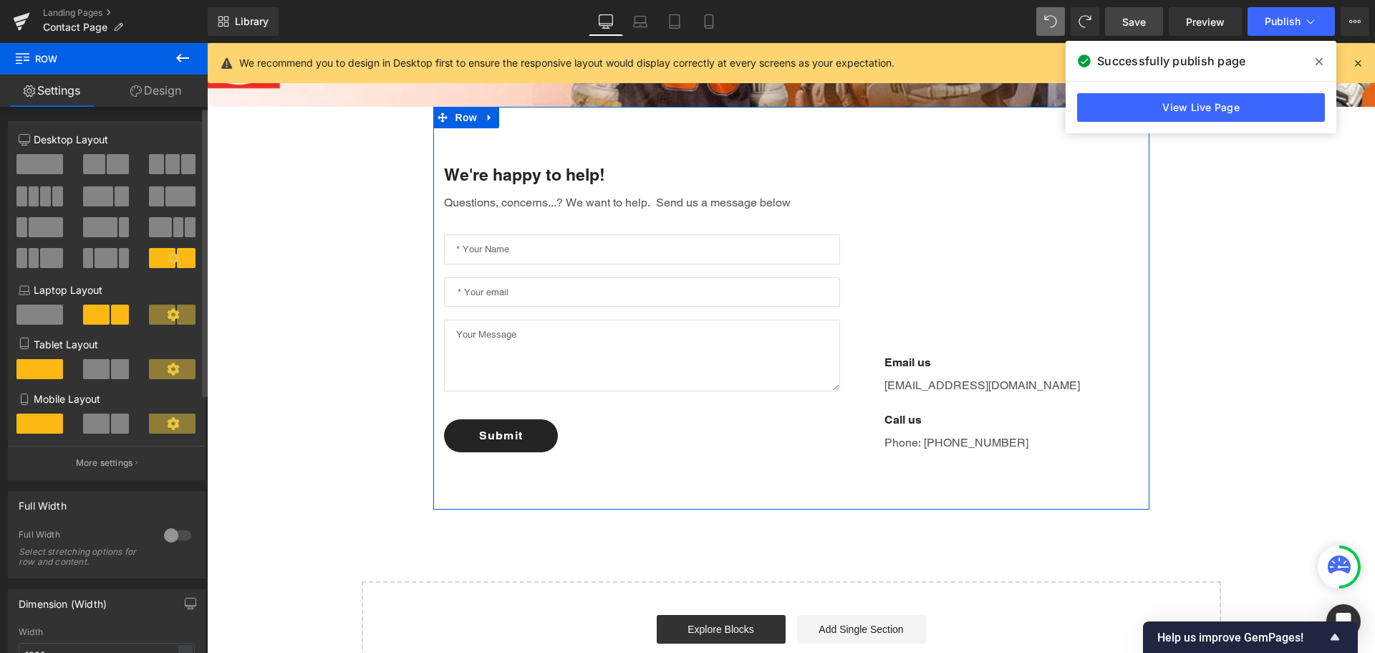
click at [100, 154] on span at bounding box center [94, 164] width 22 height 20
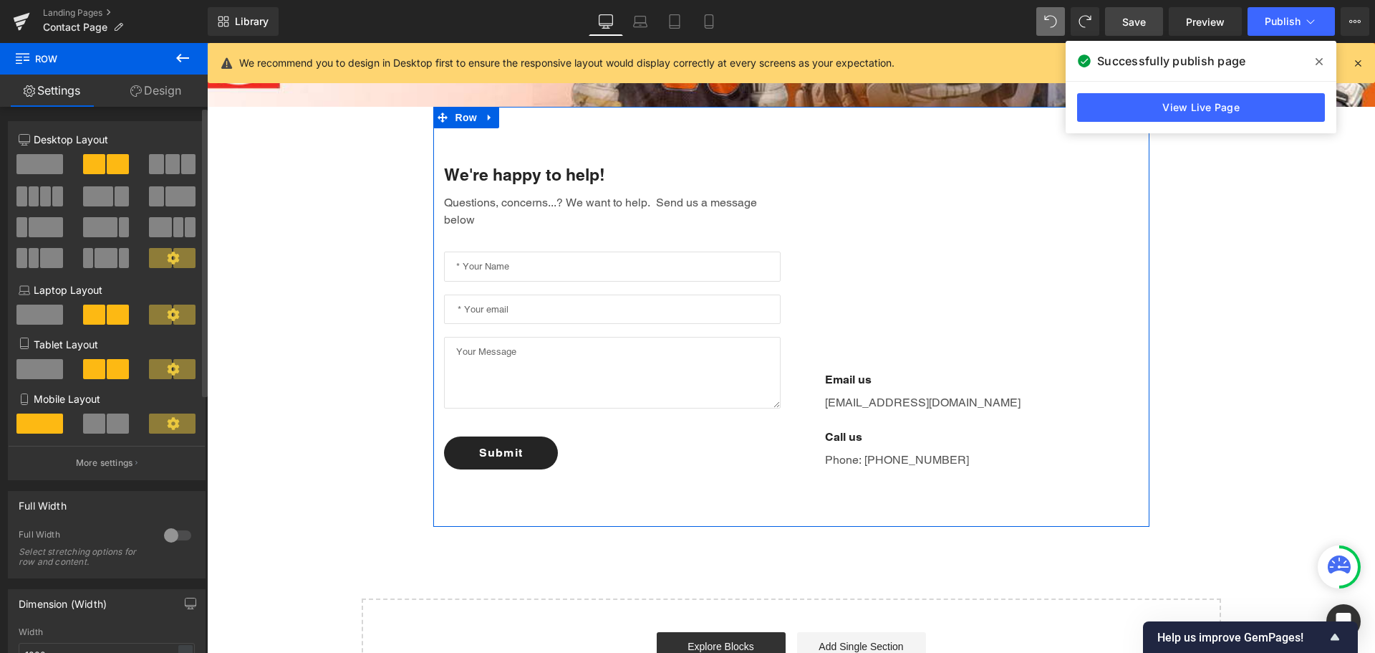
click at [160, 255] on span at bounding box center [160, 258] width 22 height 20
click at [140, 266] on div at bounding box center [173, 263] width 67 height 31
click at [110, 252] on span at bounding box center [106, 258] width 22 height 20
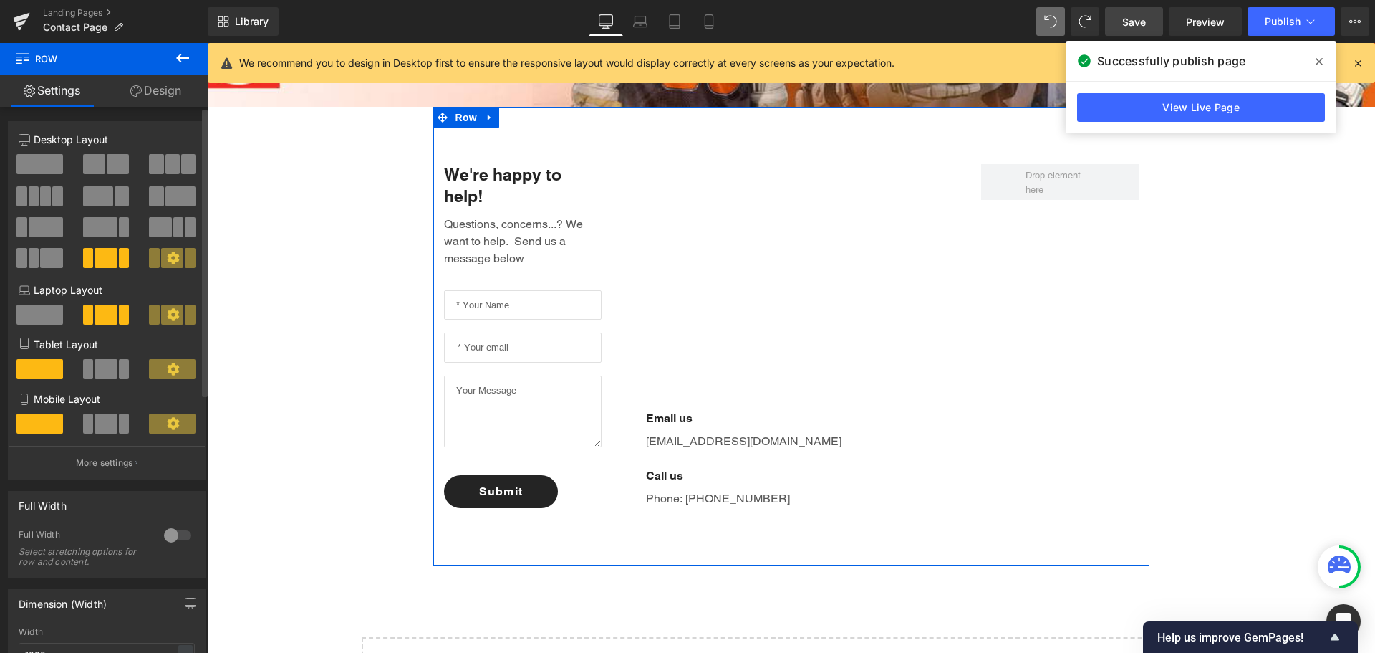
click at [150, 255] on span at bounding box center [154, 258] width 11 height 20
click at [92, 225] on span at bounding box center [100, 227] width 34 height 20
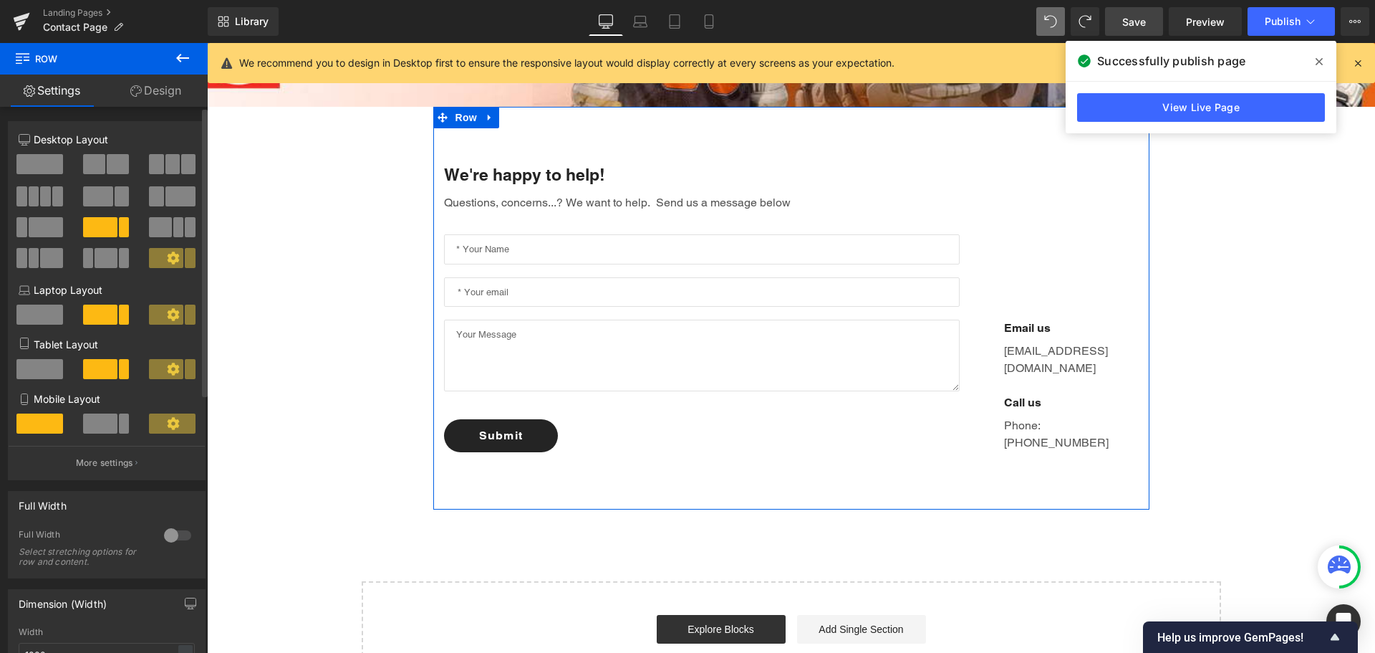
click at [103, 194] on span at bounding box center [98, 196] width 30 height 20
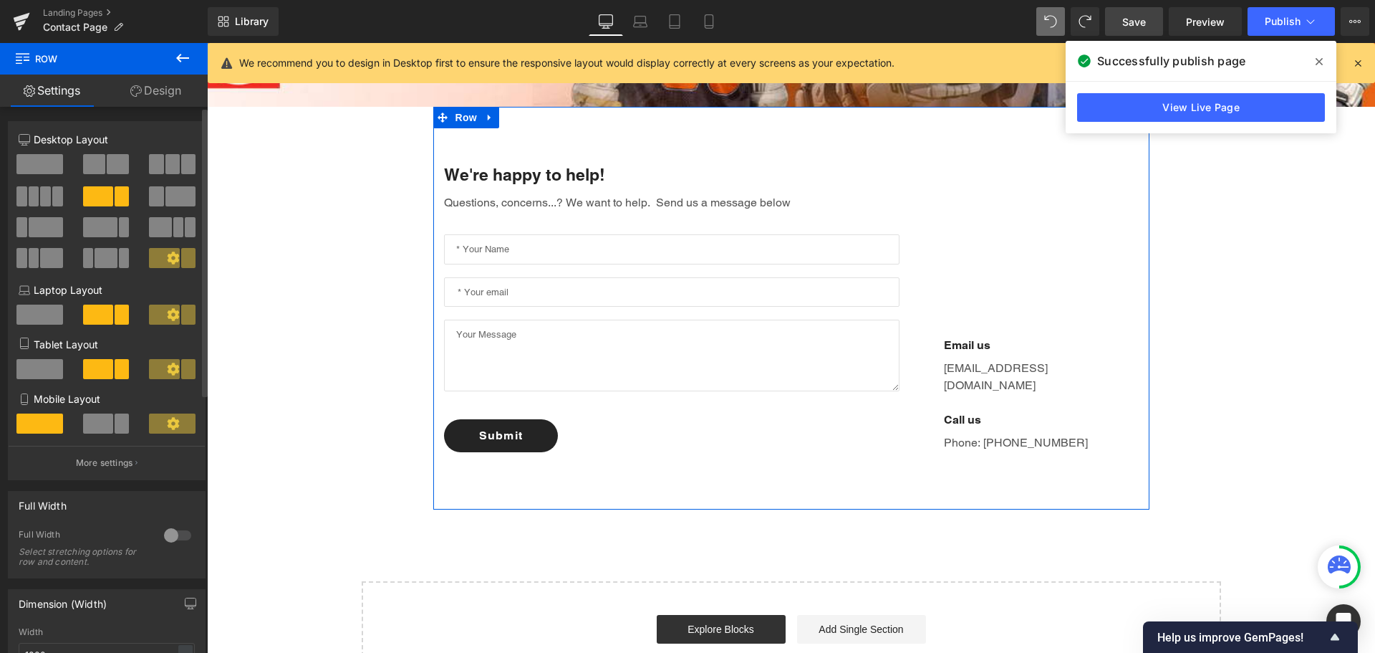
click at [107, 168] on span at bounding box center [118, 164] width 22 height 20
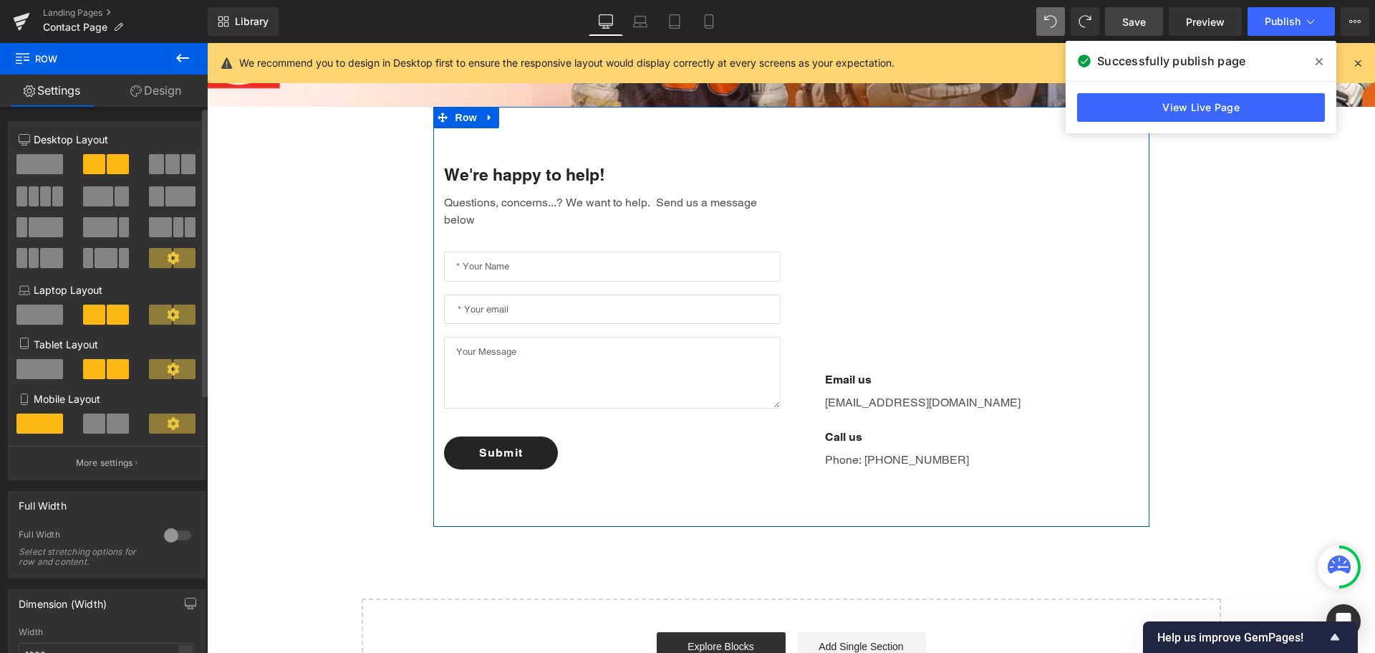
click at [167, 260] on icon at bounding box center [173, 257] width 12 height 12
click at [172, 258] on icon at bounding box center [173, 257] width 12 height 12
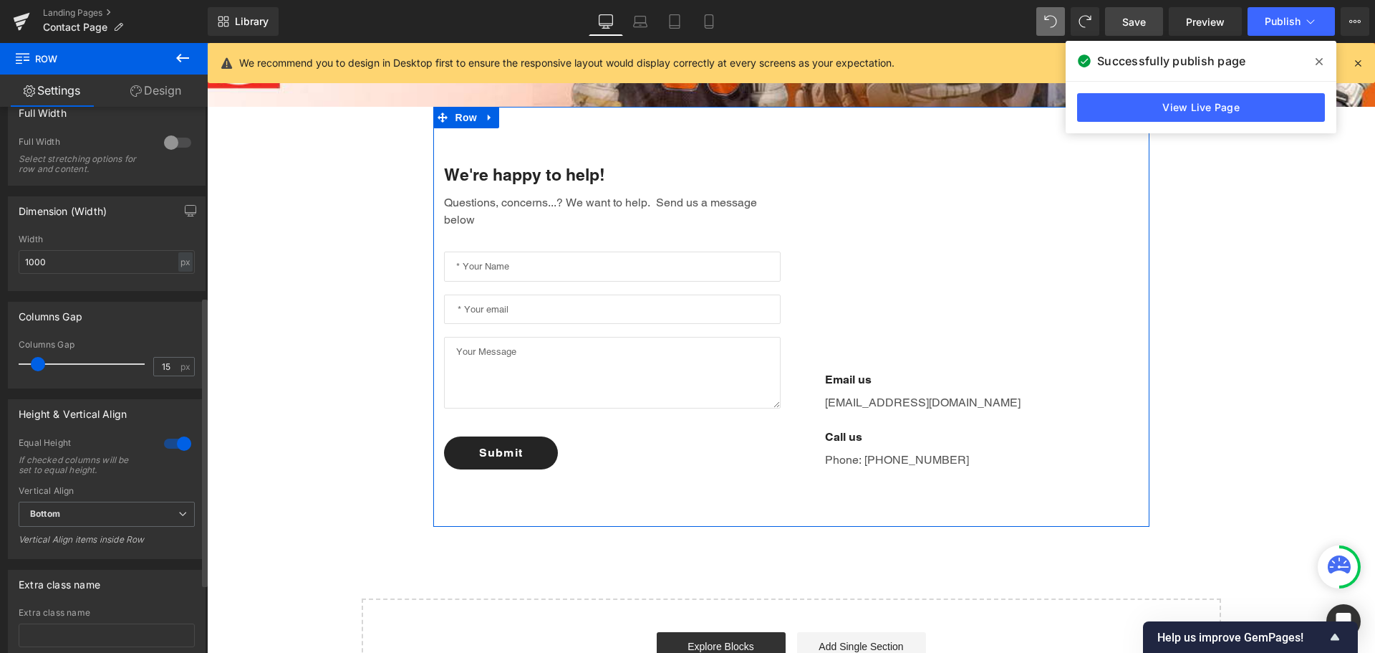
scroll to position [430, 0]
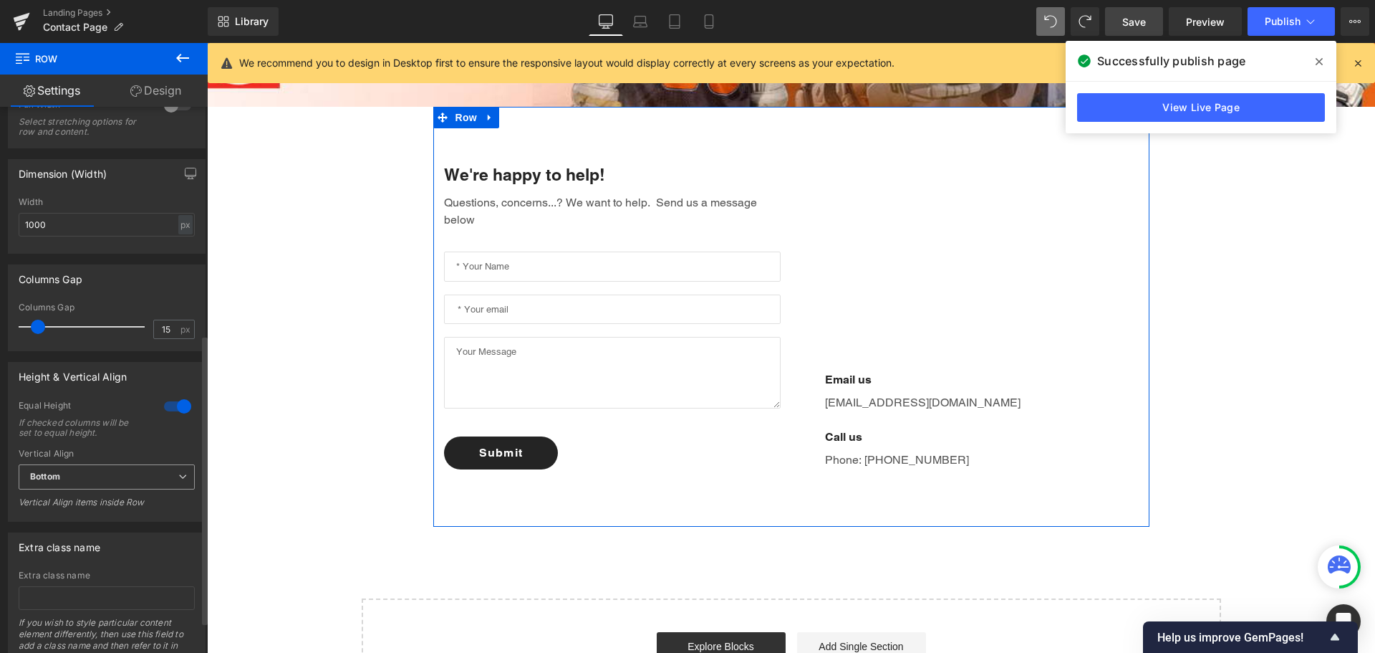
click at [168, 477] on span "Bottom" at bounding box center [107, 476] width 176 height 25
click at [163, 500] on li "Top" at bounding box center [104, 501] width 170 height 21
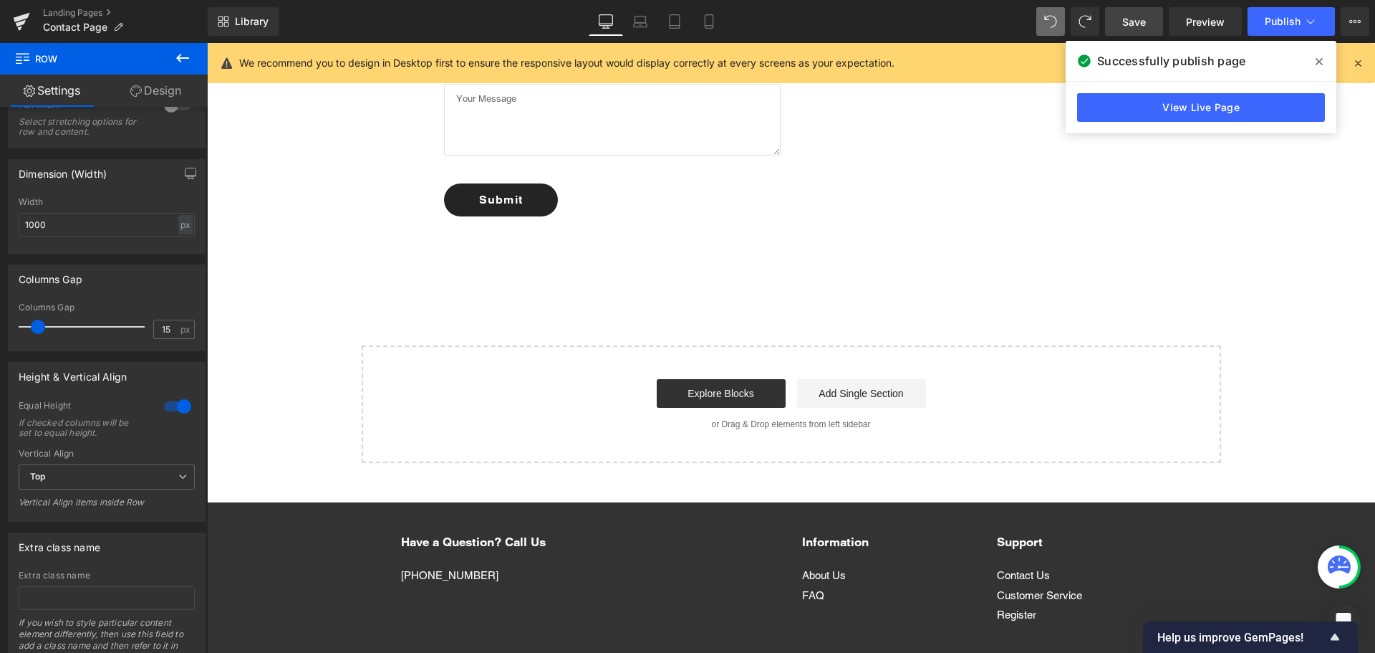
scroll to position [428, 0]
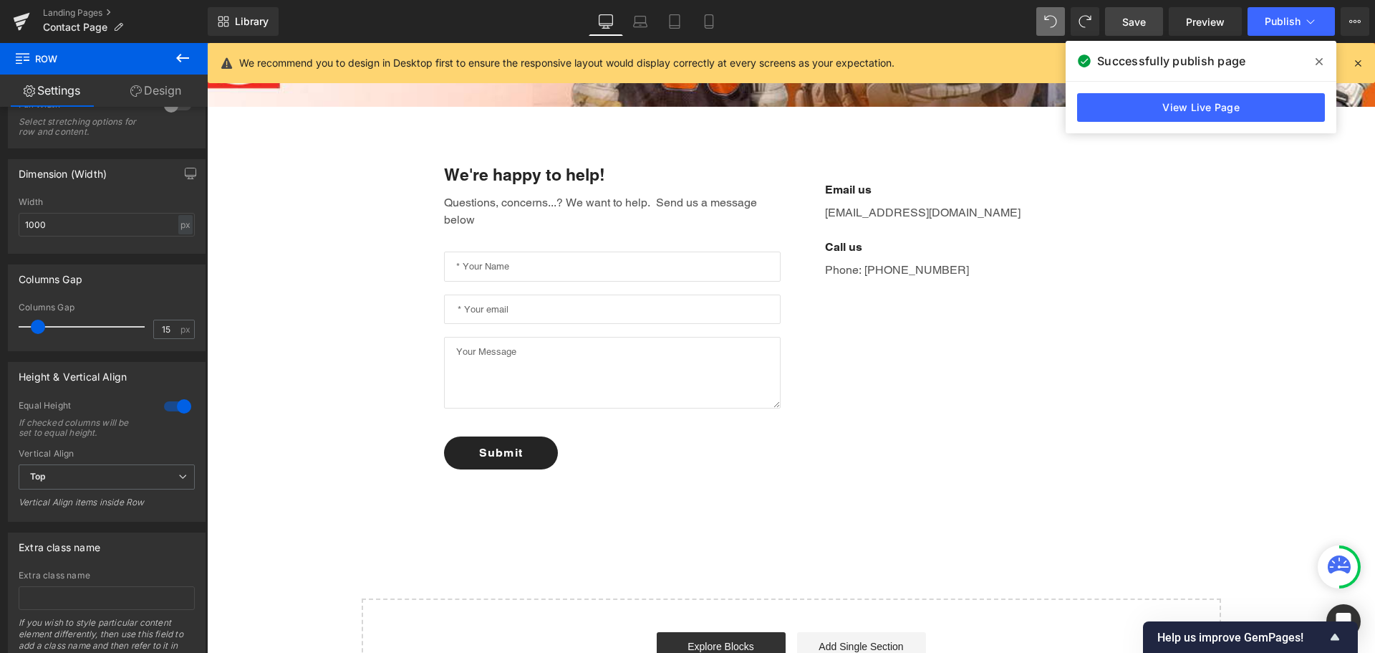
click at [1146, 19] on span "Save" at bounding box center [1135, 21] width 24 height 15
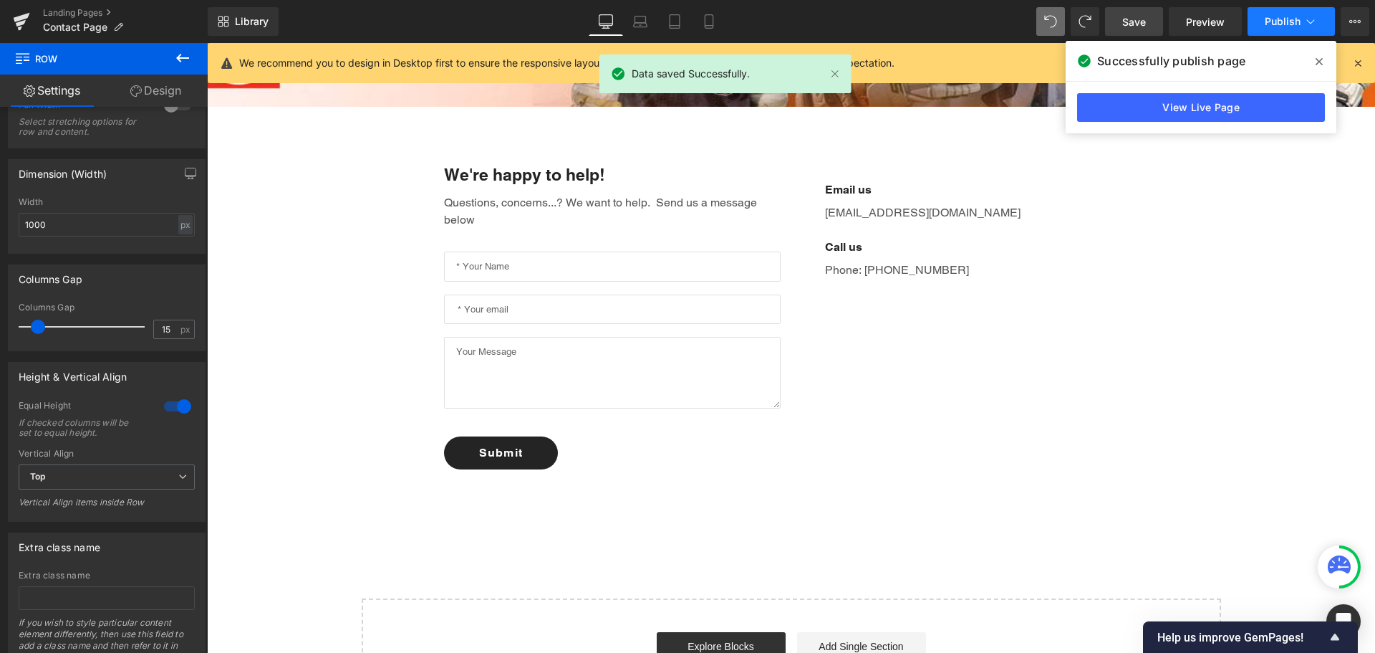
click at [1274, 12] on button "Publish" at bounding box center [1291, 21] width 87 height 29
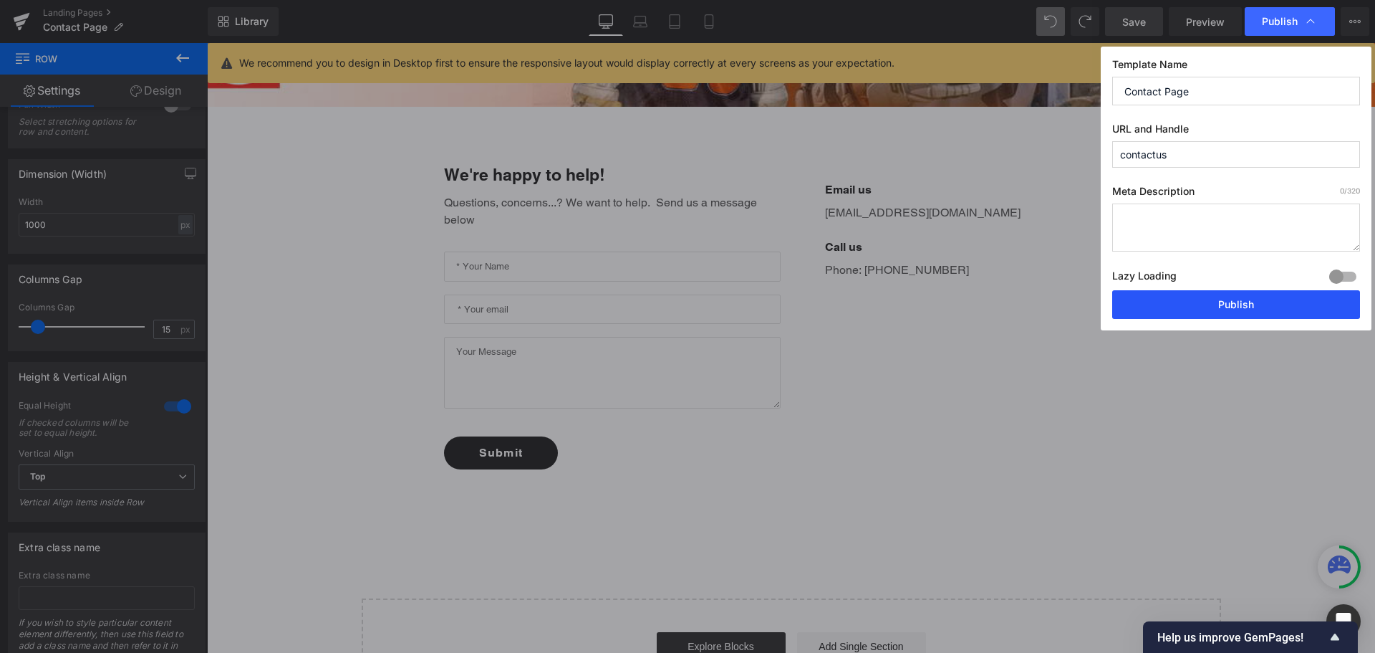
click at [1229, 302] on button "Publish" at bounding box center [1237, 304] width 248 height 29
